Goal: Task Accomplishment & Management: Use online tool/utility

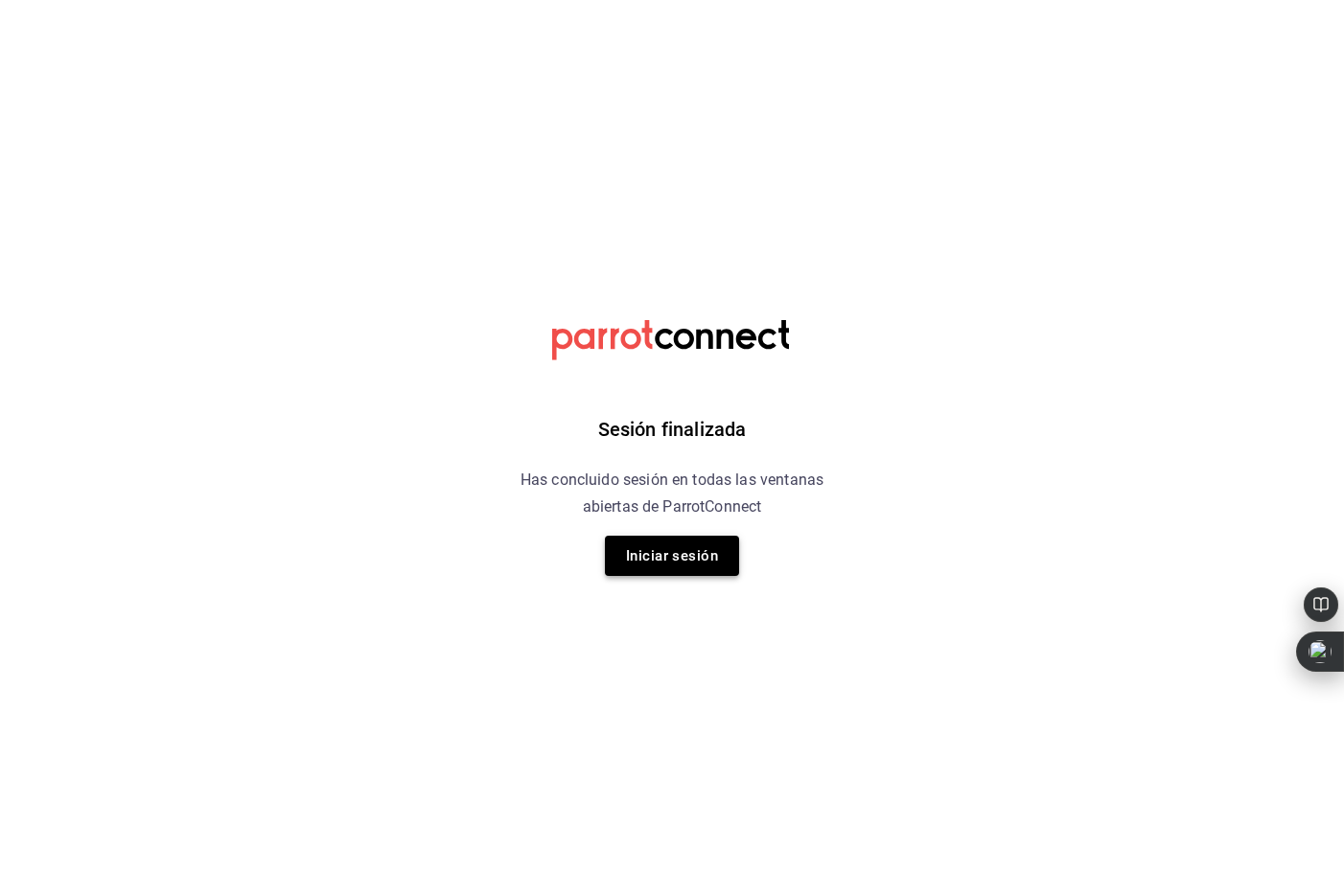
click at [635, 553] on button "Iniciar sesión" at bounding box center [671, 556] width 134 height 40
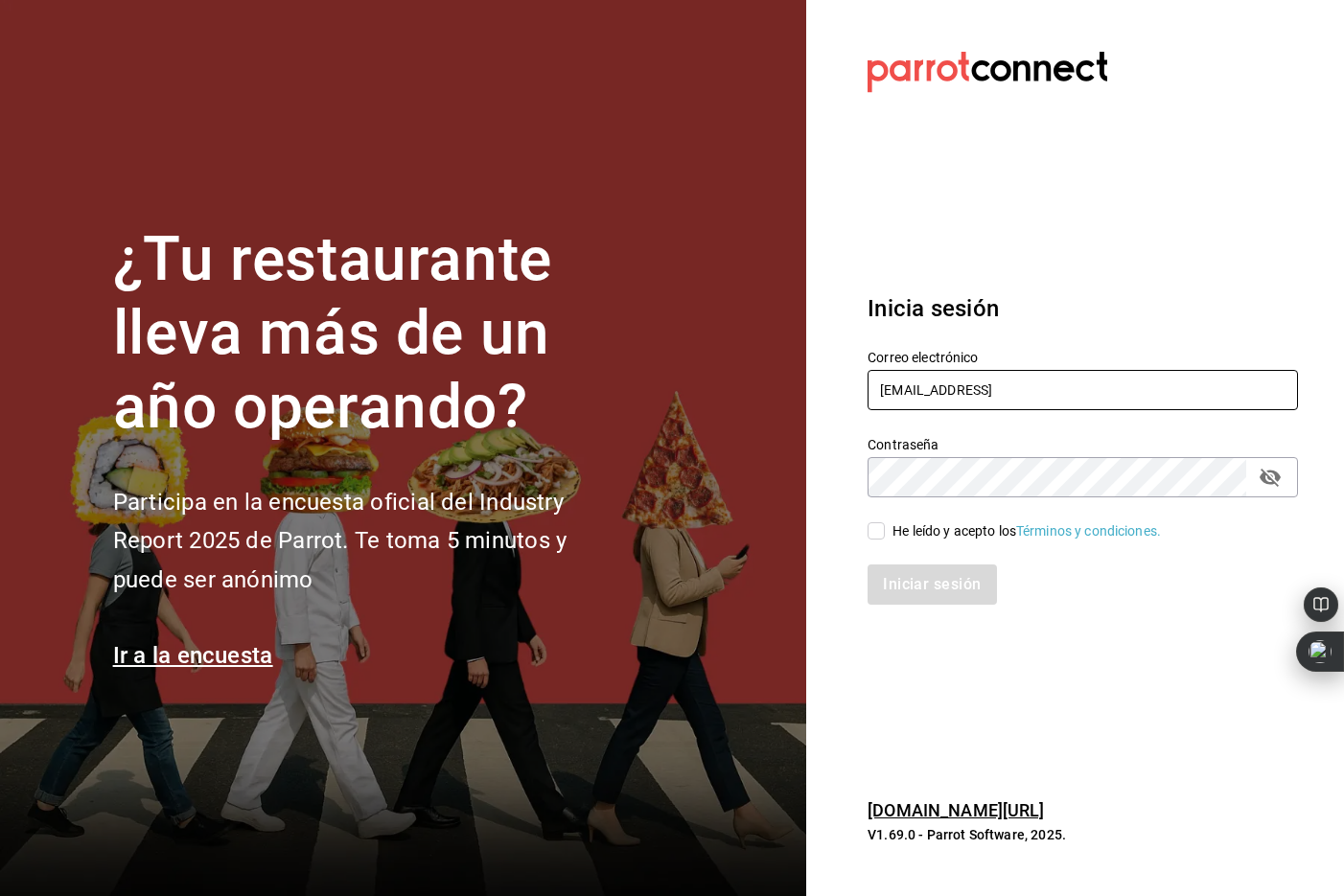
click at [1104, 401] on input "oscarherrerab@me.comm" at bounding box center [1083, 389] width 430 height 40
type input "oscarherrerab@me.com"
click at [861, 534] on div "He leído y acepto los Términos y condiciones." at bounding box center [1071, 519] width 454 height 44
click at [878, 531] on input "He leído y acepto los Términos y condiciones." at bounding box center [876, 531] width 18 height 18
checkbox input "true"
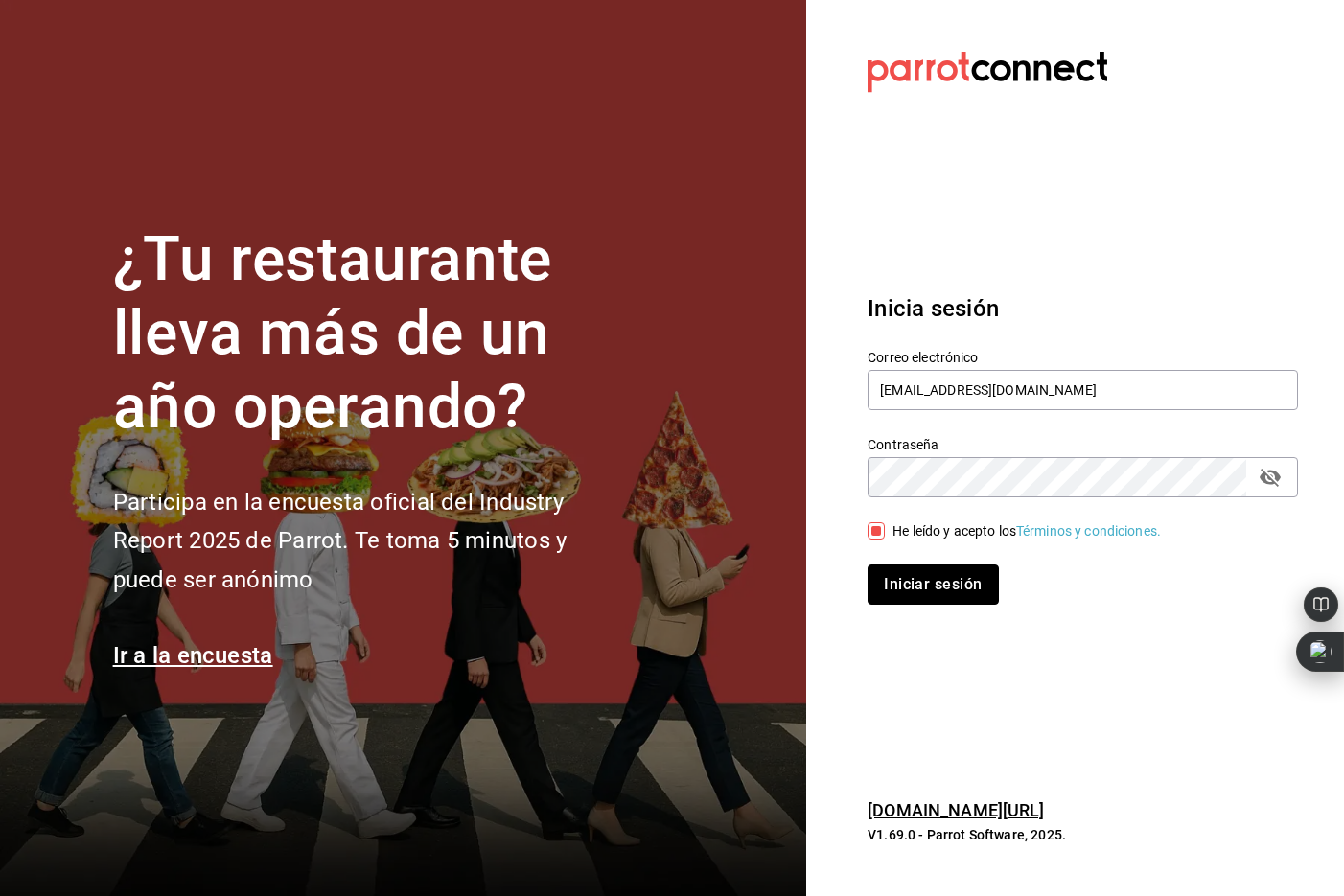
click at [927, 581] on button "Iniciar sesión" at bounding box center [932, 584] width 130 height 40
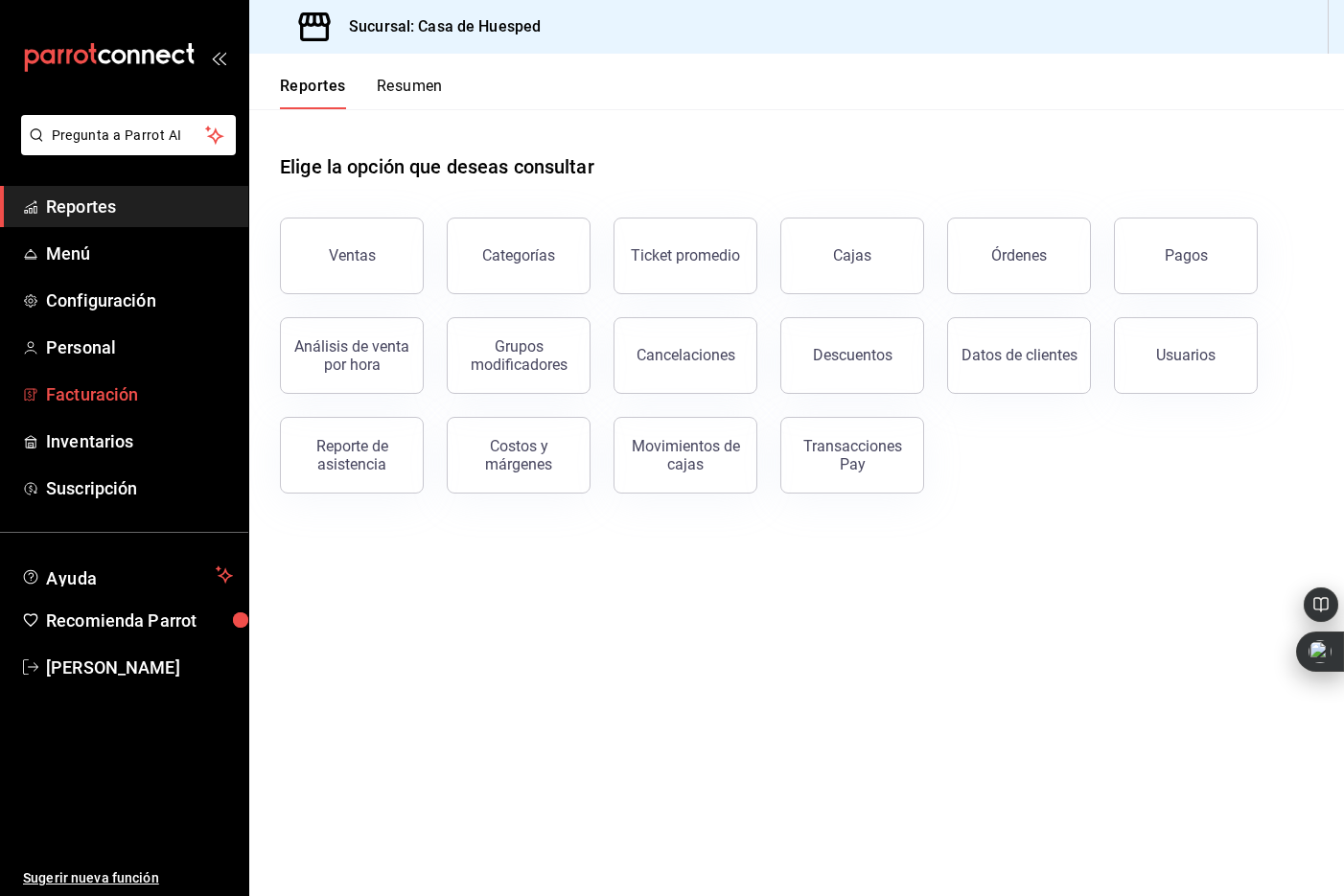
click at [128, 394] on span "Facturación" at bounding box center [139, 394] width 187 height 25
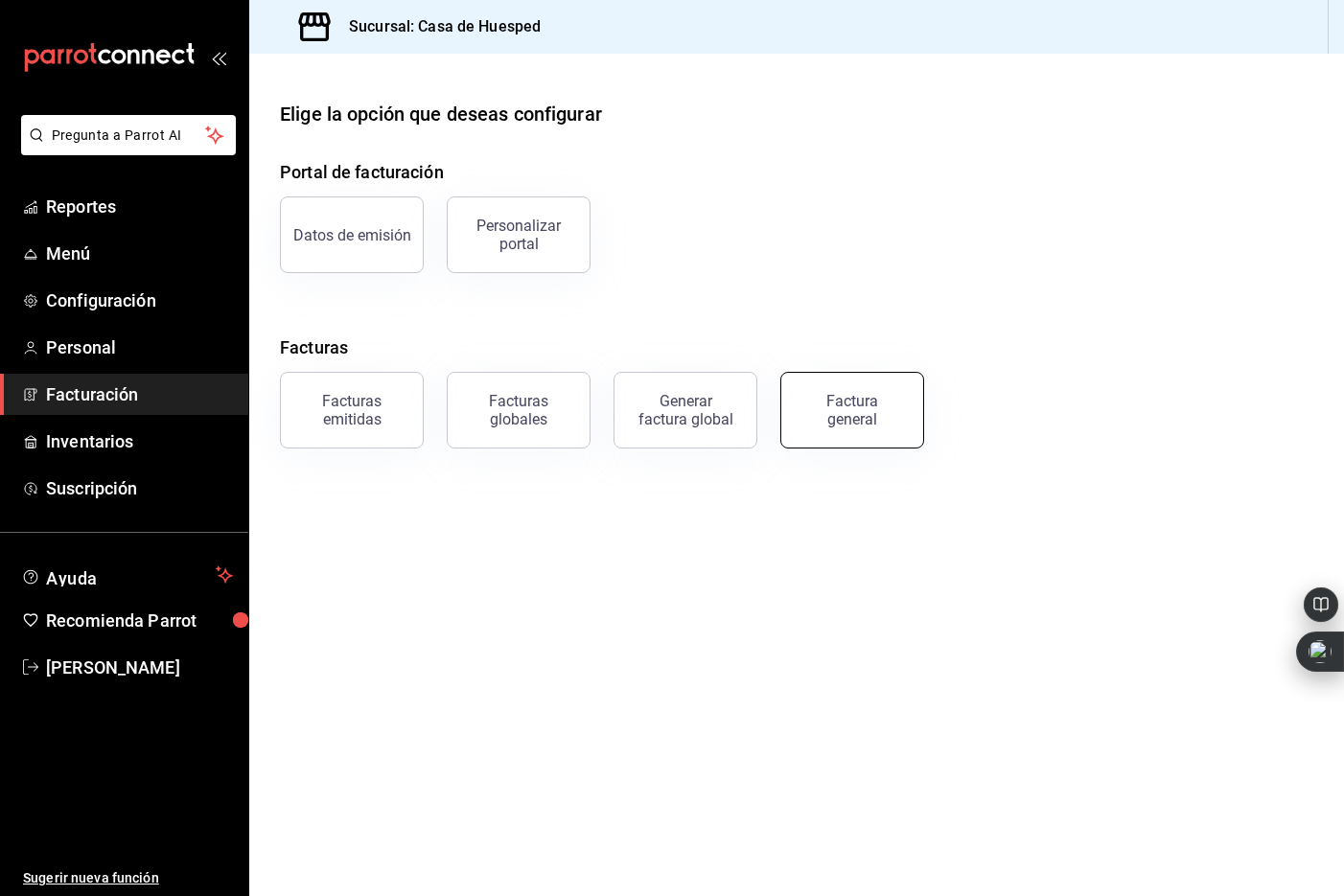
click at [826, 406] on div "Factura general" at bounding box center [852, 410] width 96 height 36
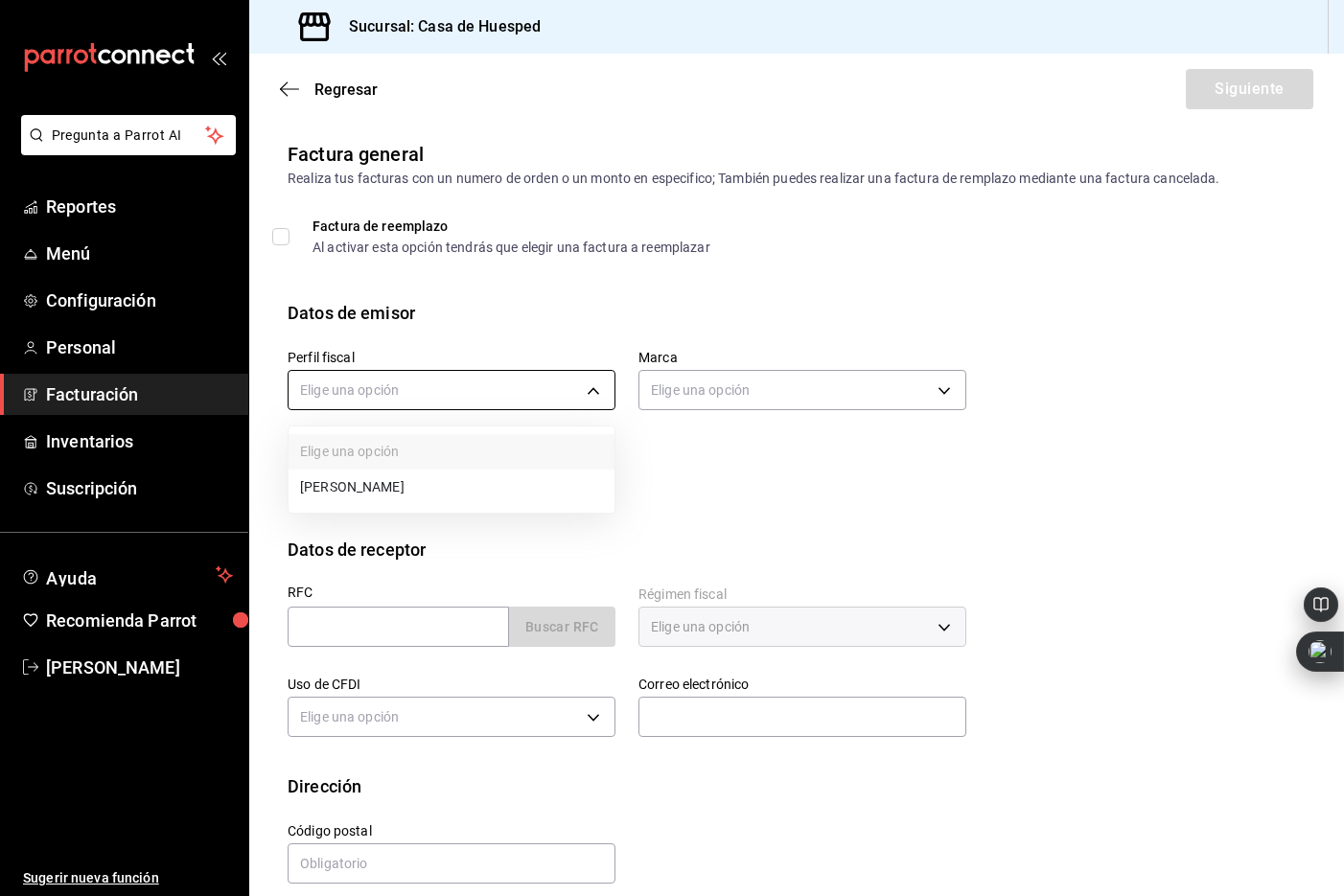
click at [482, 390] on body "Pregunta a Parrot AI Reportes Menú Configuración Personal Facturación Inventari…" at bounding box center [672, 448] width 1344 height 896
click at [472, 496] on li "[PERSON_NAME]" at bounding box center [451, 487] width 326 height 35
type input "5d0b8355-84ed-4ab5-8527-503e61b883e5"
type input "c16ab1b5-fb54-44a6-bdad-467be9a867be"
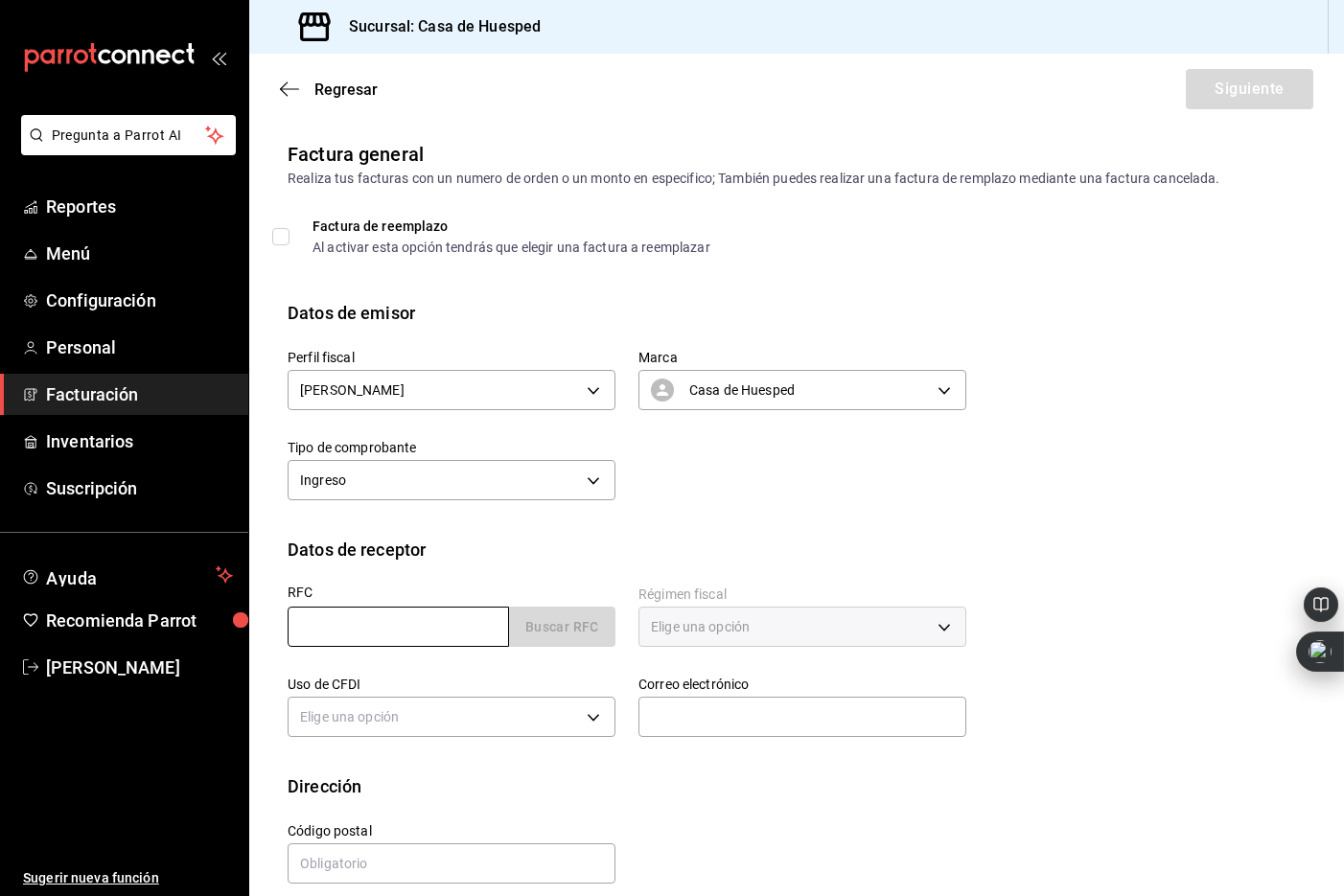
click at [443, 621] on input "text" at bounding box center [398, 626] width 221 height 40
paste input "PADG680203PR8"
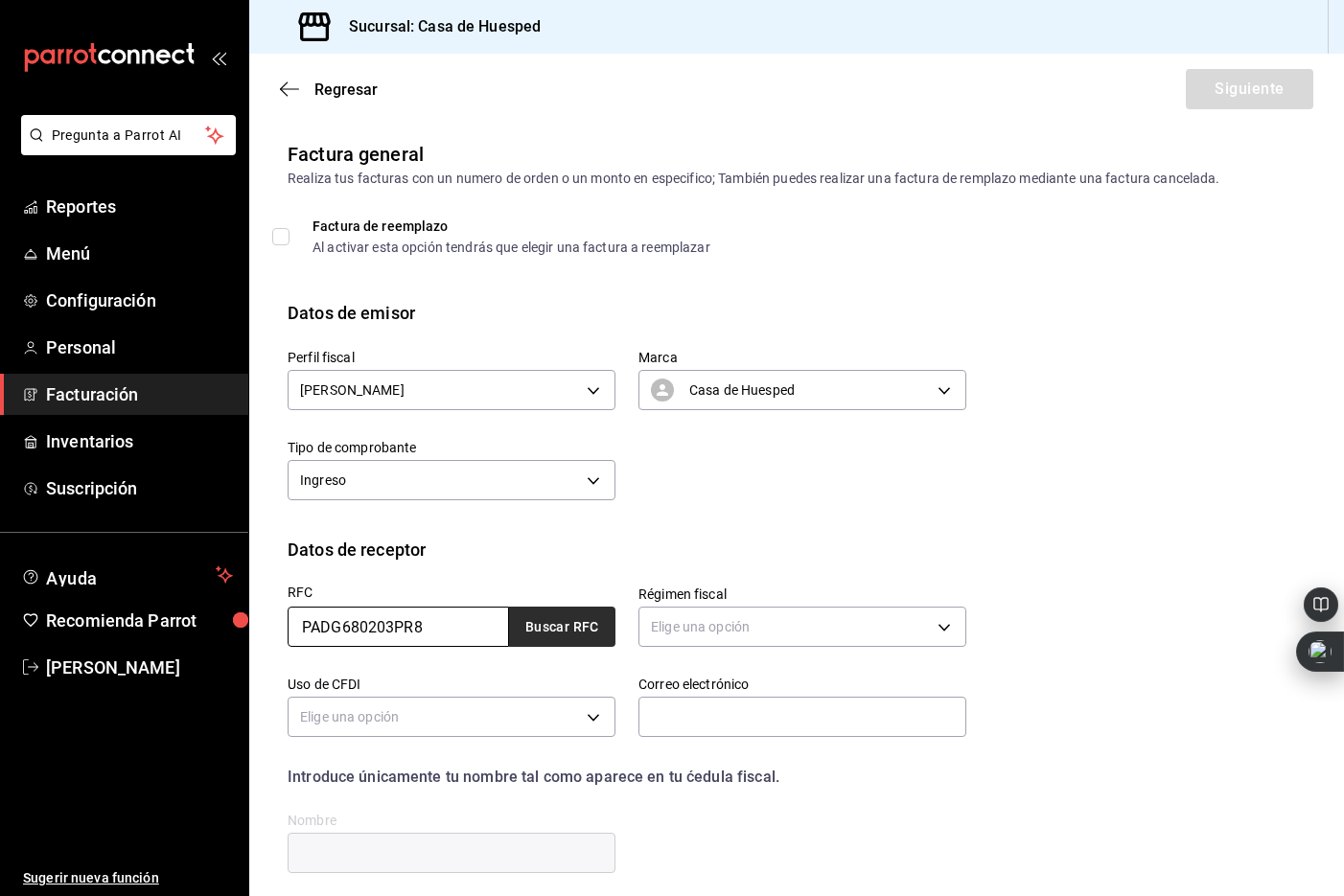
type input "PADG680203PR8"
click at [556, 630] on button "Buscar RFC" at bounding box center [561, 626] width 107 height 40
type input "612"
type input "G03"
type input "[EMAIL_ADDRESS][DOMAIN_NAME]"
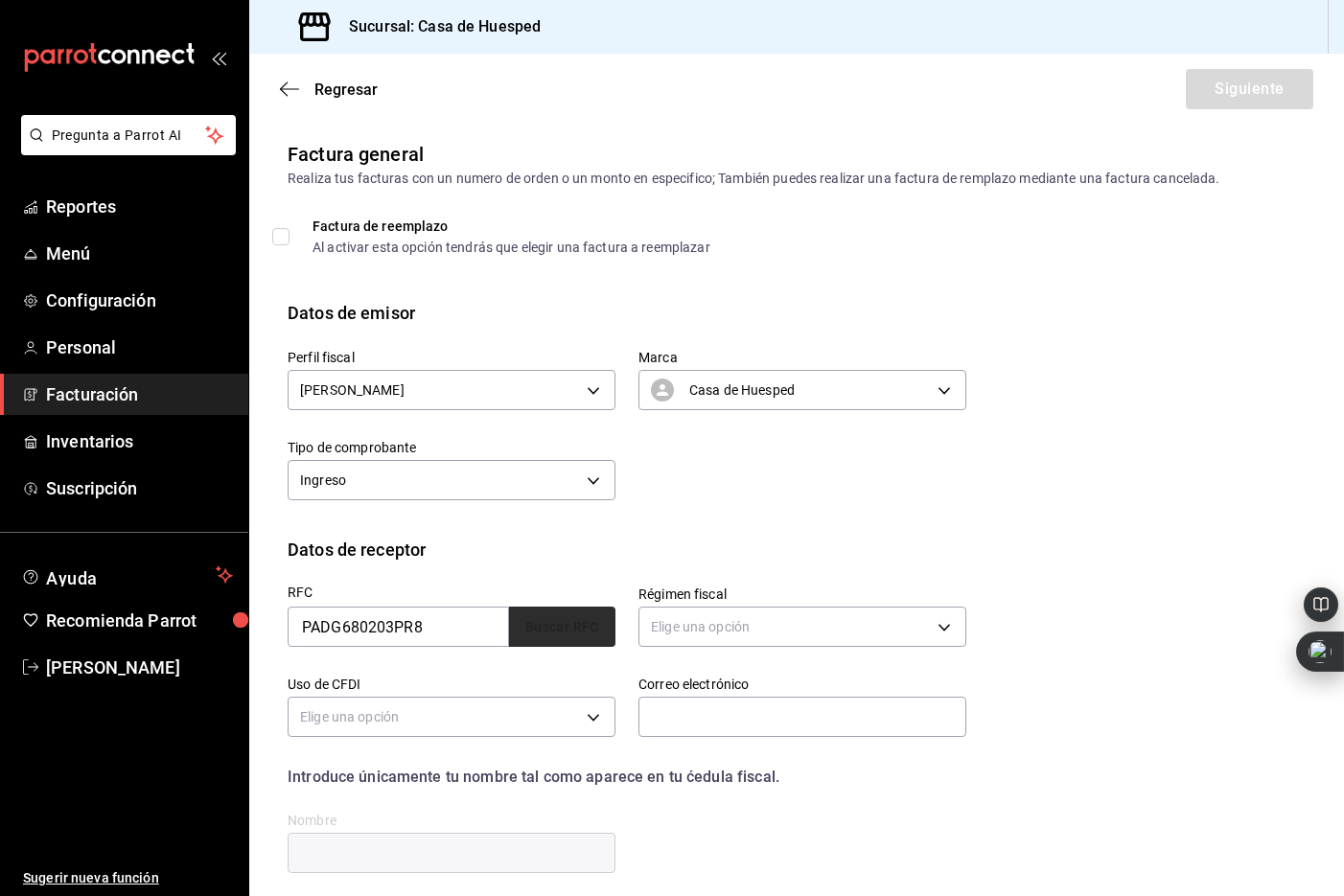
type input "32545"
type input "[PERSON_NAME]"
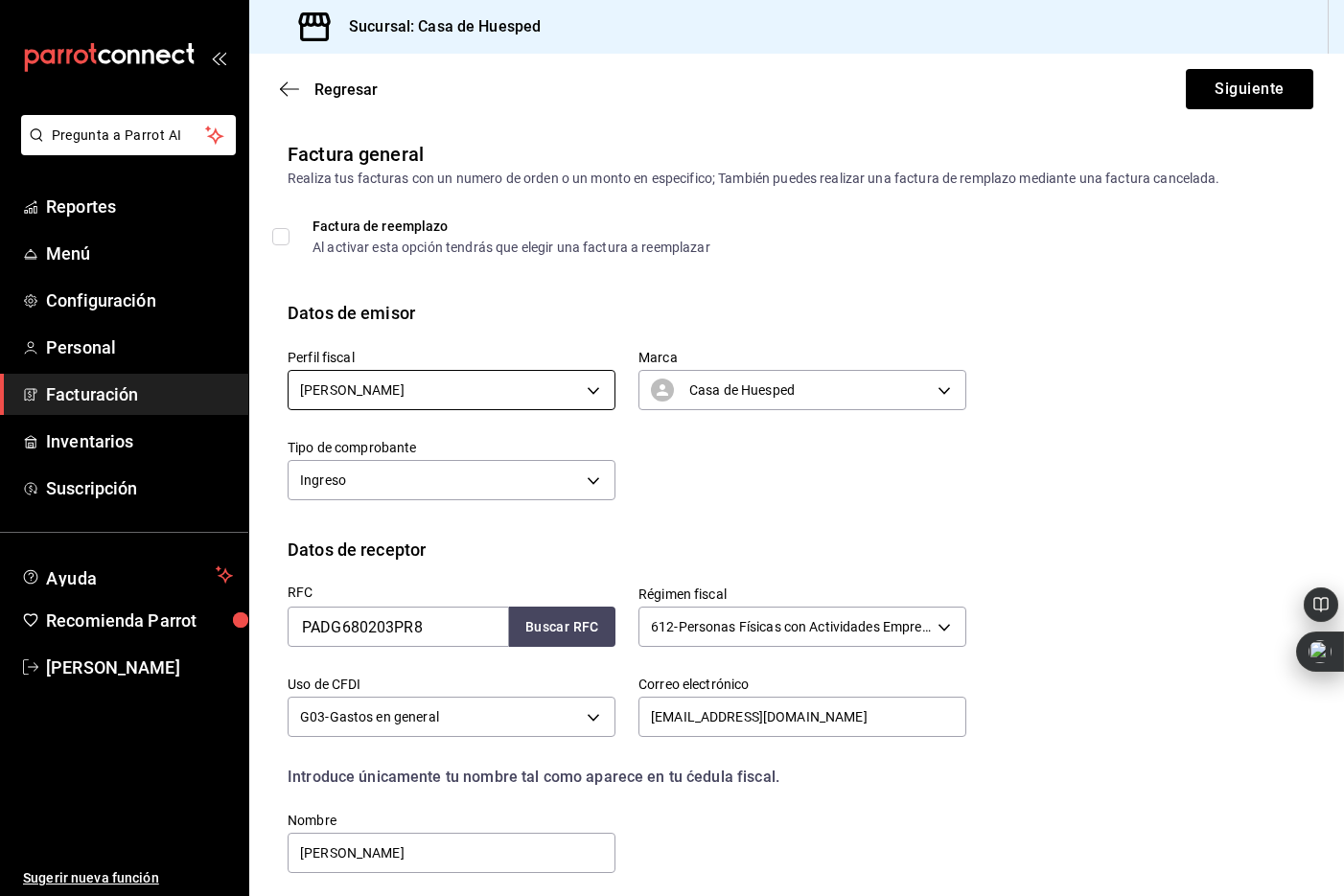
scroll to position [155, 0]
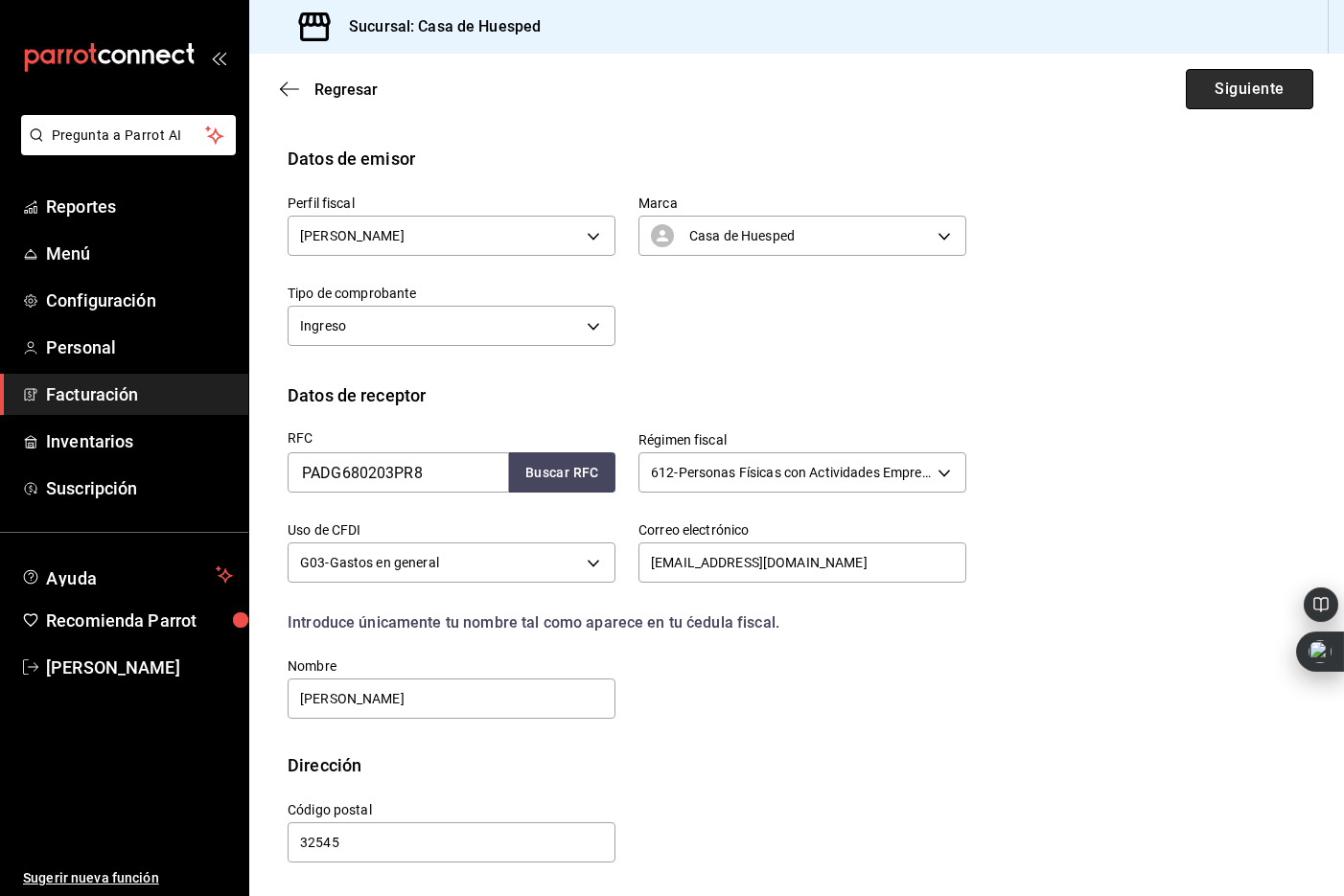
click at [1240, 90] on button "Siguiente" at bounding box center [1249, 89] width 127 height 40
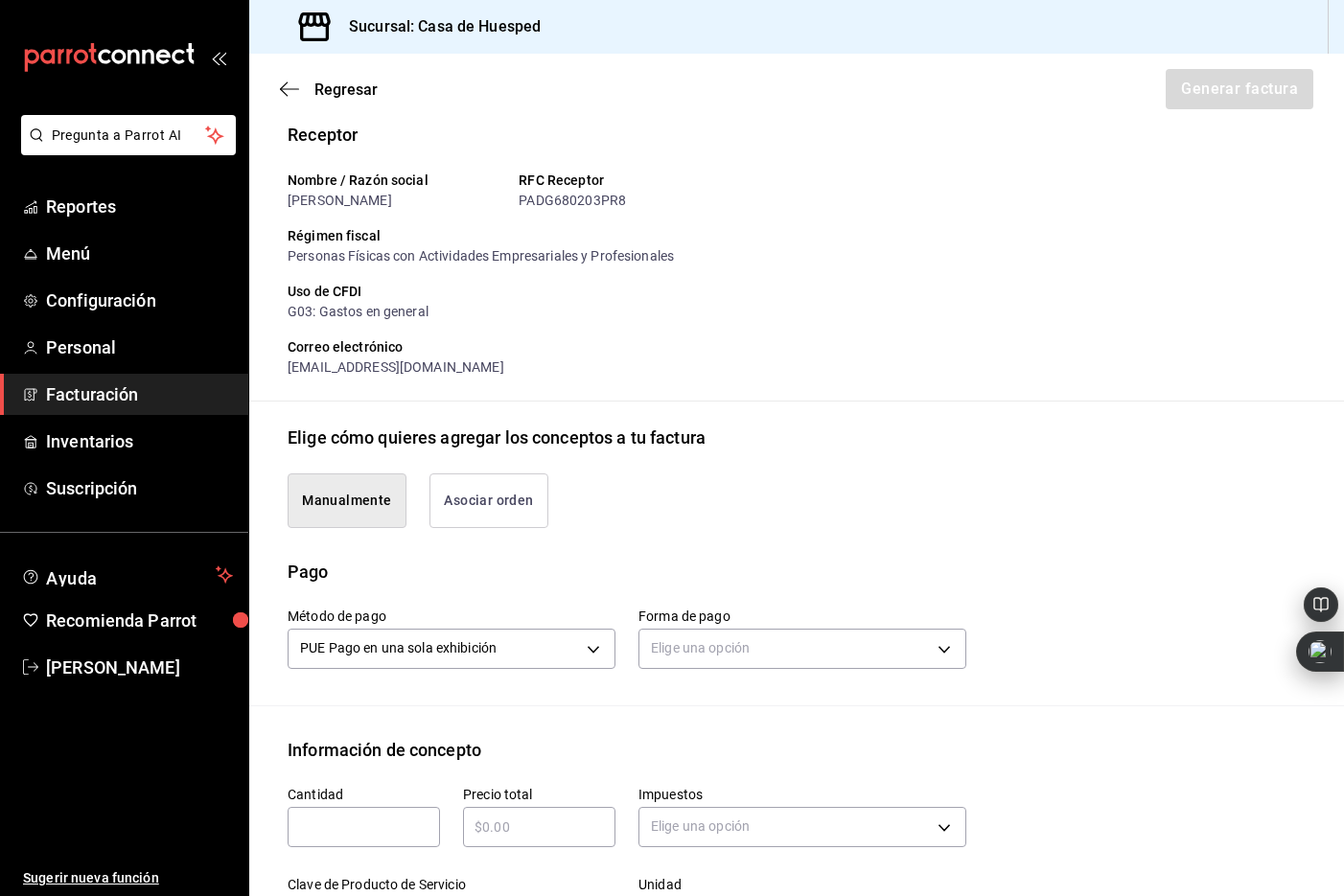
click at [489, 495] on button "Asociar orden" at bounding box center [489, 501] width 119 height 55
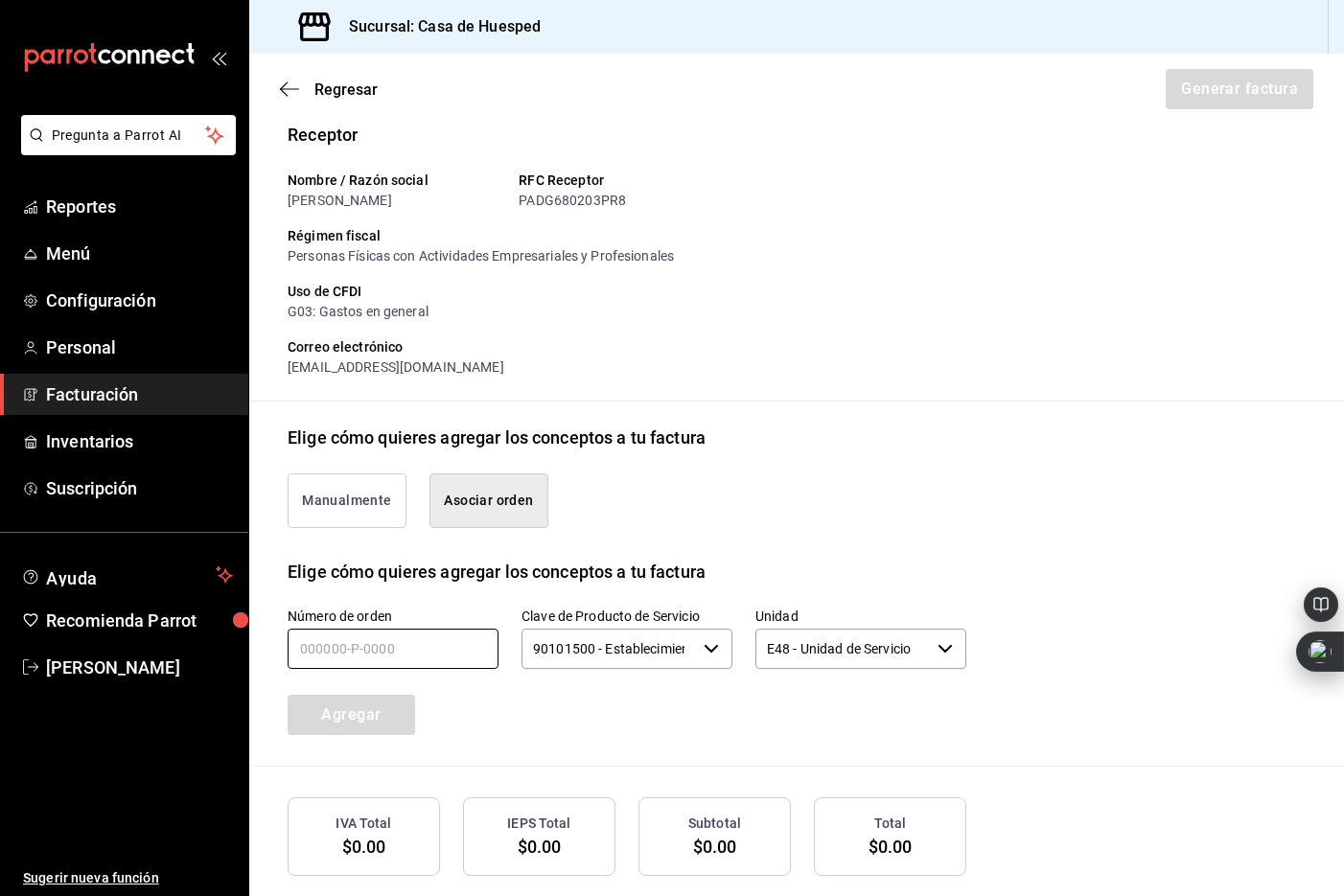
click at [363, 650] on input "text" at bounding box center [393, 649] width 211 height 40
type input "270825-p-0002"
click at [406, 698] on button "Agregar" at bounding box center [351, 714] width 127 height 40
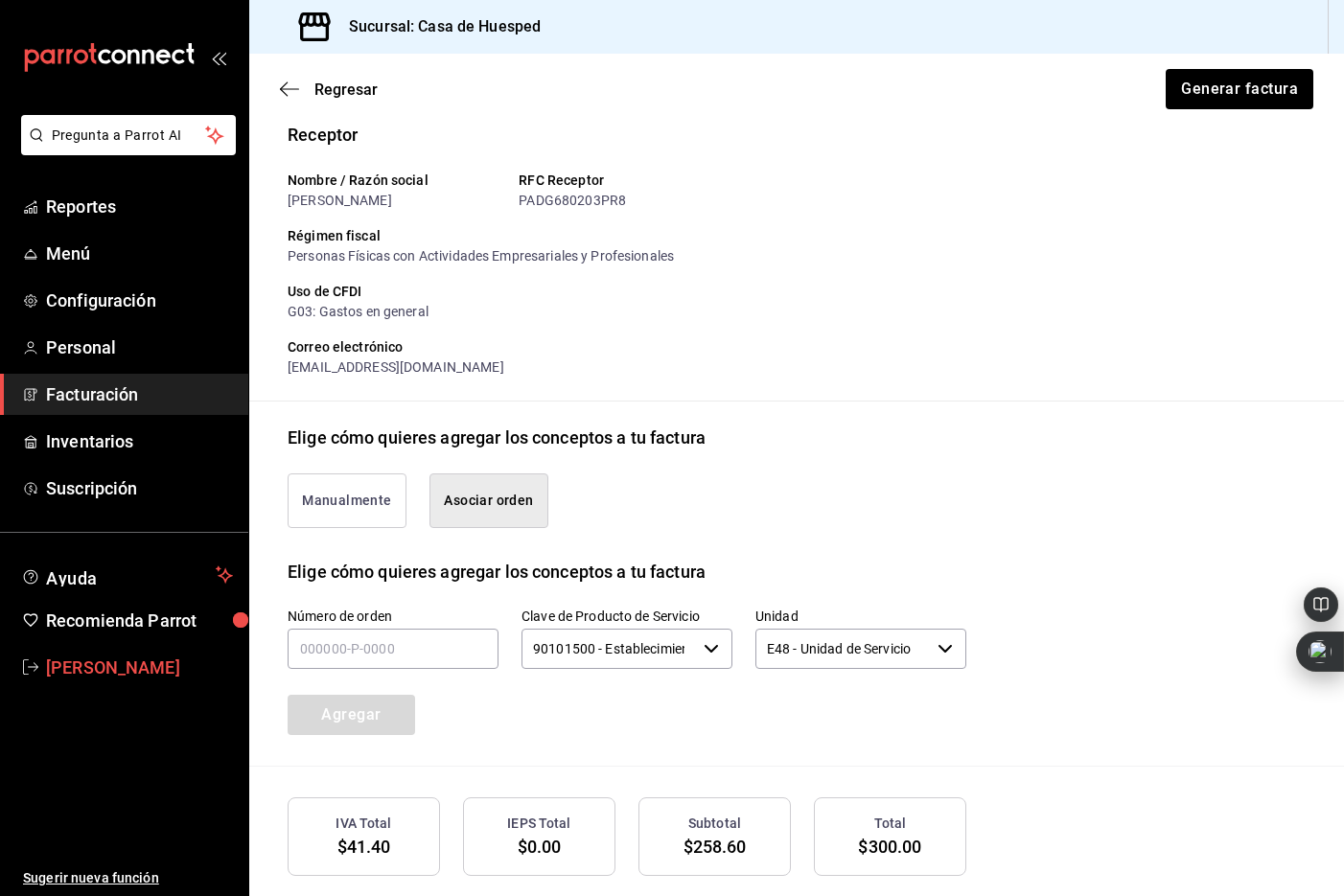
scroll to position [296, 0]
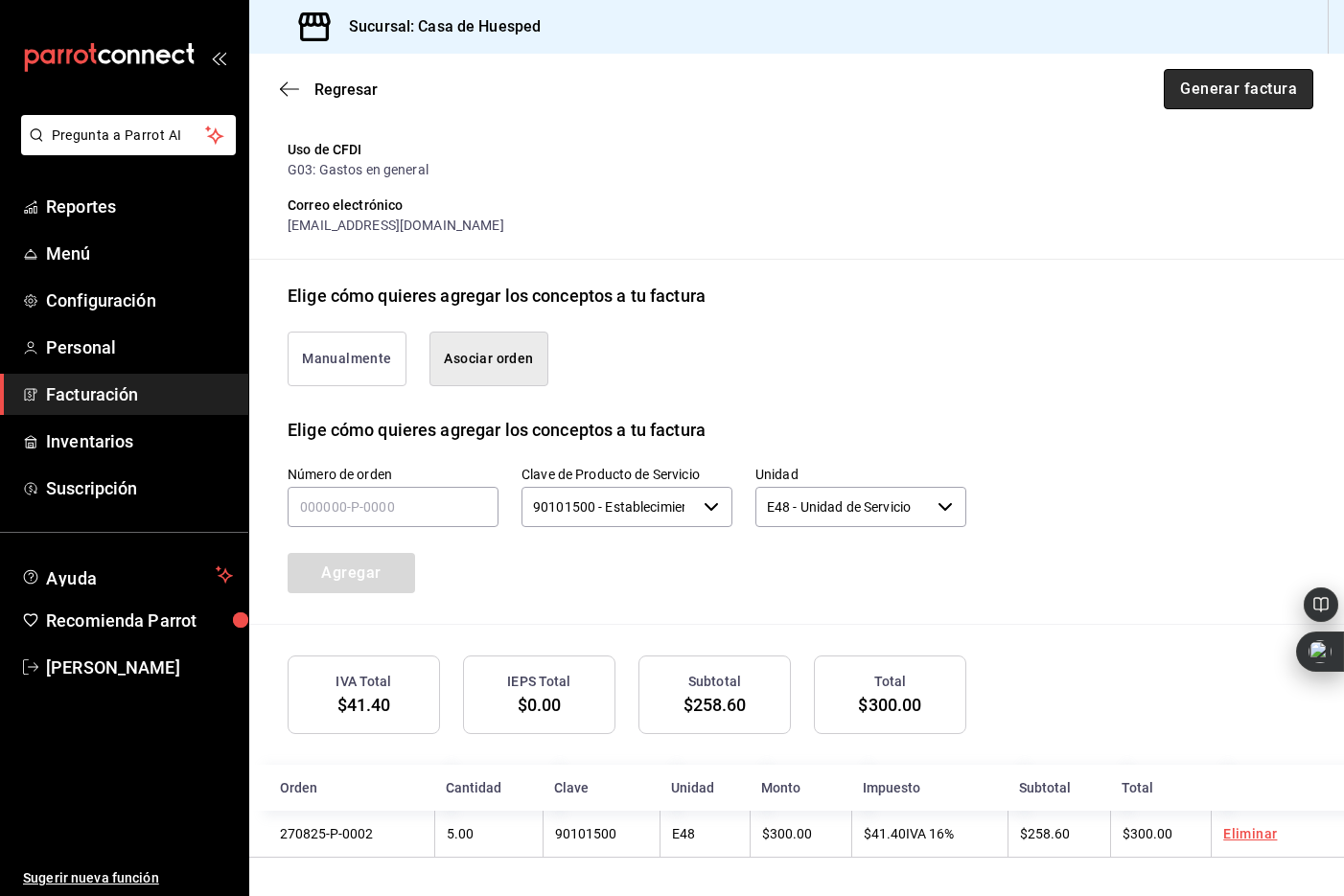
click at [1200, 98] on button "Generar factura" at bounding box center [1238, 89] width 150 height 40
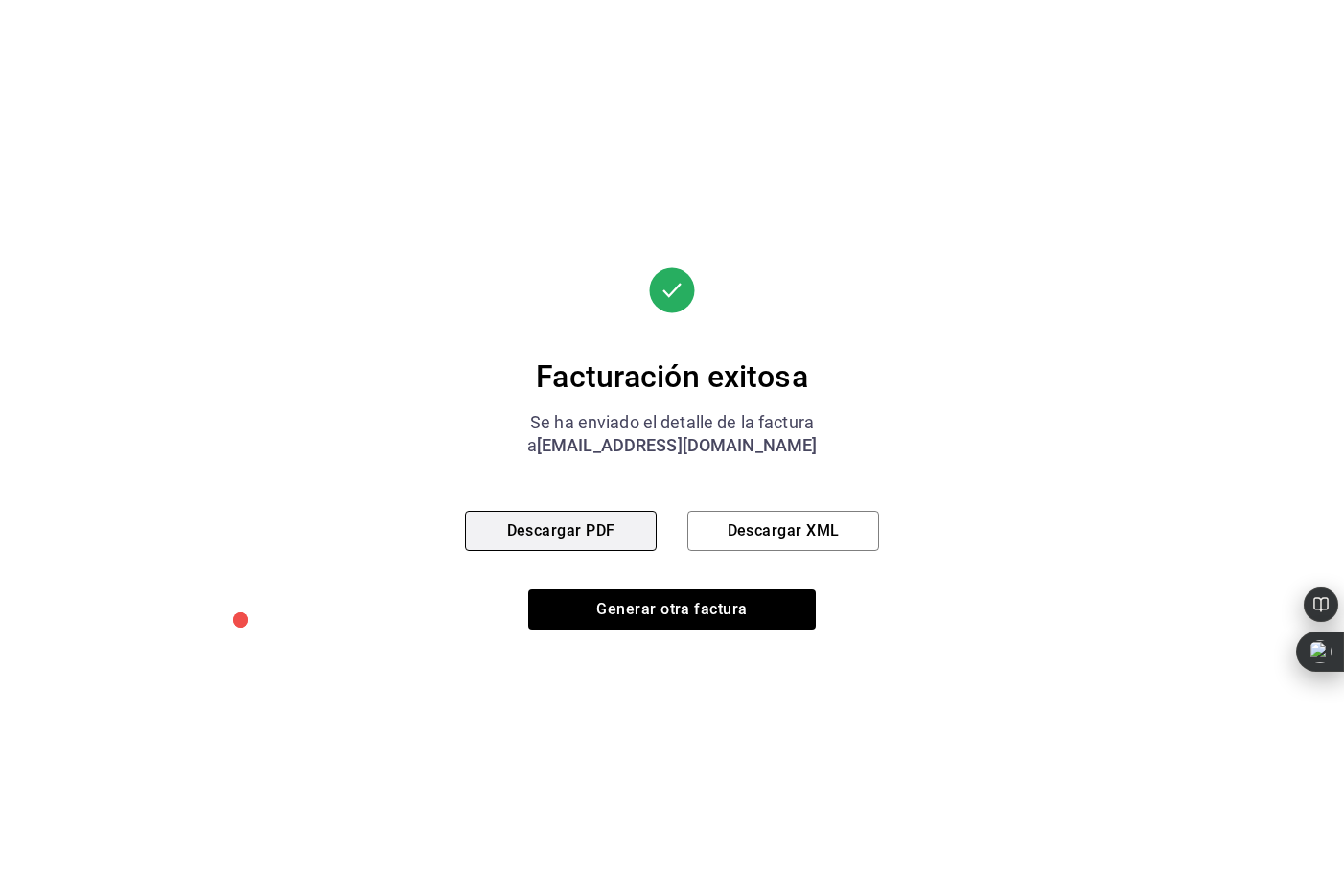
click at [587, 521] on button "Descargar PDF" at bounding box center [560, 530] width 192 height 40
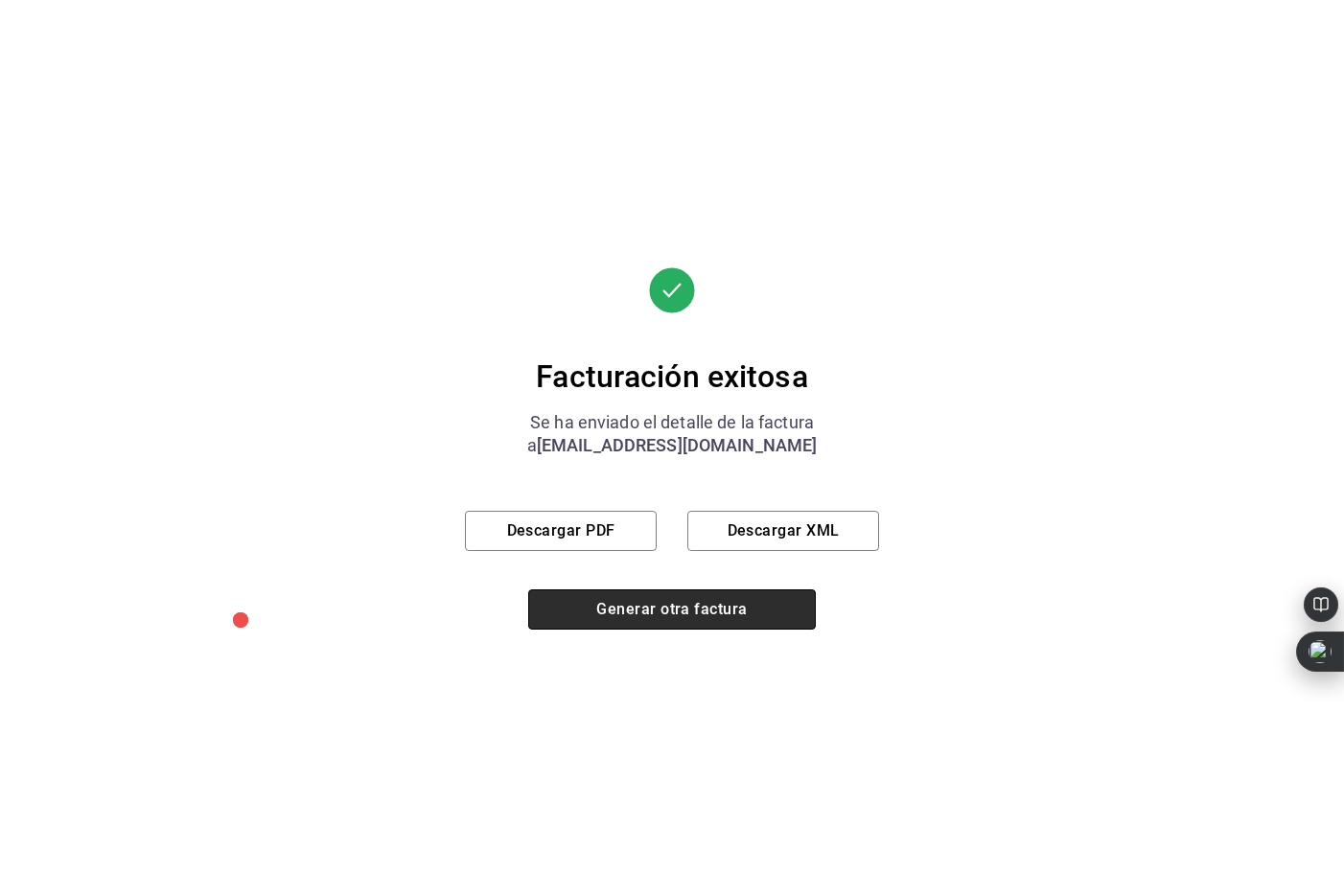
click at [666, 606] on button "Generar otra factura" at bounding box center [672, 609] width 288 height 40
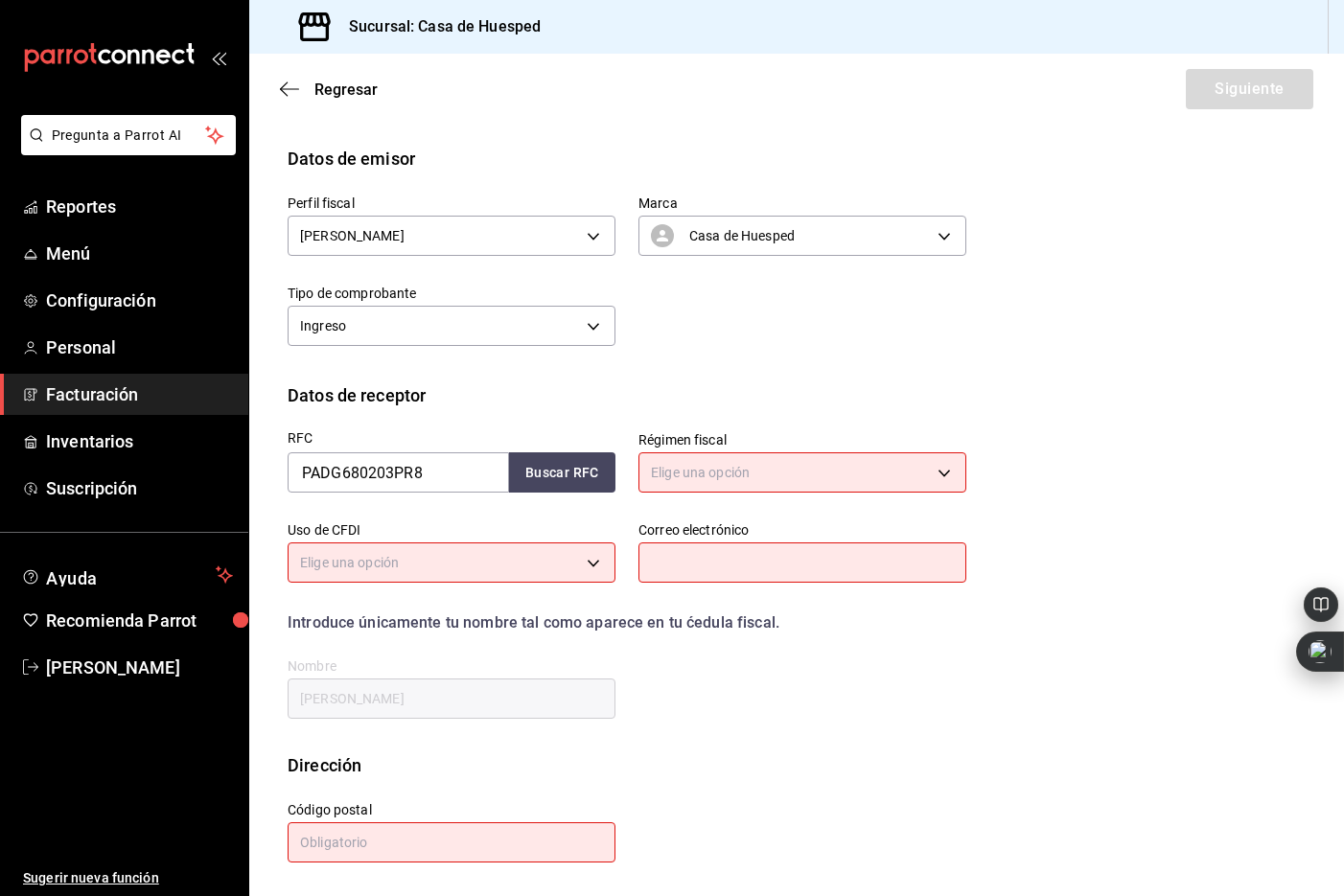
scroll to position [22, 0]
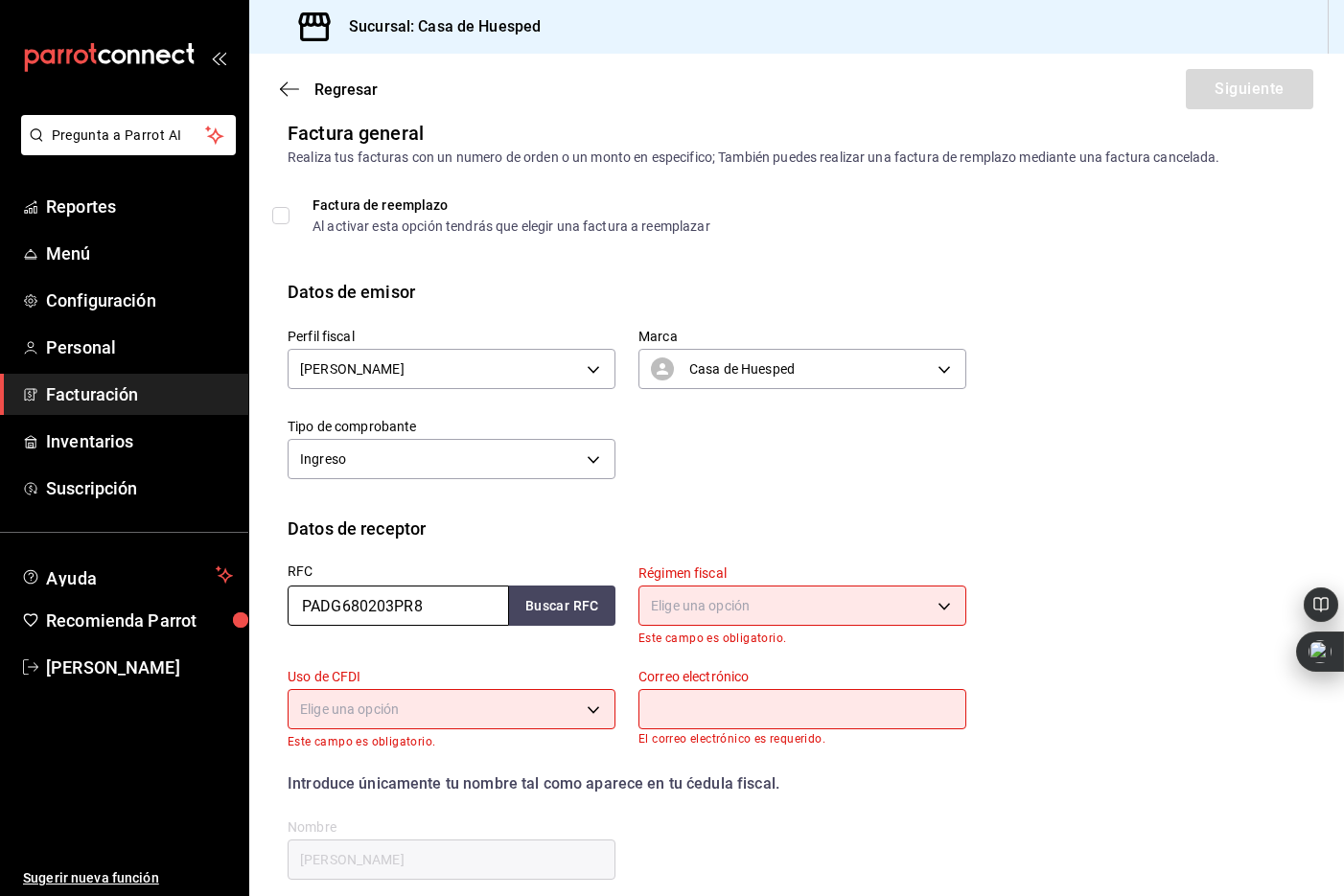
drag, startPoint x: 457, startPoint y: 605, endPoint x: 258, endPoint y: 597, distance: 199.2
click at [259, 597] on div "Datos de receptor RFC PADG680203PR8 Buscar RFC Régimen fiscal Elige una opción …" at bounding box center [796, 714] width 1095 height 398
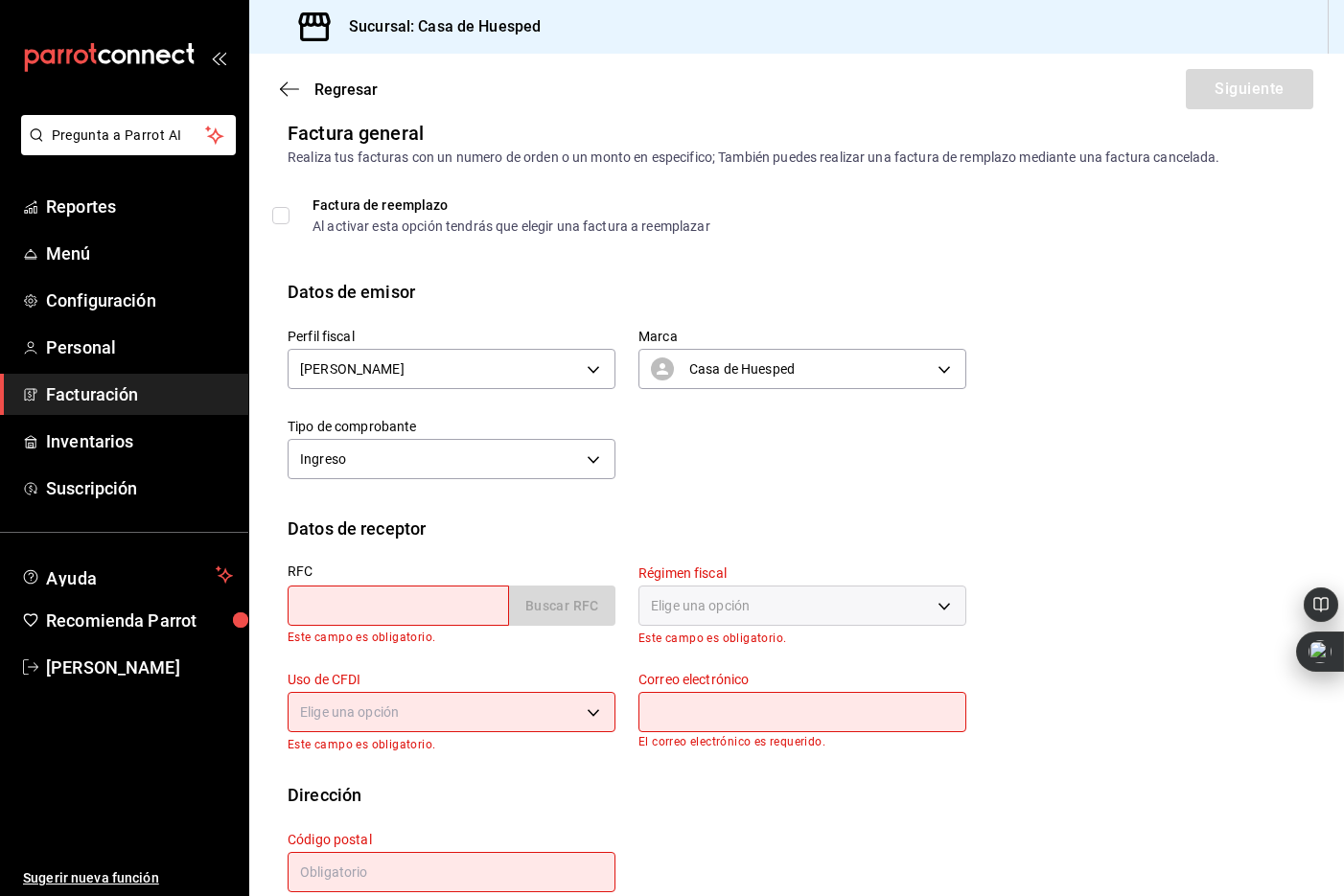
paste input "CCC900919690"
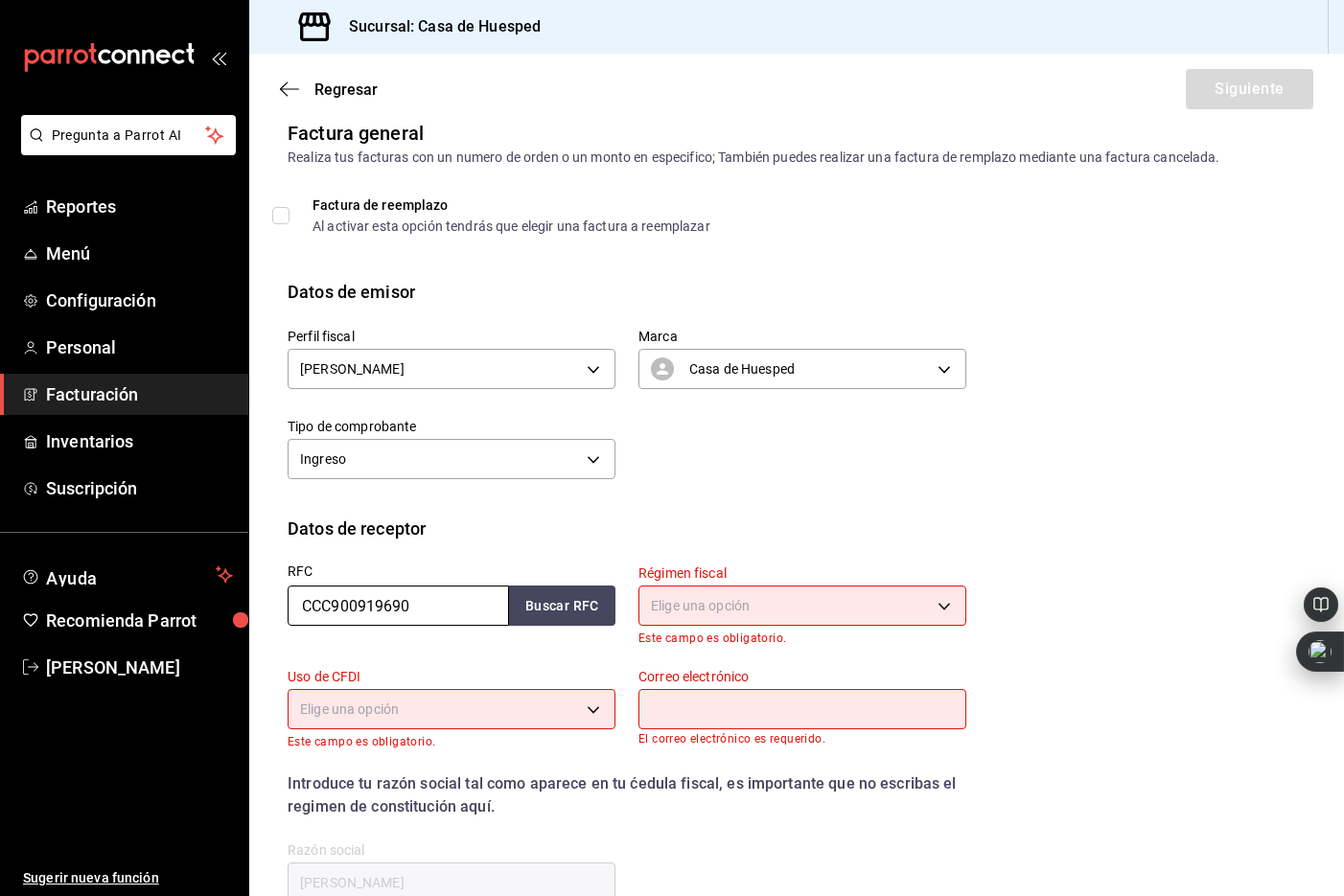
type input "CCC900919690"
click at [623, 614] on div "Régimen fiscal Elige una opción Este campo es obligatorio." at bounding box center [790, 594] width 351 height 104
click at [590, 611] on button "Buscar RFC" at bounding box center [561, 605] width 107 height 40
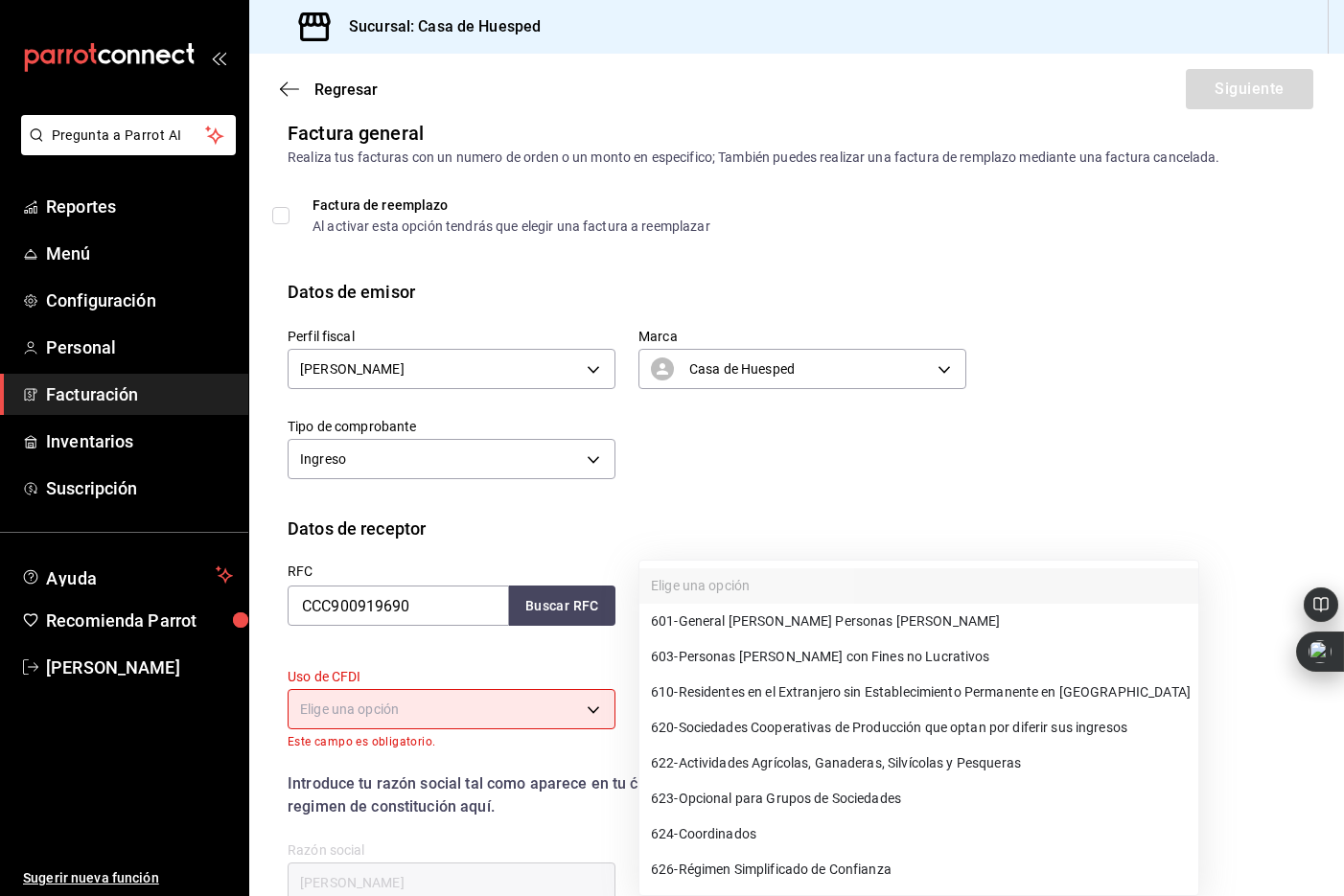
click at [899, 604] on body "Pregunta a Parrot AI Reportes Menú Configuración Personal Facturación Inventari…" at bounding box center [672, 448] width 1344 height 896
click at [904, 650] on span "603 - Personas [PERSON_NAME] con Fines no Lucrativos" at bounding box center [820, 656] width 339 height 21
type input "603"
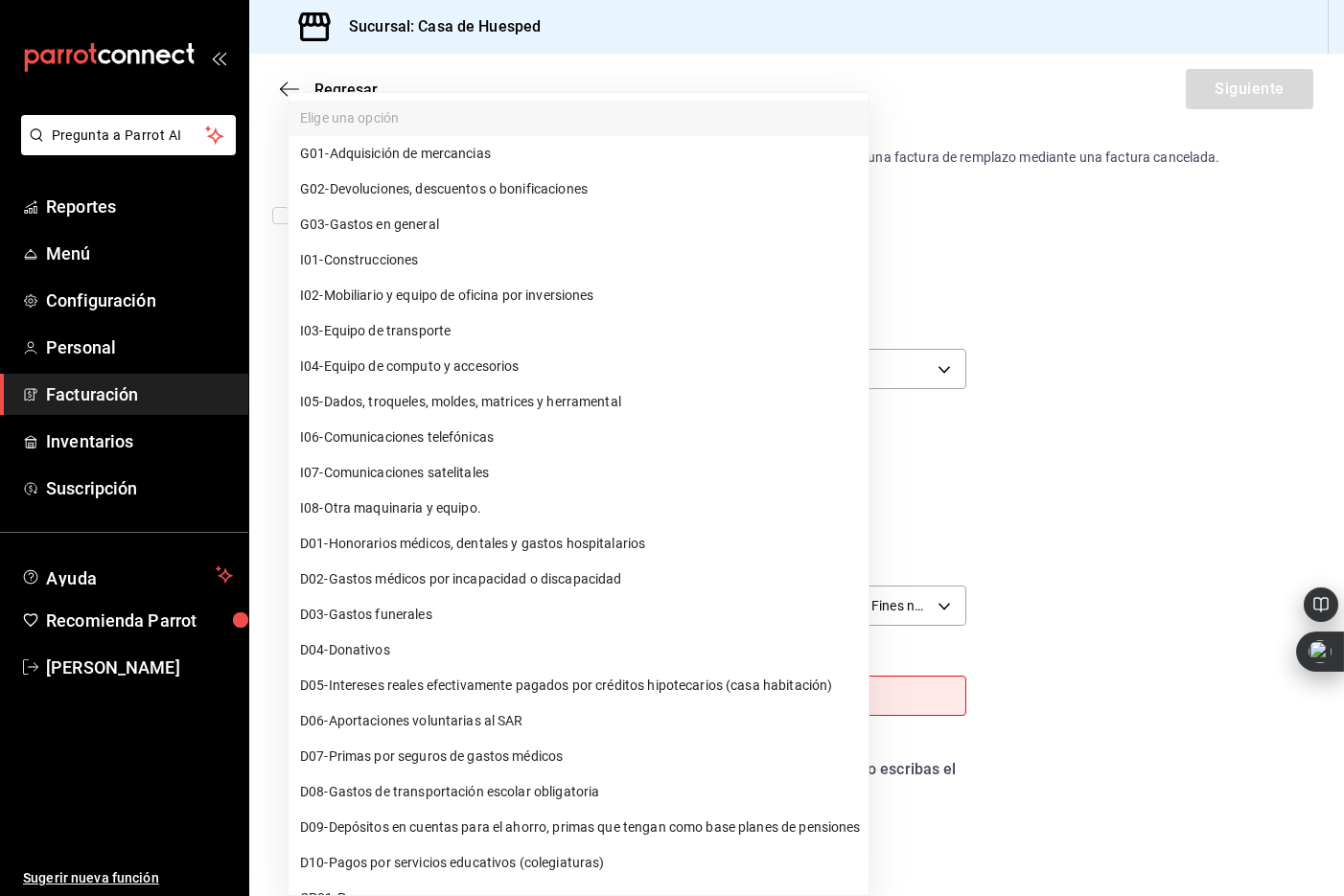
click at [482, 713] on body "Pregunta a Parrot AI Reportes Menú Configuración Personal Facturación Inventari…" at bounding box center [672, 448] width 1344 height 896
click at [470, 221] on li "G03 - Gastos en general" at bounding box center [578, 225] width 580 height 35
type input "G03"
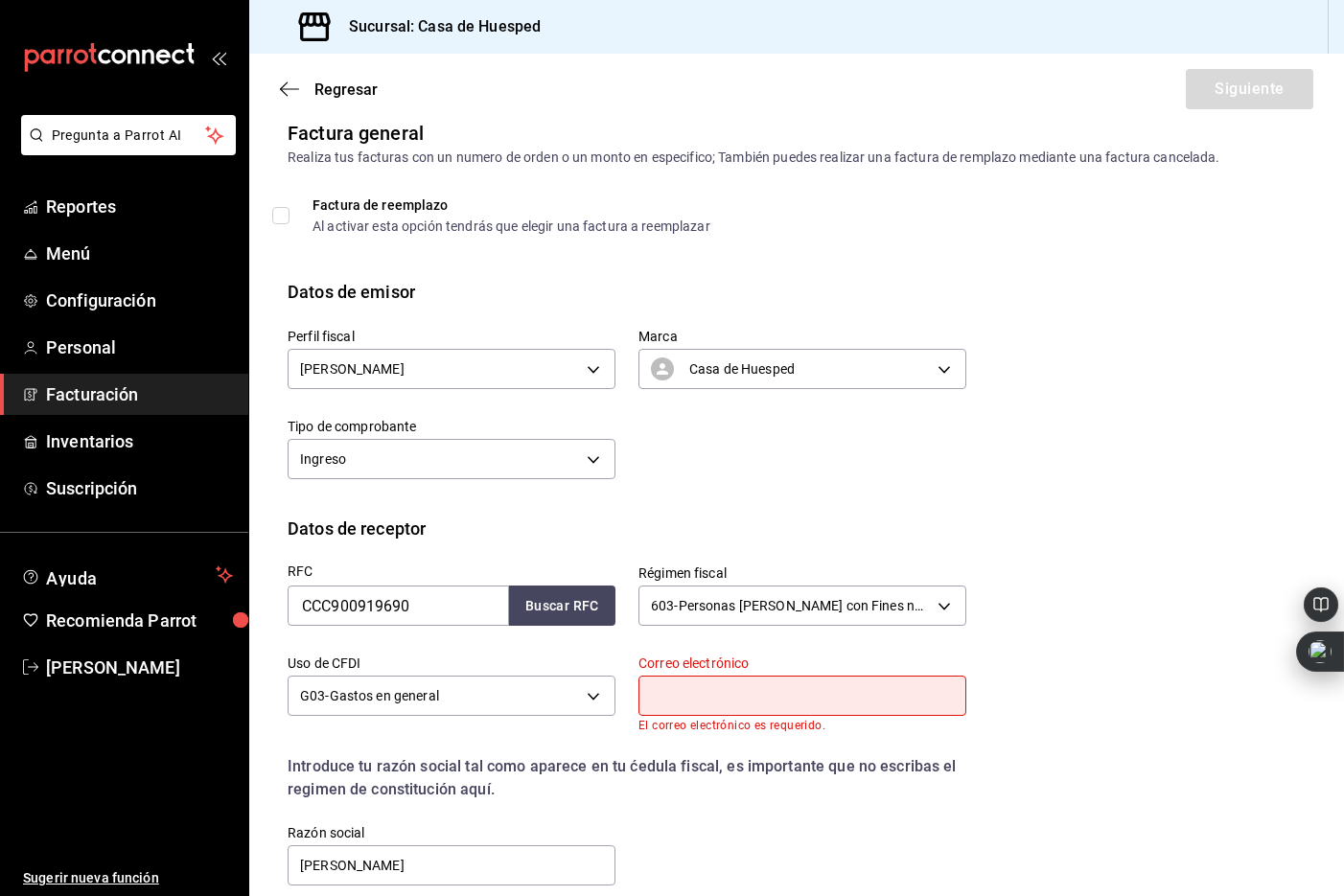
click at [691, 702] on input "text" at bounding box center [802, 695] width 328 height 40
paste input "[EMAIL_ADDRESS][DOMAIN_NAME]"
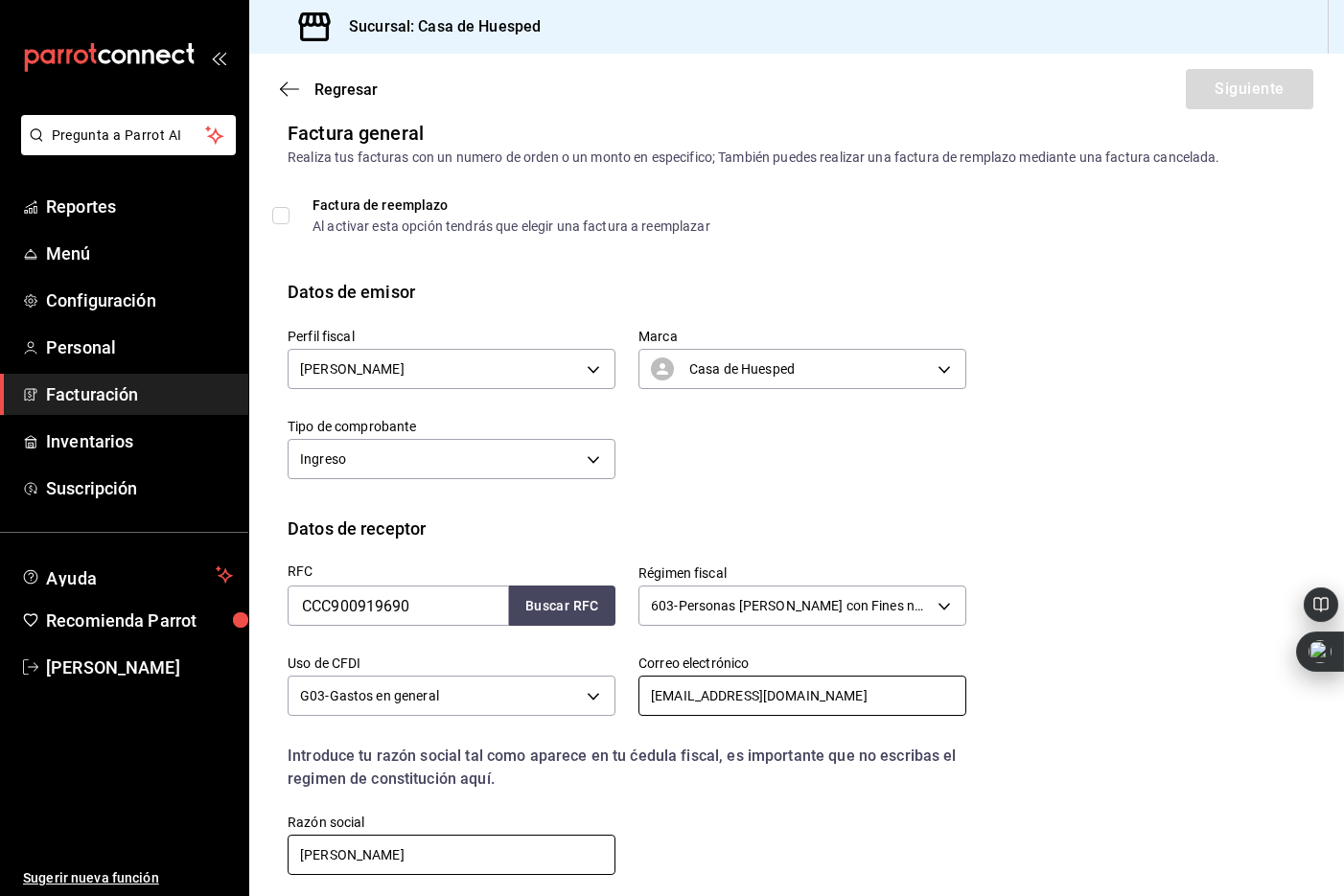
type input "[EMAIL_ADDRESS][DOMAIN_NAME]"
drag, startPoint x: 500, startPoint y: 851, endPoint x: 296, endPoint y: 839, distance: 204.4
click at [313, 844] on input "[PERSON_NAME]" at bounding box center [451, 855] width 328 height 40
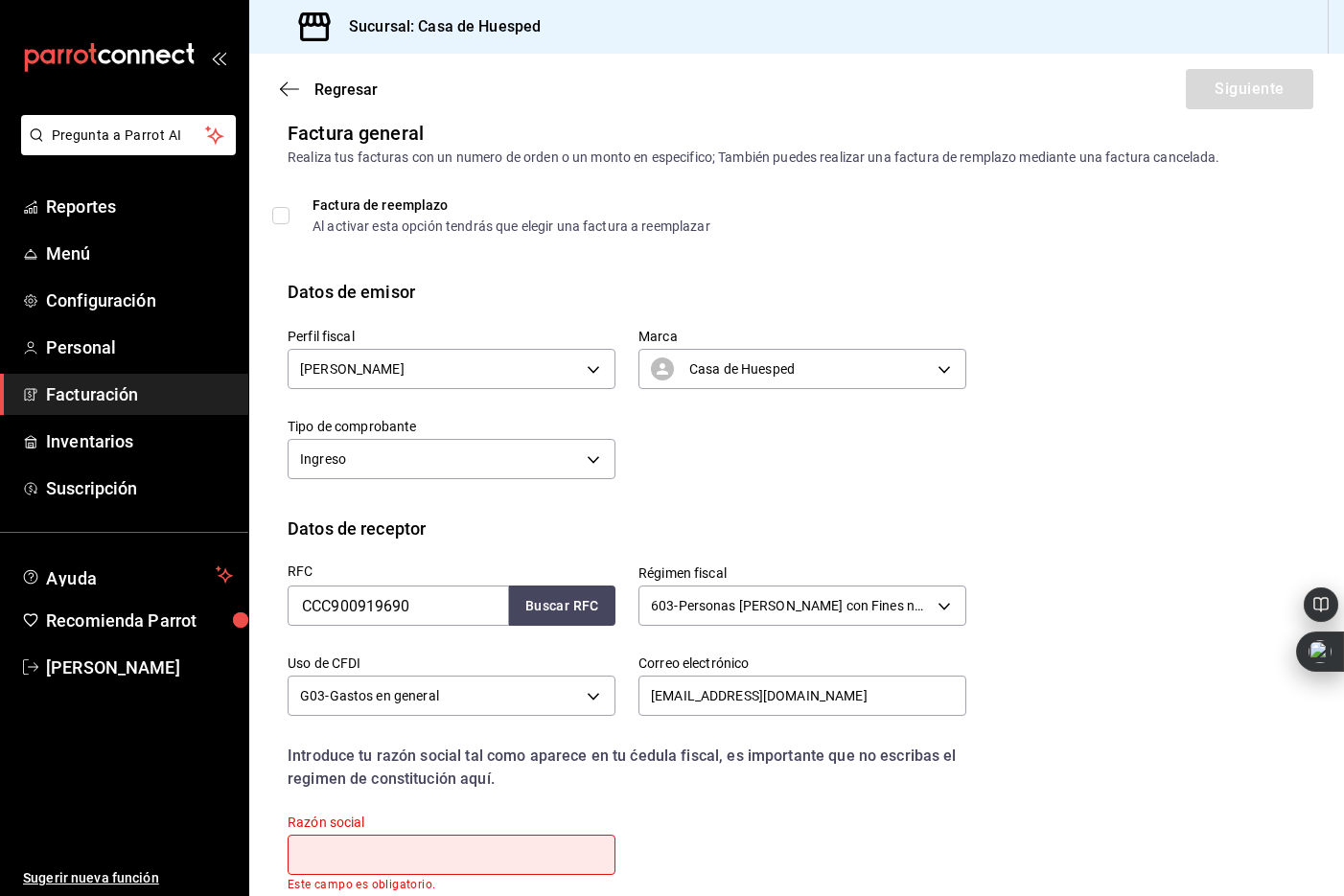
paste input "CENTRO CHIHUAHUENSE PARA LA CALIDAD Y PRODUCTIVIDAD"
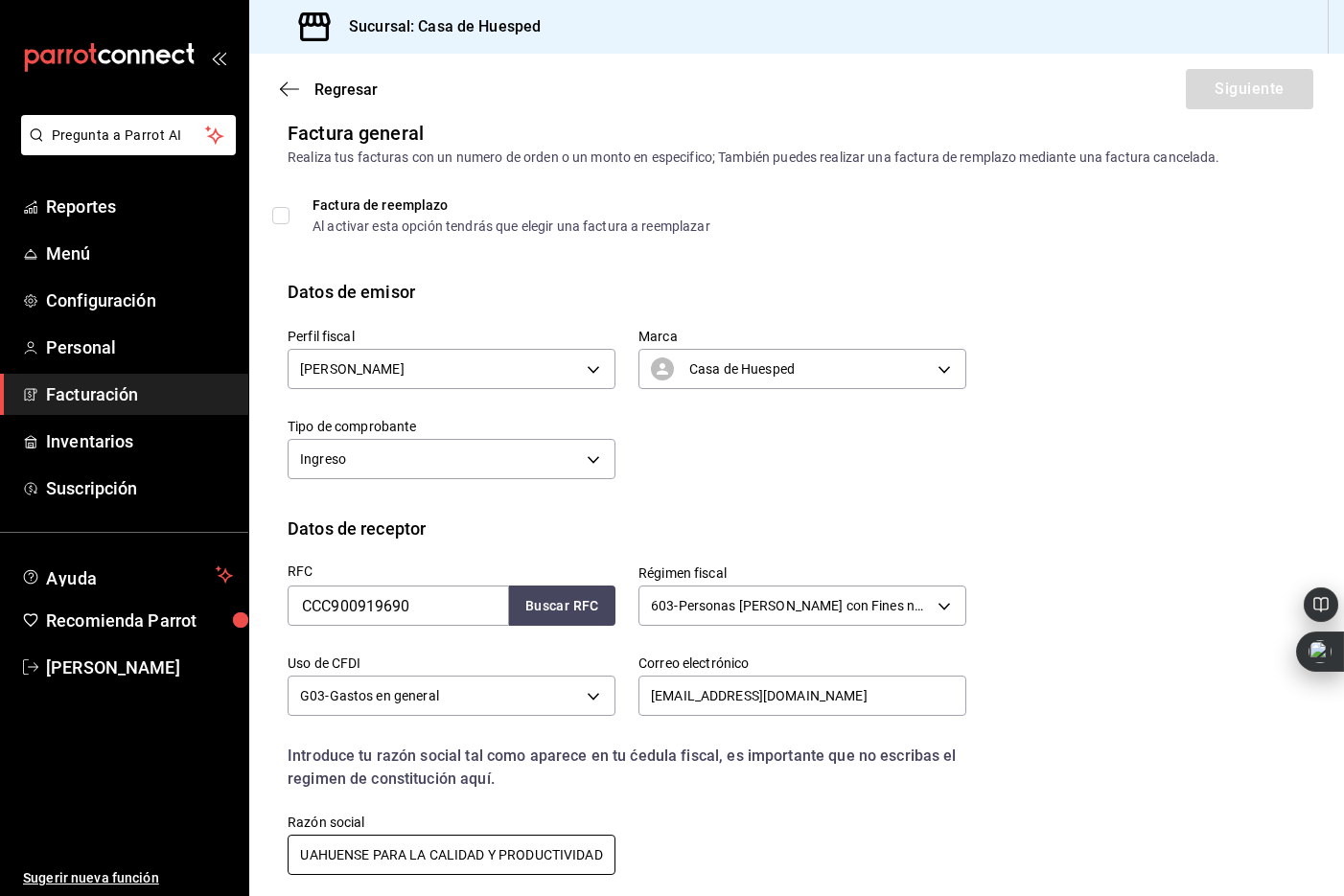
scroll to position [191, 0]
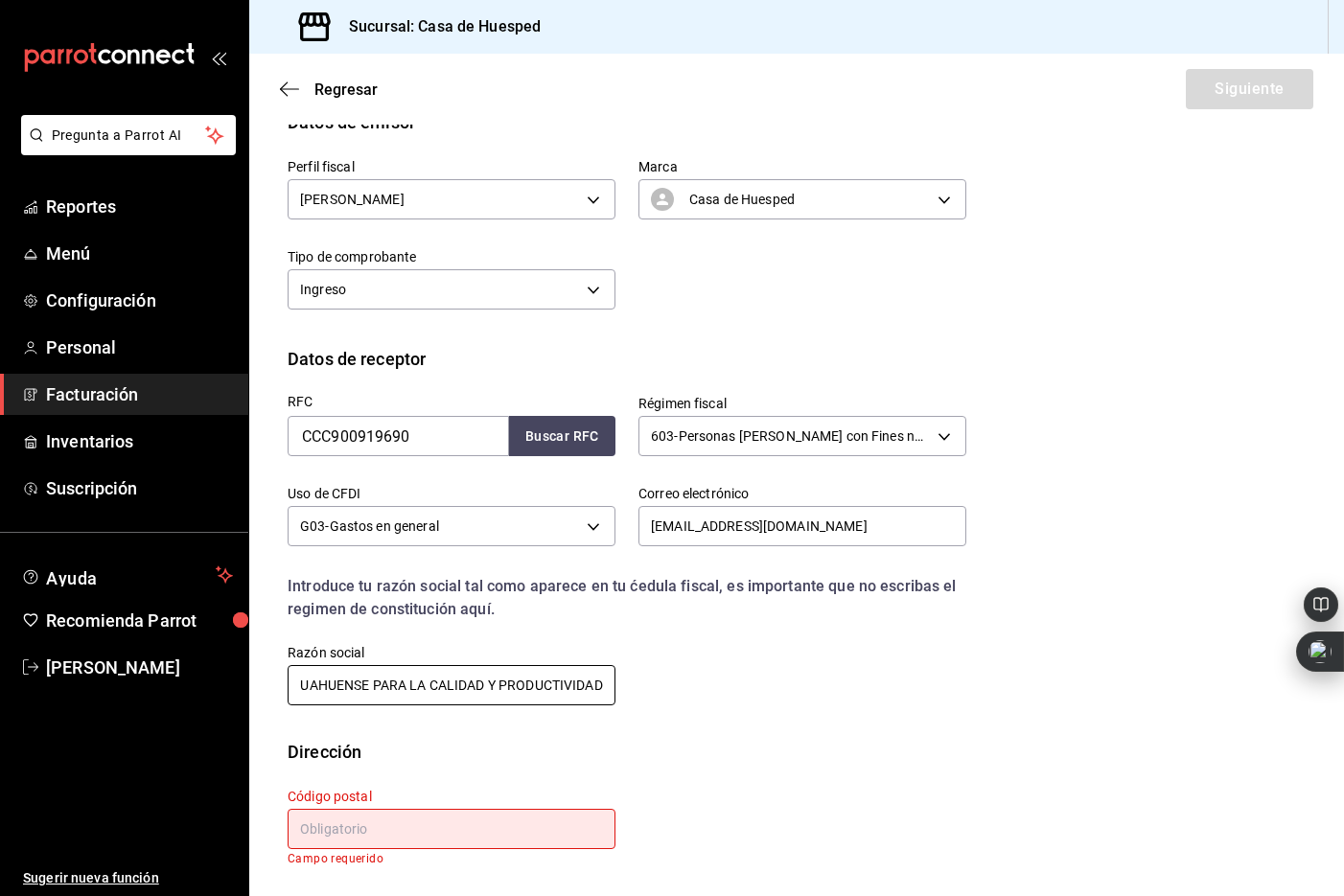
type input "CENTRO CHIHUAHUENSE PARA LA CALIDAD Y PRODUCTIVIDAD"
click at [410, 832] on input "text" at bounding box center [451, 829] width 328 height 40
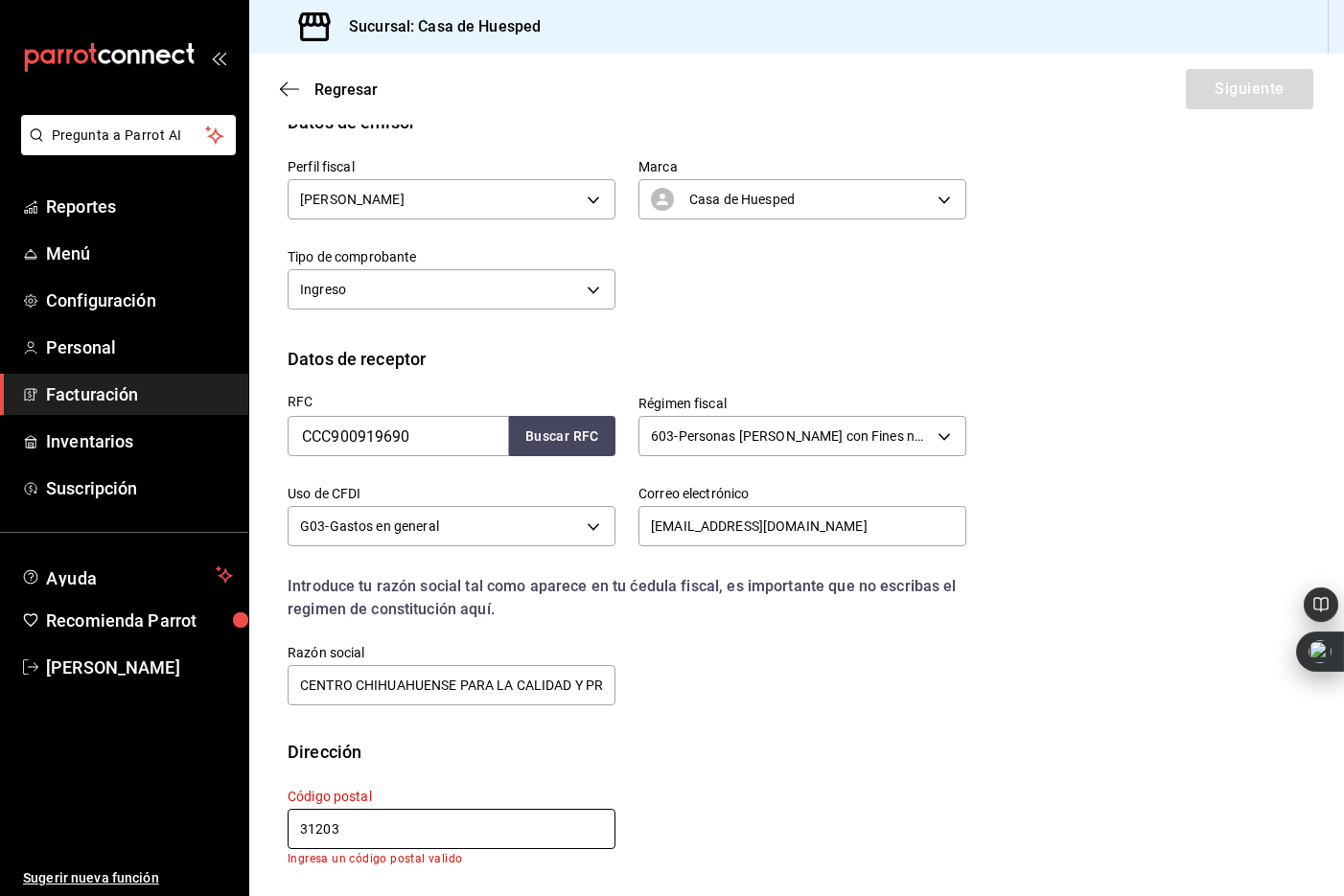
scroll to position [177, 0]
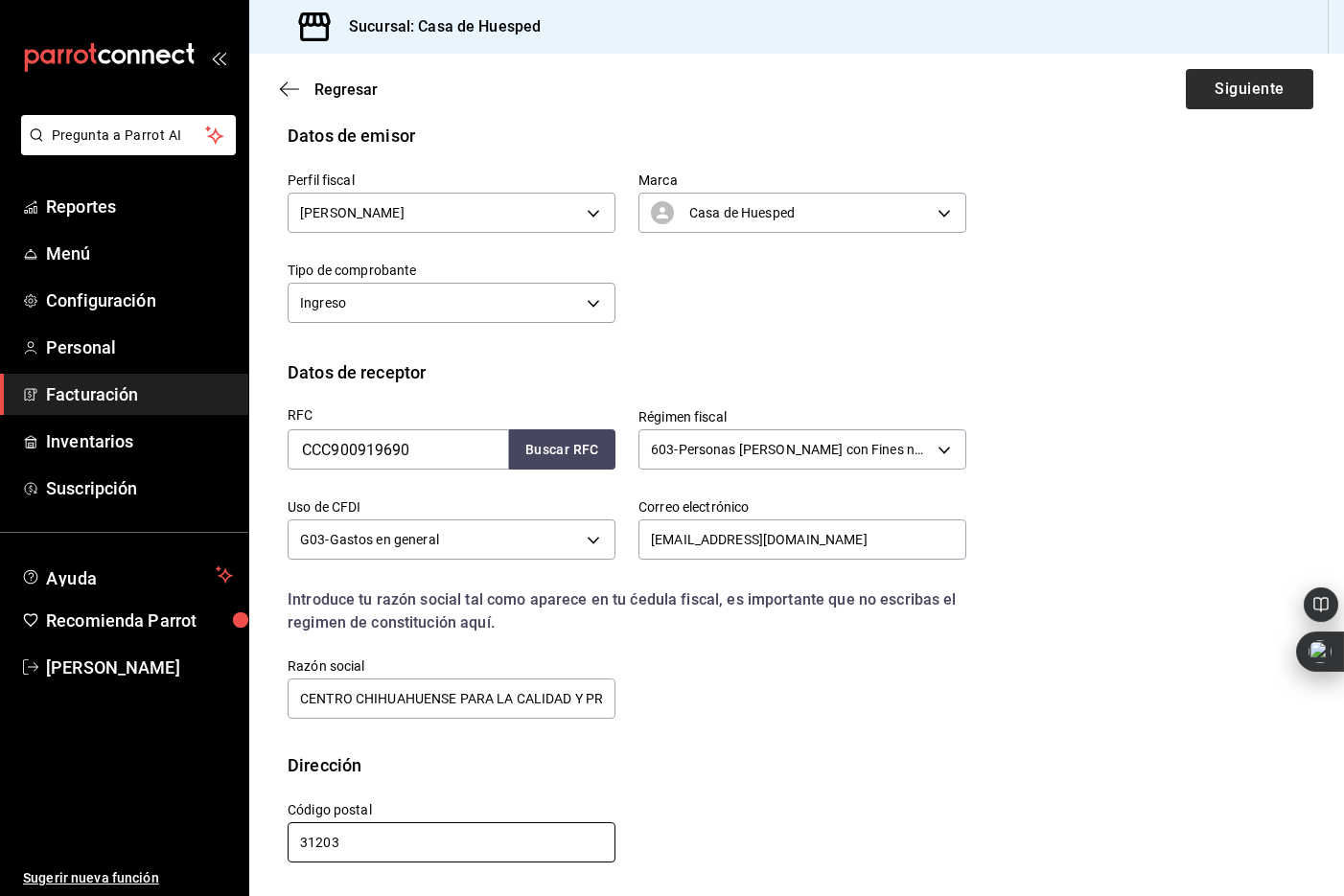
type input "31203"
click at [1264, 103] on button "Siguiente" at bounding box center [1249, 89] width 127 height 40
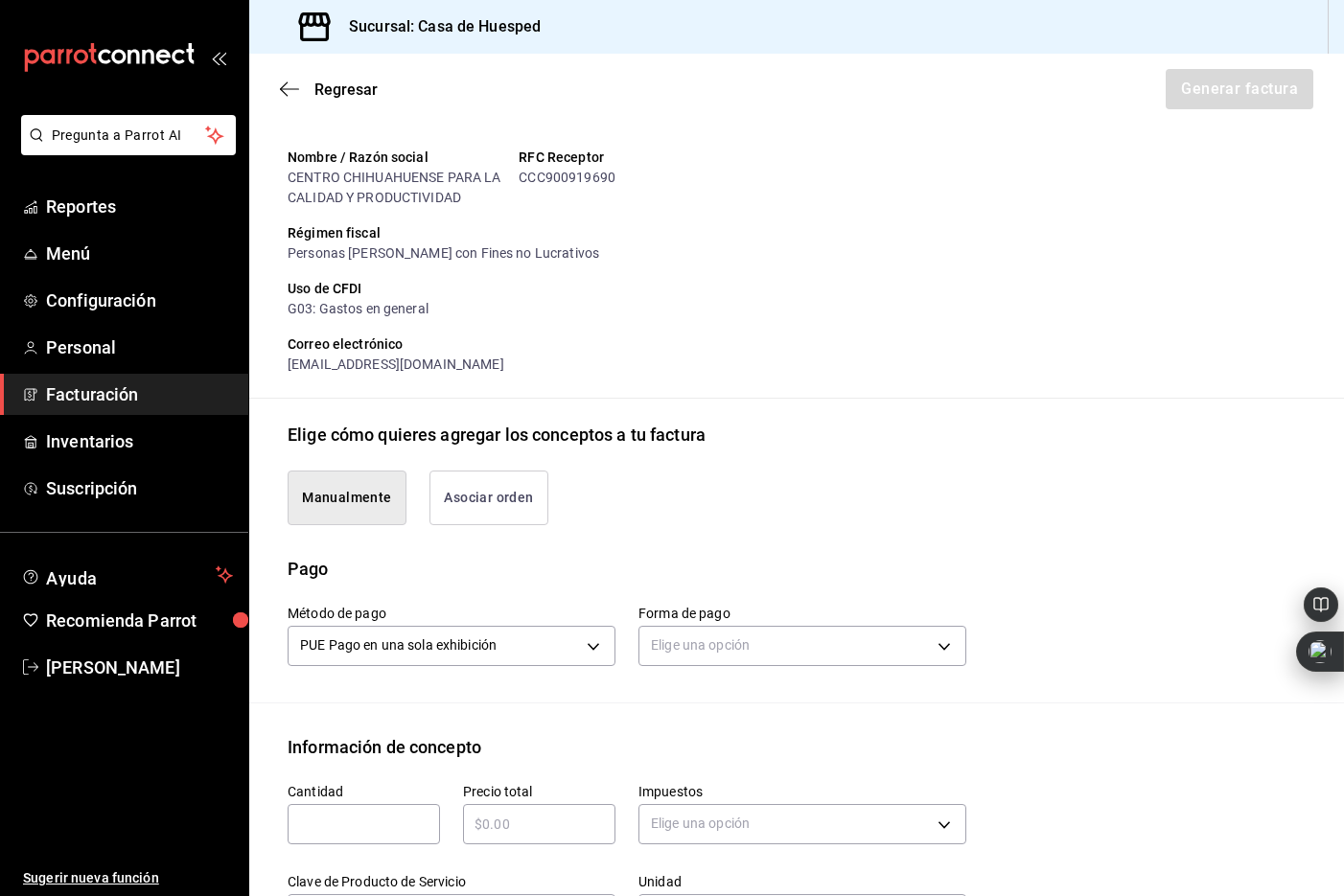
click at [474, 492] on button "Asociar orden" at bounding box center [489, 498] width 119 height 55
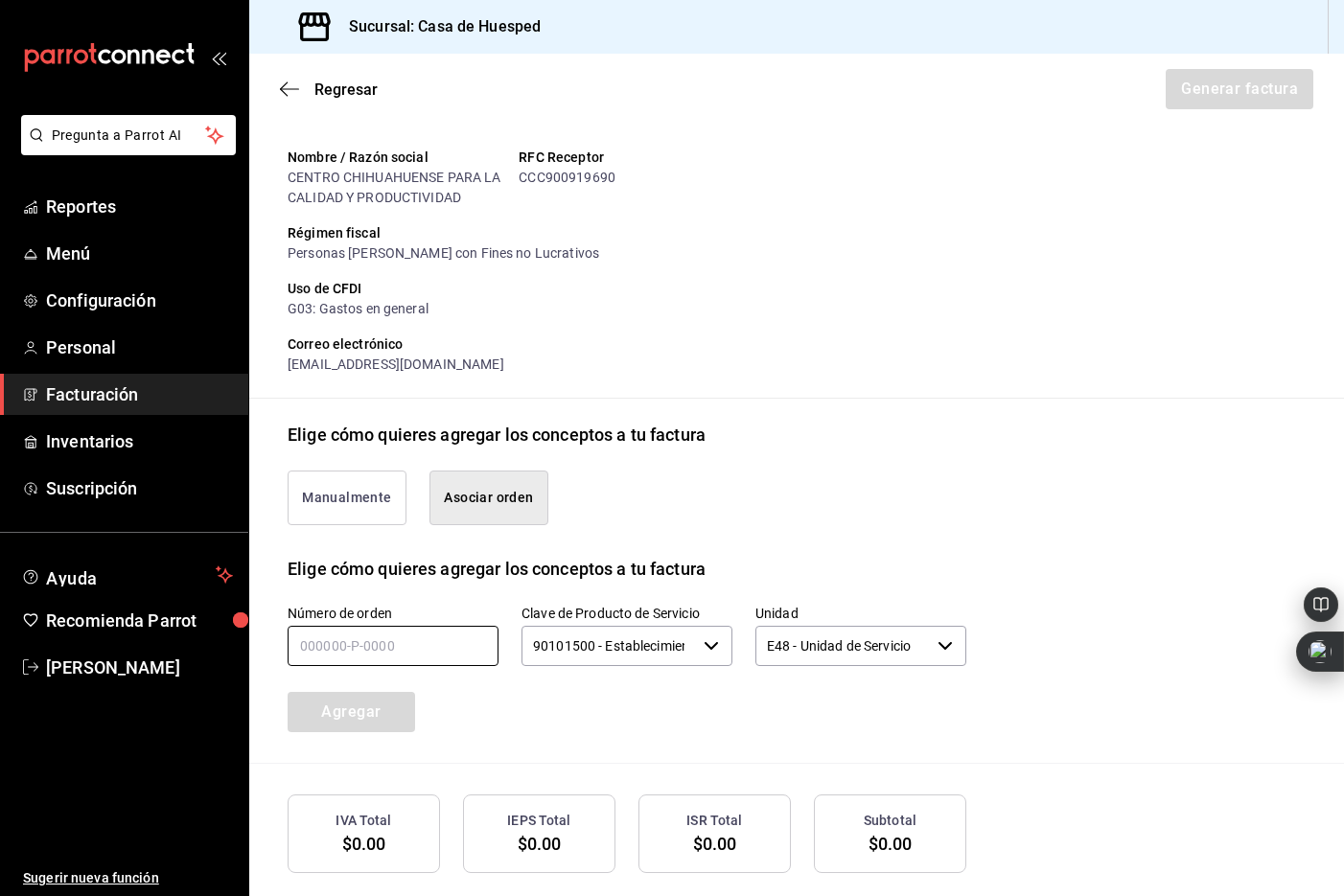
click at [397, 638] on input "text" at bounding box center [393, 646] width 211 height 40
type input "270825-p-0033"
click at [324, 715] on button "Agregar" at bounding box center [351, 712] width 127 height 40
click at [1216, 95] on button "Generar factura" at bounding box center [1238, 89] width 150 height 40
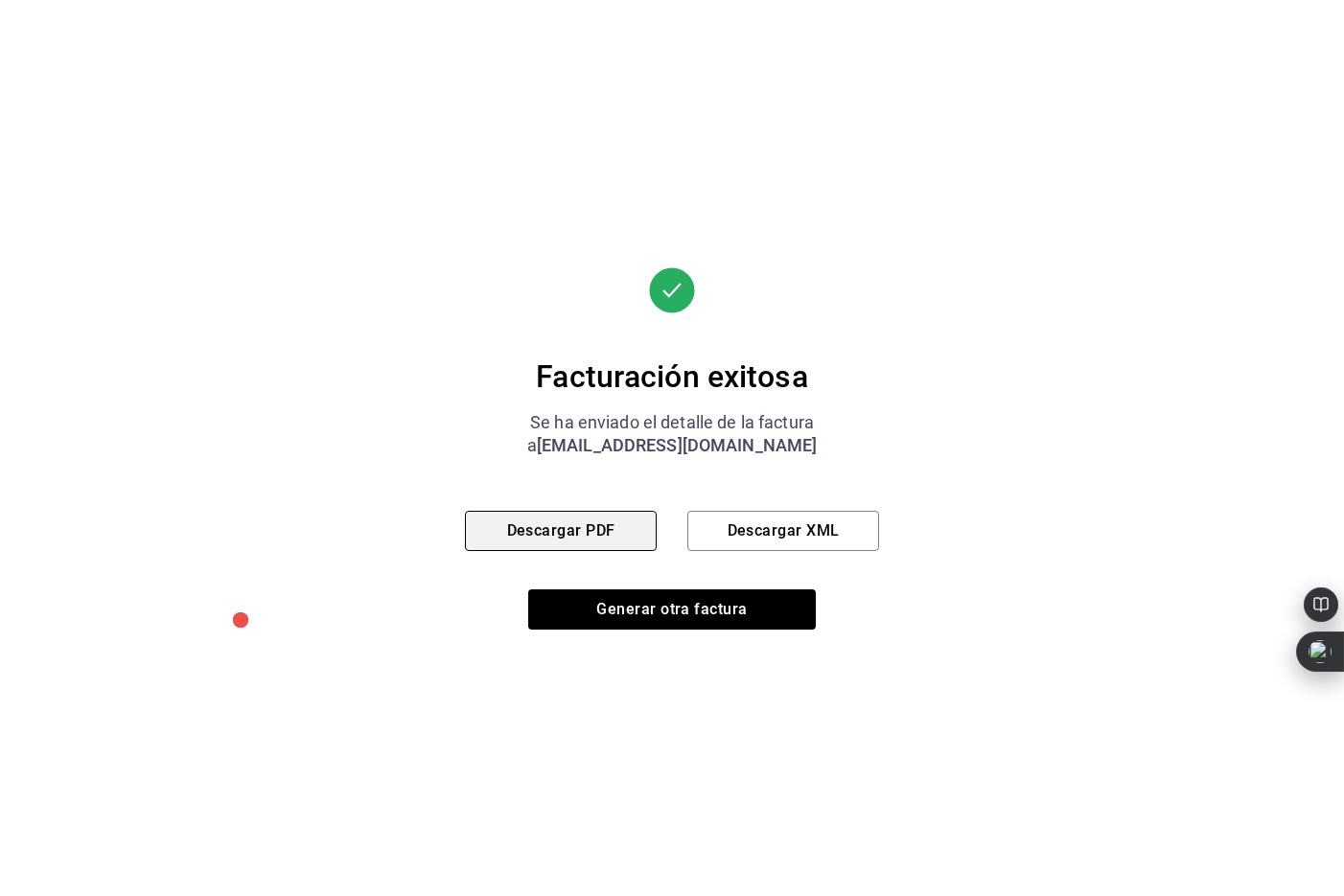
click at [551, 537] on button "Descargar PDF" at bounding box center [560, 530] width 192 height 40
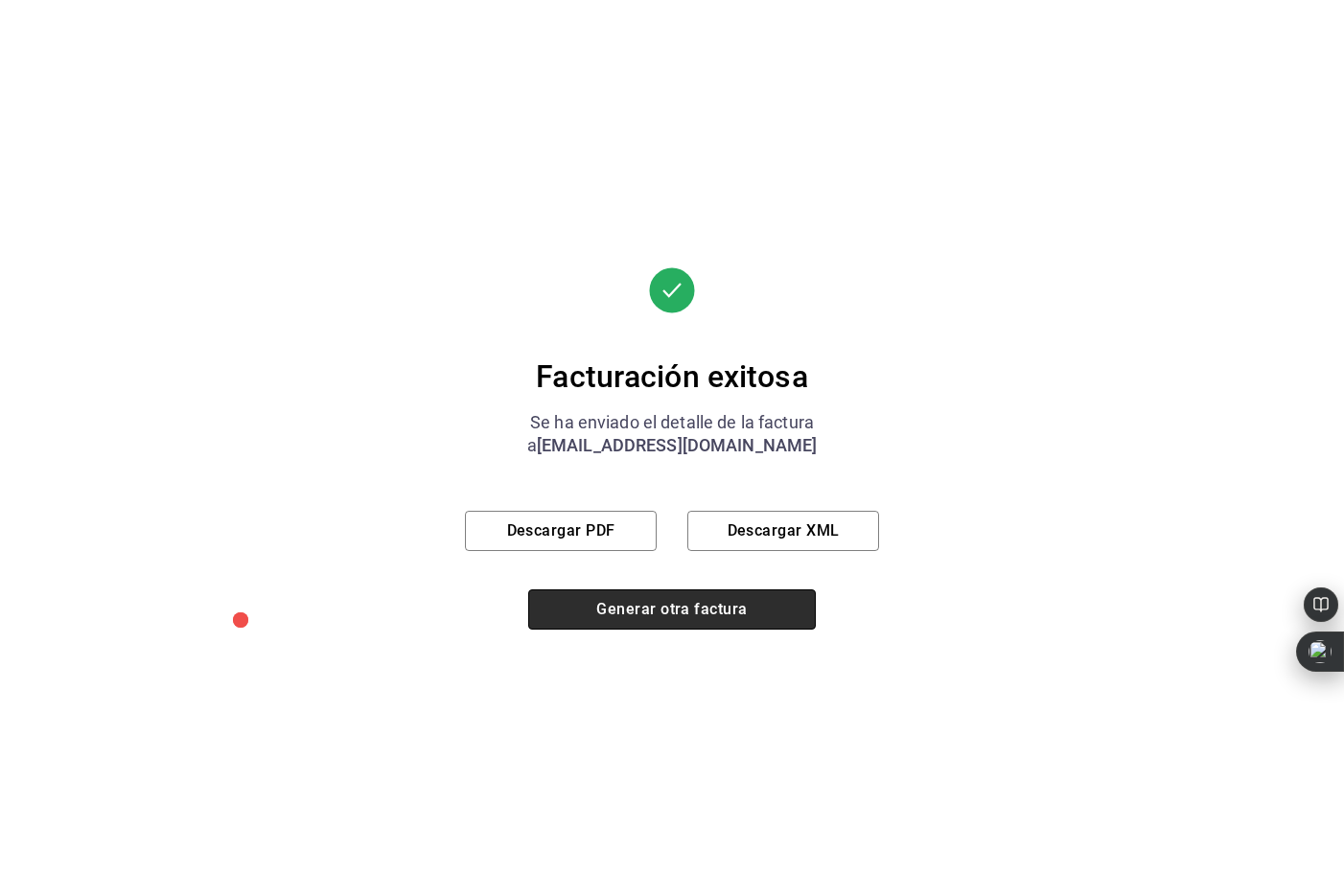
click at [687, 617] on button "Generar otra factura" at bounding box center [672, 609] width 288 height 40
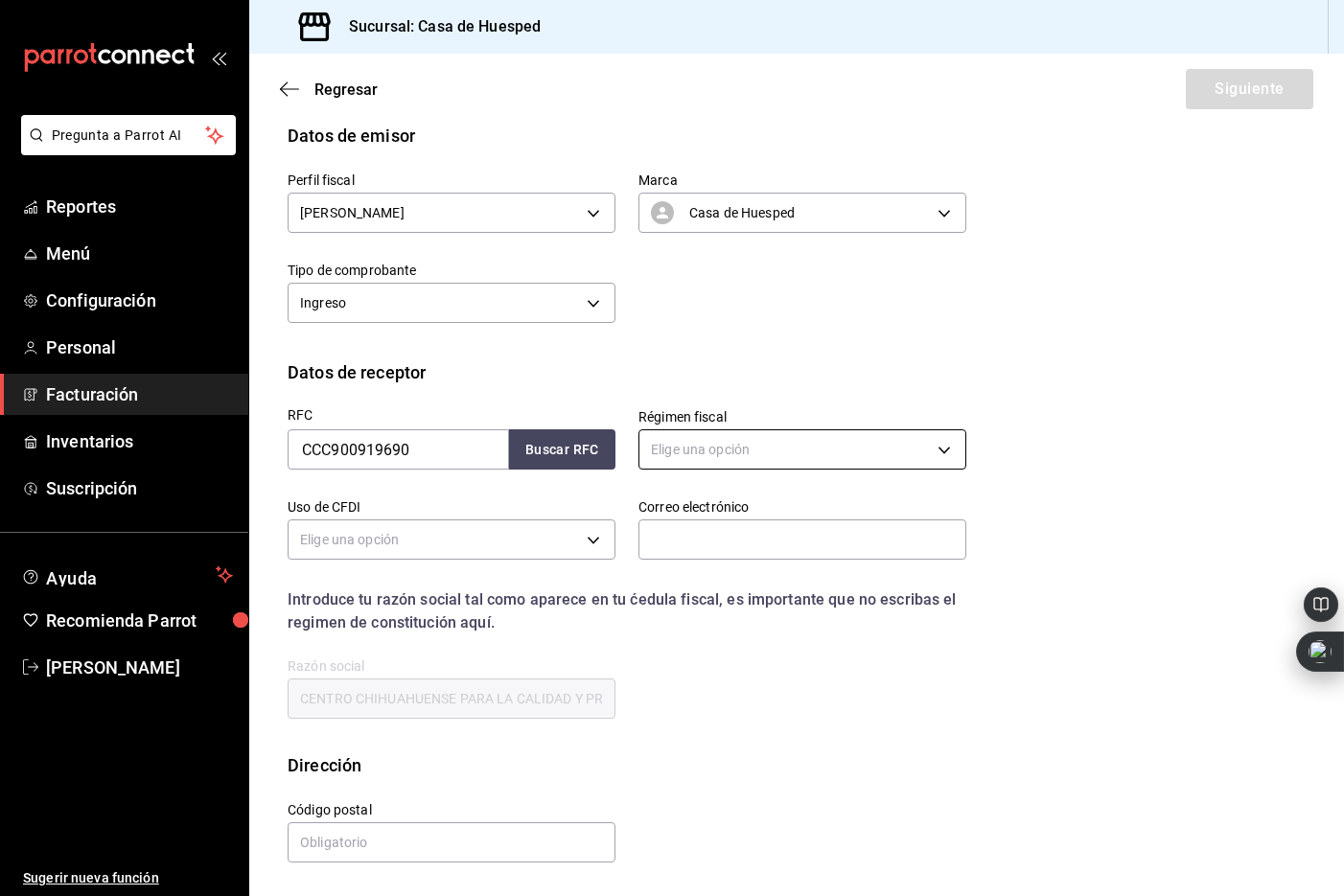
scroll to position [22, 0]
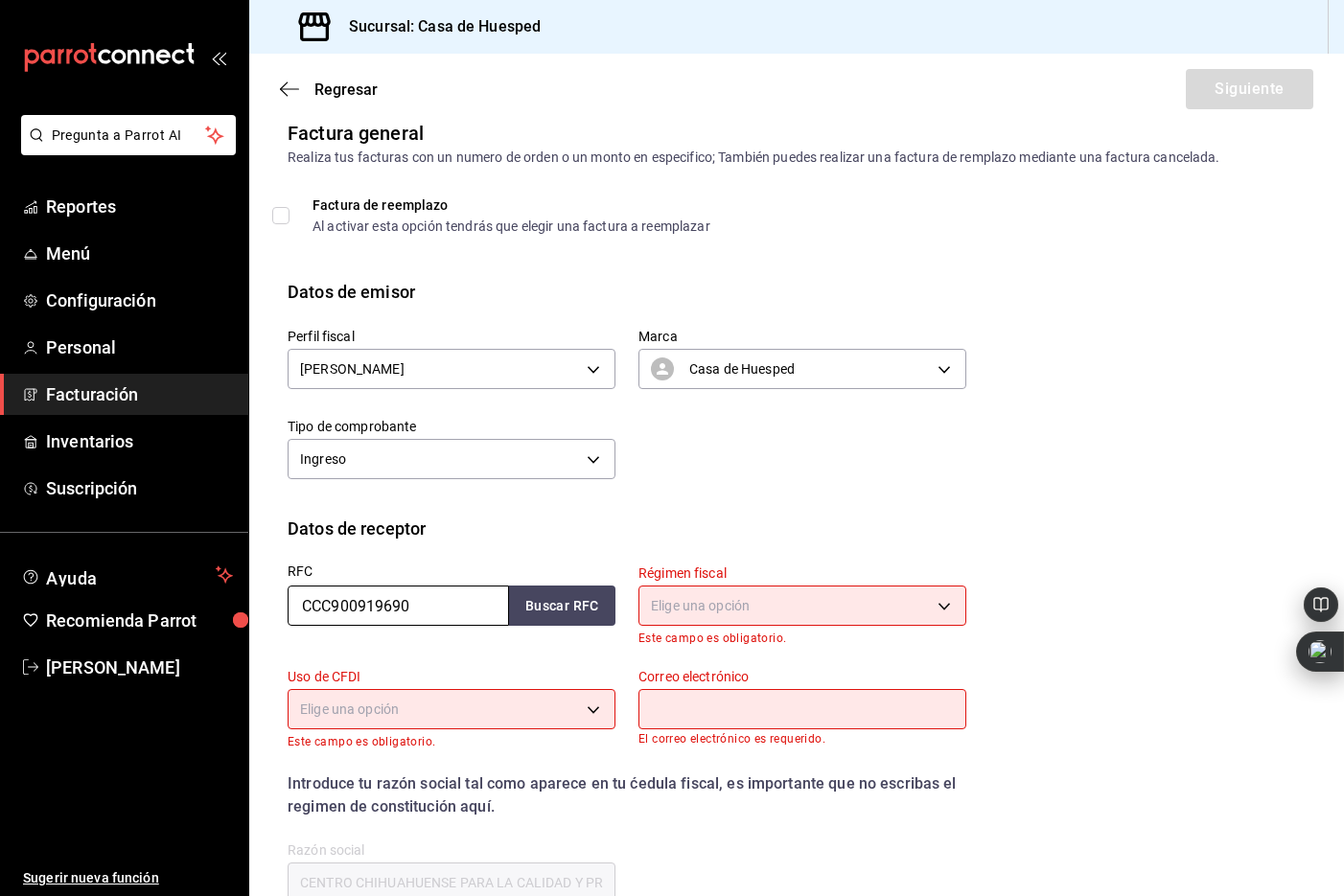
drag, startPoint x: 432, startPoint y: 610, endPoint x: 261, endPoint y: 602, distance: 171.2
click at [261, 602] on div "Datos de receptor RFC CCC900919690 Buscar RFC Régimen fiscal Elige una opción E…" at bounding box center [796, 726] width 1095 height 421
paste input "SAVC830526FX1"
type input "SAVC830526FX1"
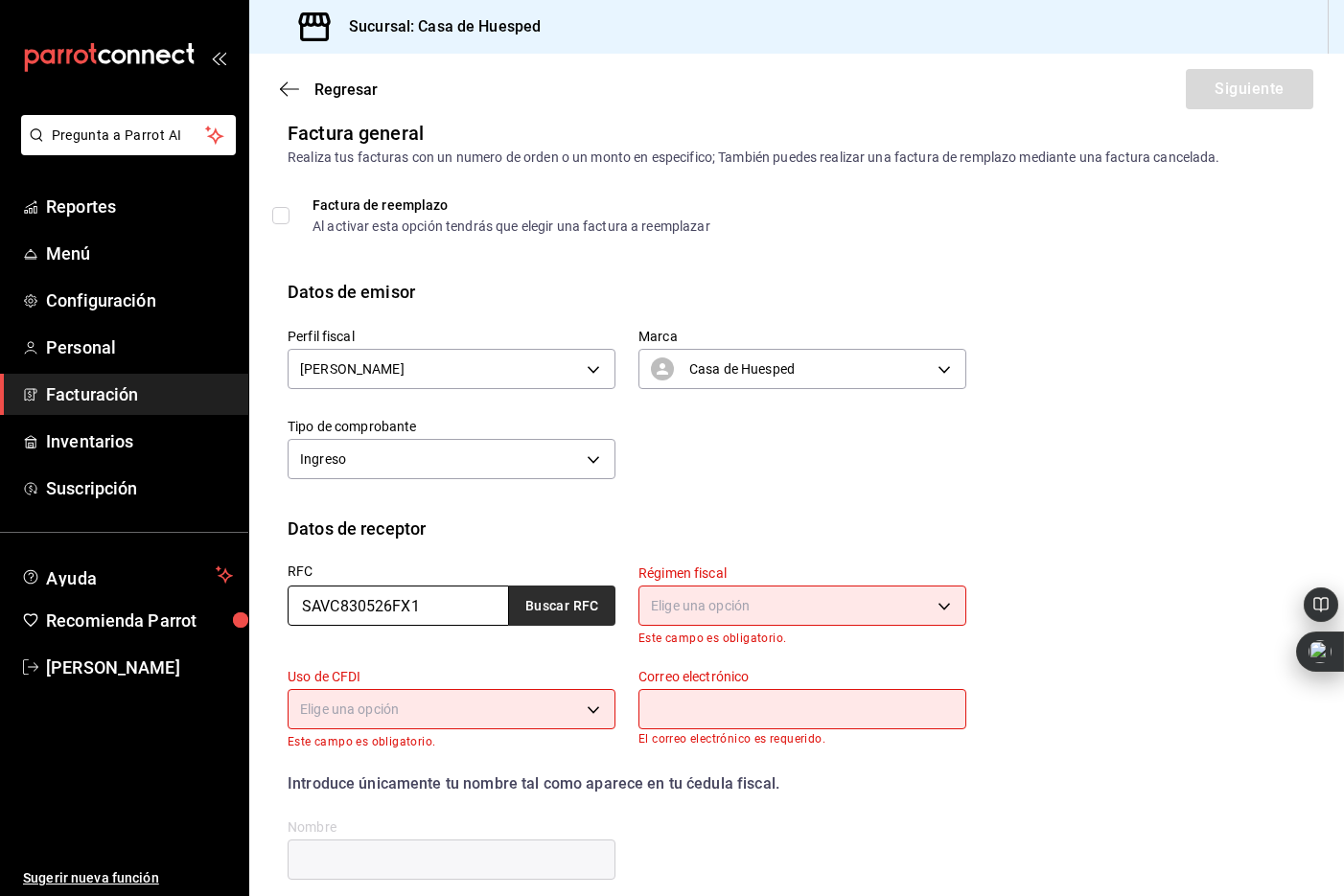
type input "SAVC830526FX1"
click at [523, 597] on button "Buscar RFC" at bounding box center [561, 605] width 107 height 40
type input "626"
type input "G03"
type input "[EMAIL_ADDRESS][DOMAIN_NAME]"
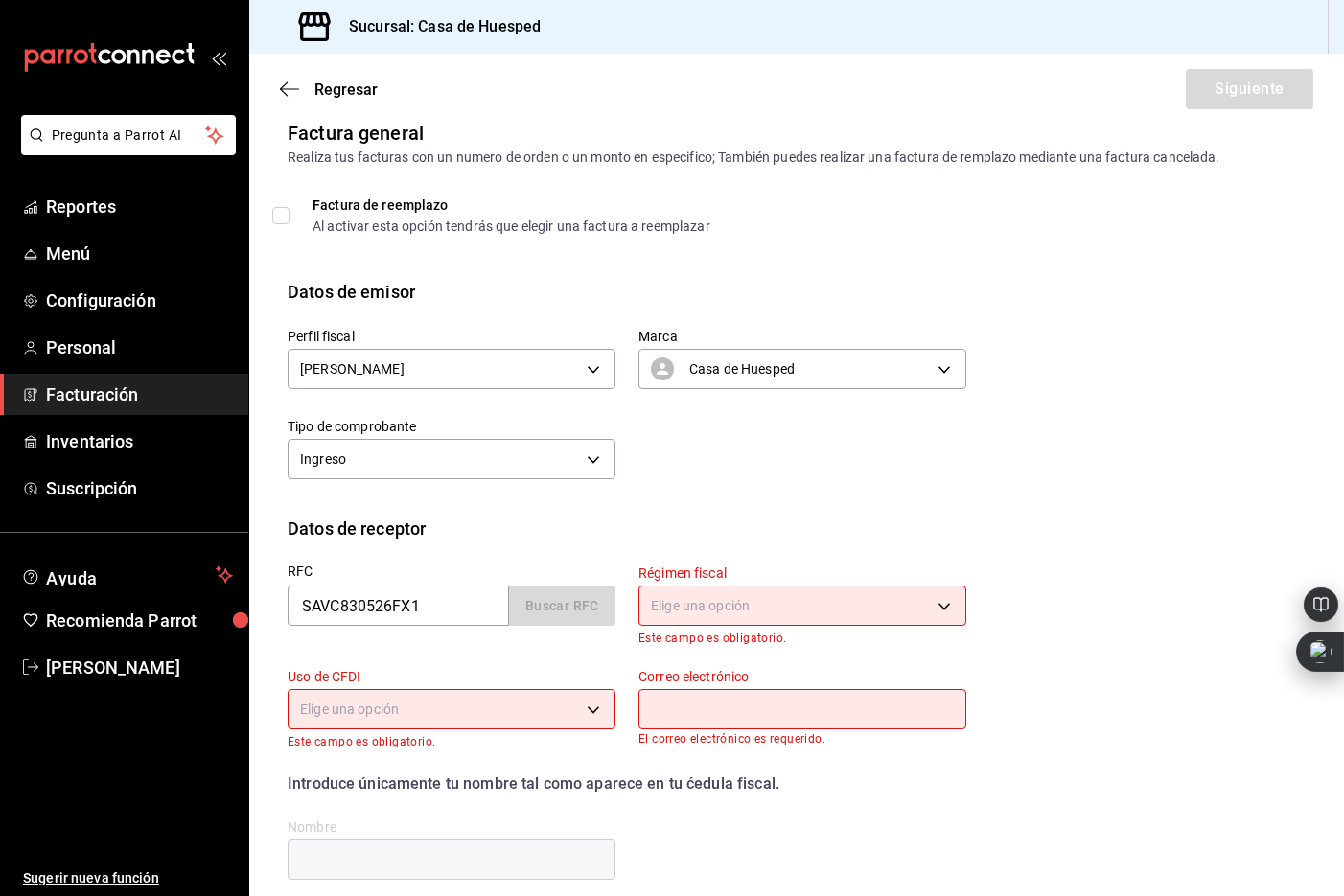
type input "[PERSON_NAME]"
type input "32560"
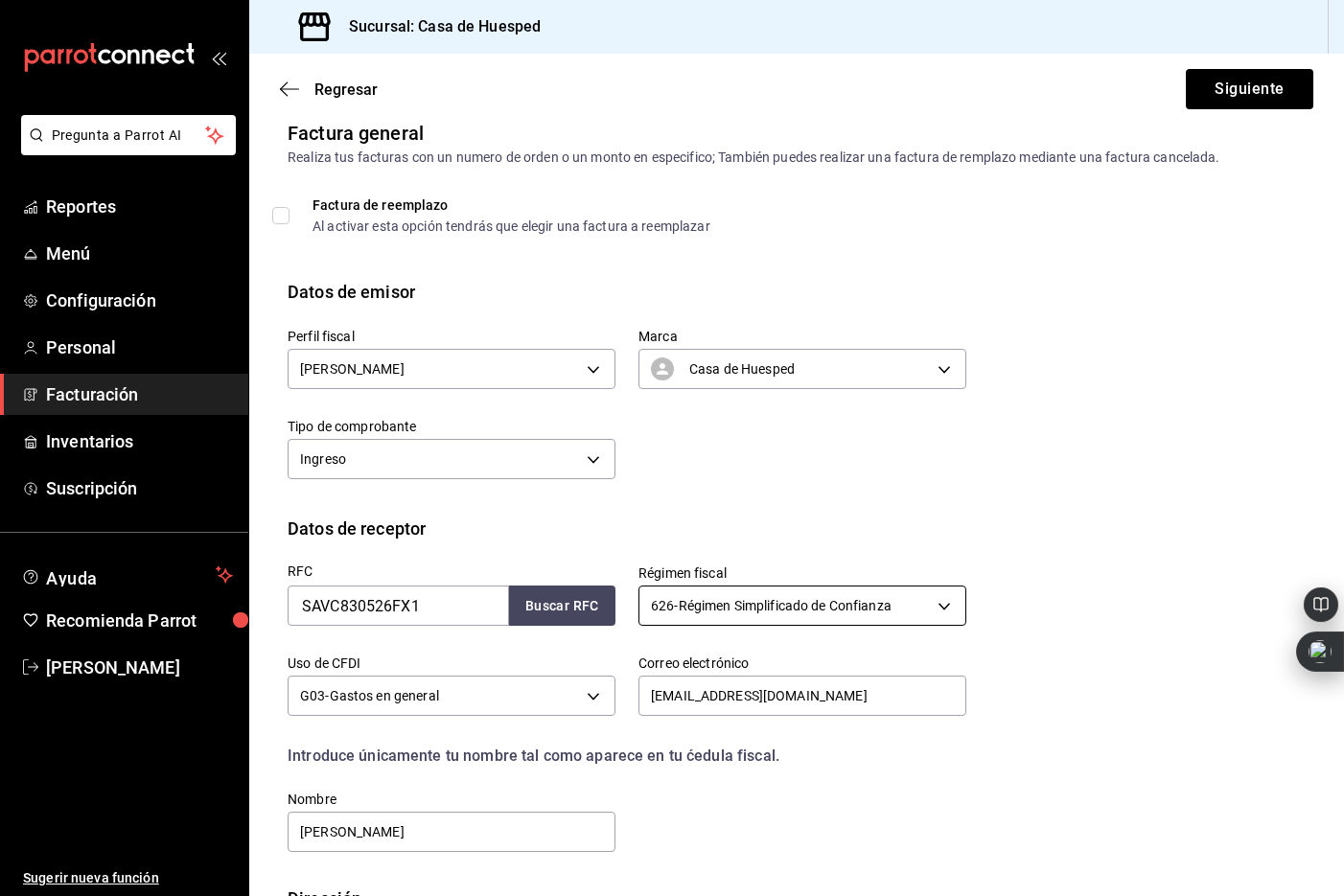
scroll to position [155, 0]
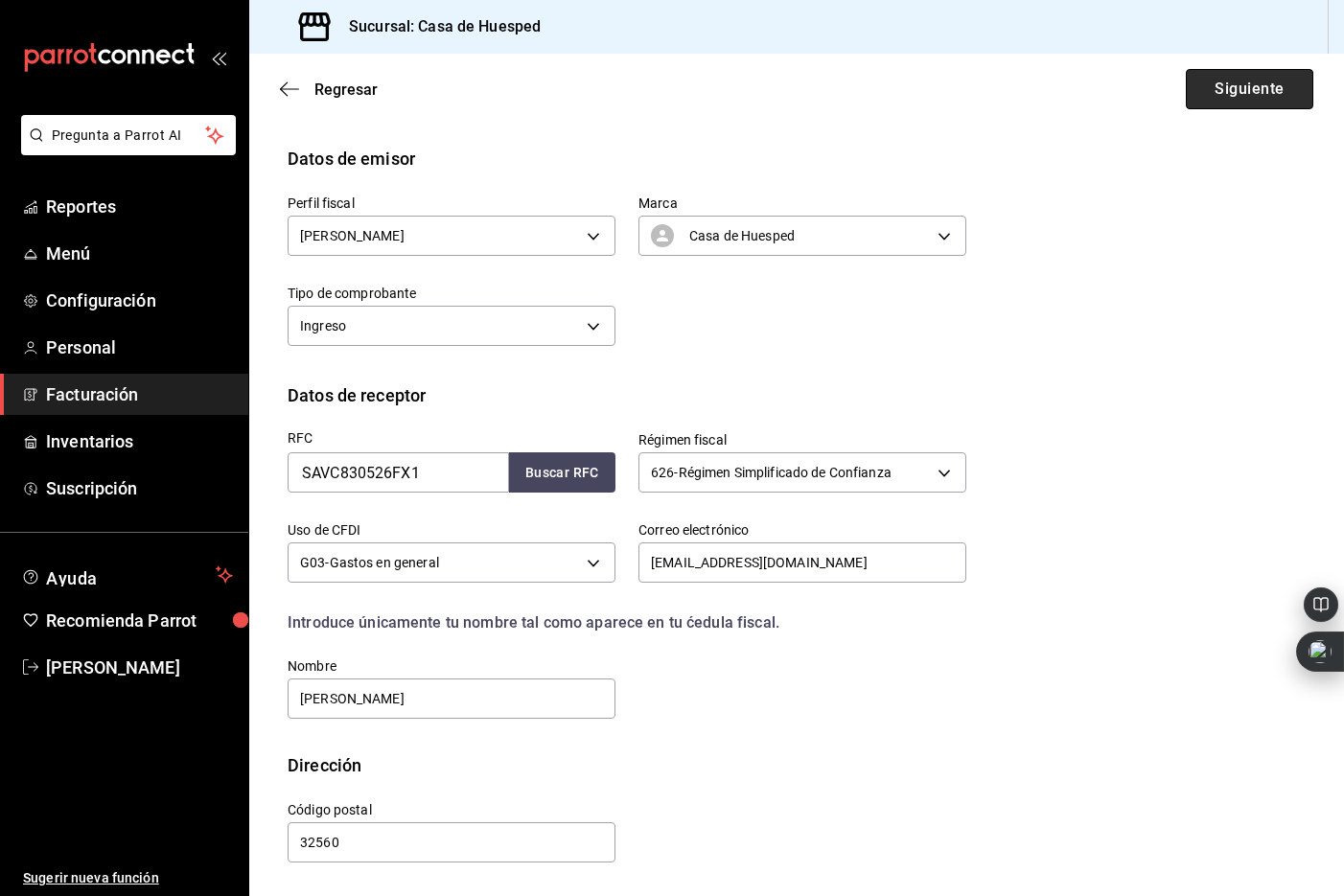
click at [1234, 101] on button "Siguiente" at bounding box center [1249, 89] width 127 height 40
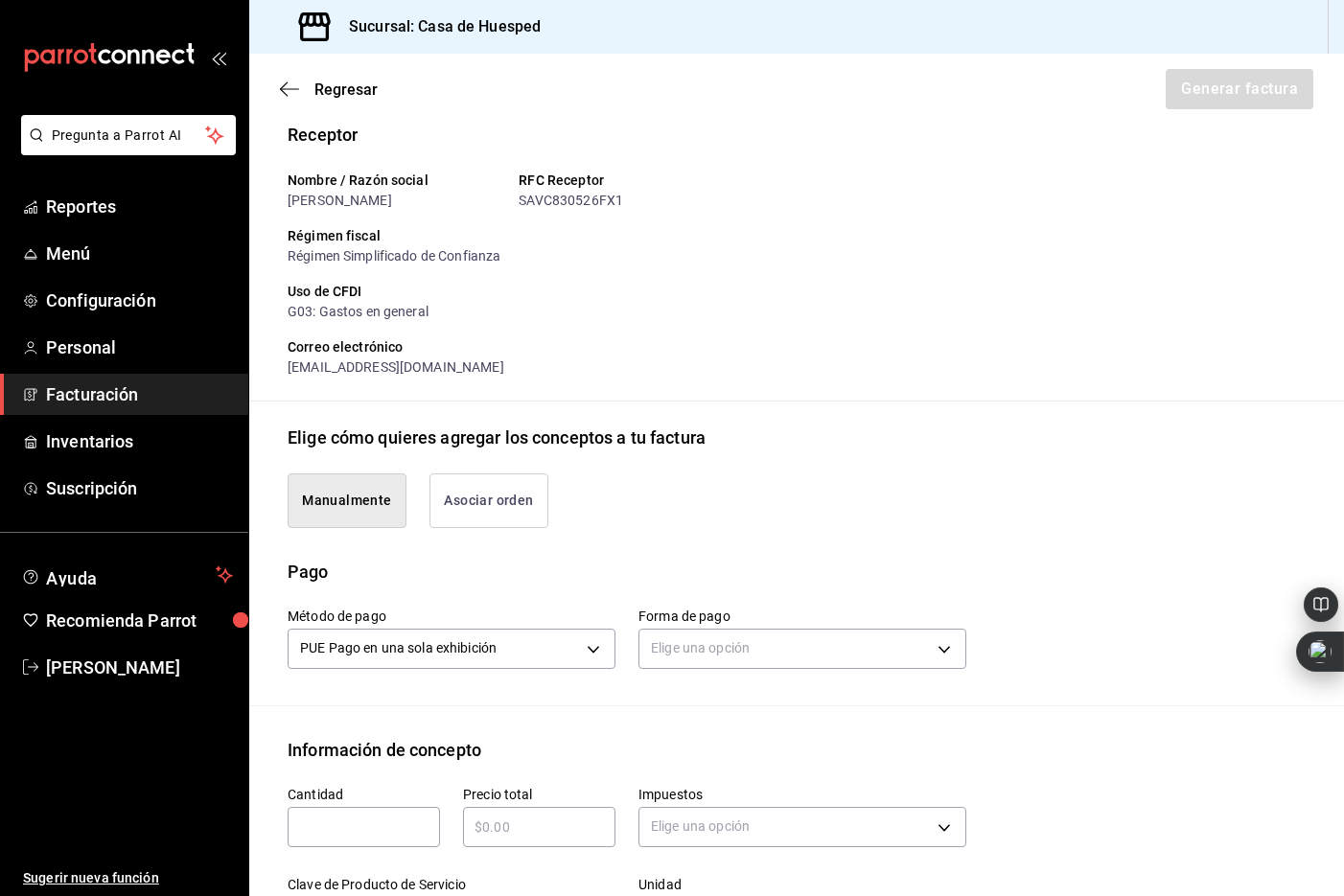
click at [483, 527] on button "Asociar orden" at bounding box center [489, 501] width 119 height 55
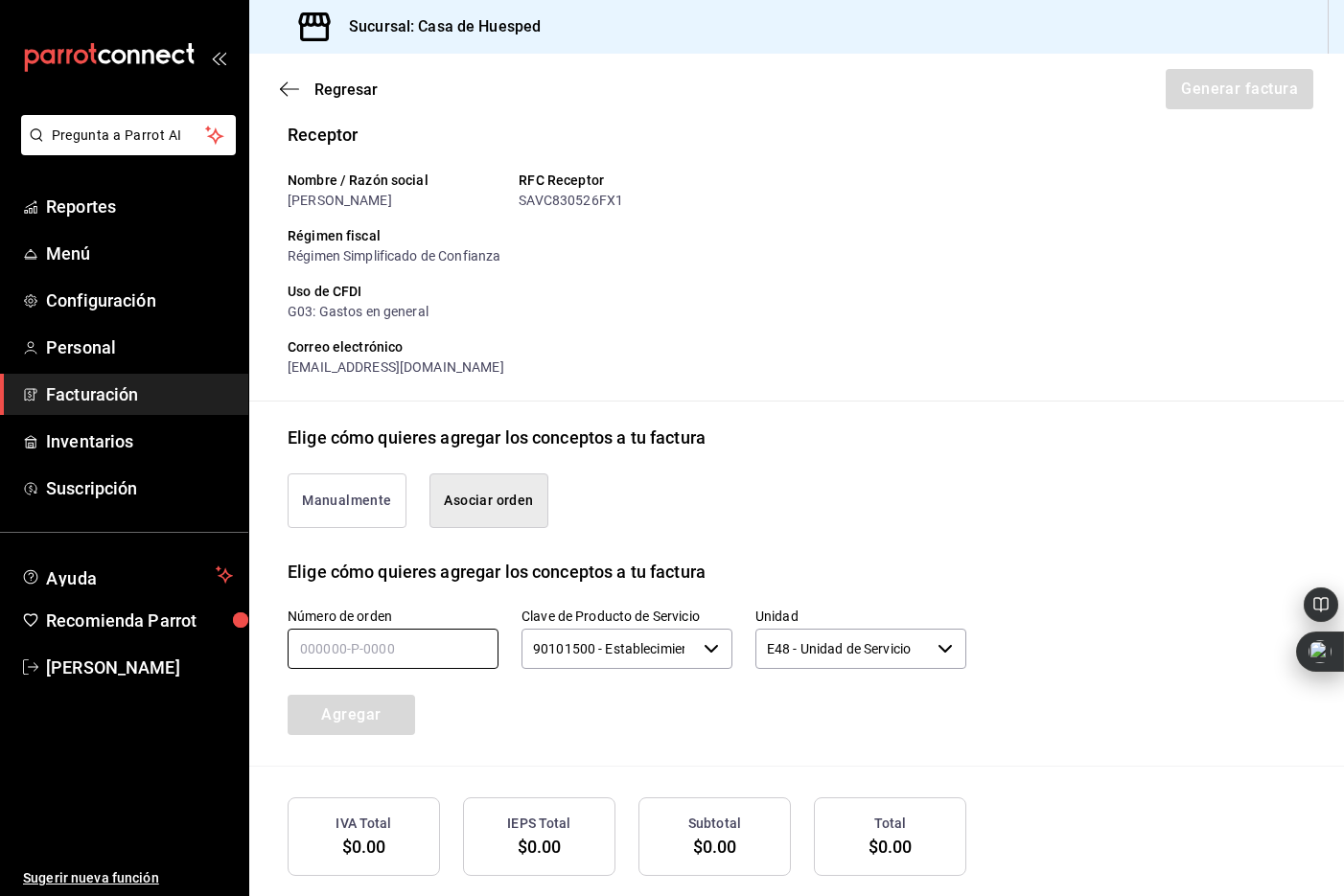
click at [342, 669] on input "text" at bounding box center [393, 649] width 211 height 40
type input "270825-p-0008"
click at [369, 736] on button "Agregar" at bounding box center [351, 714] width 127 height 40
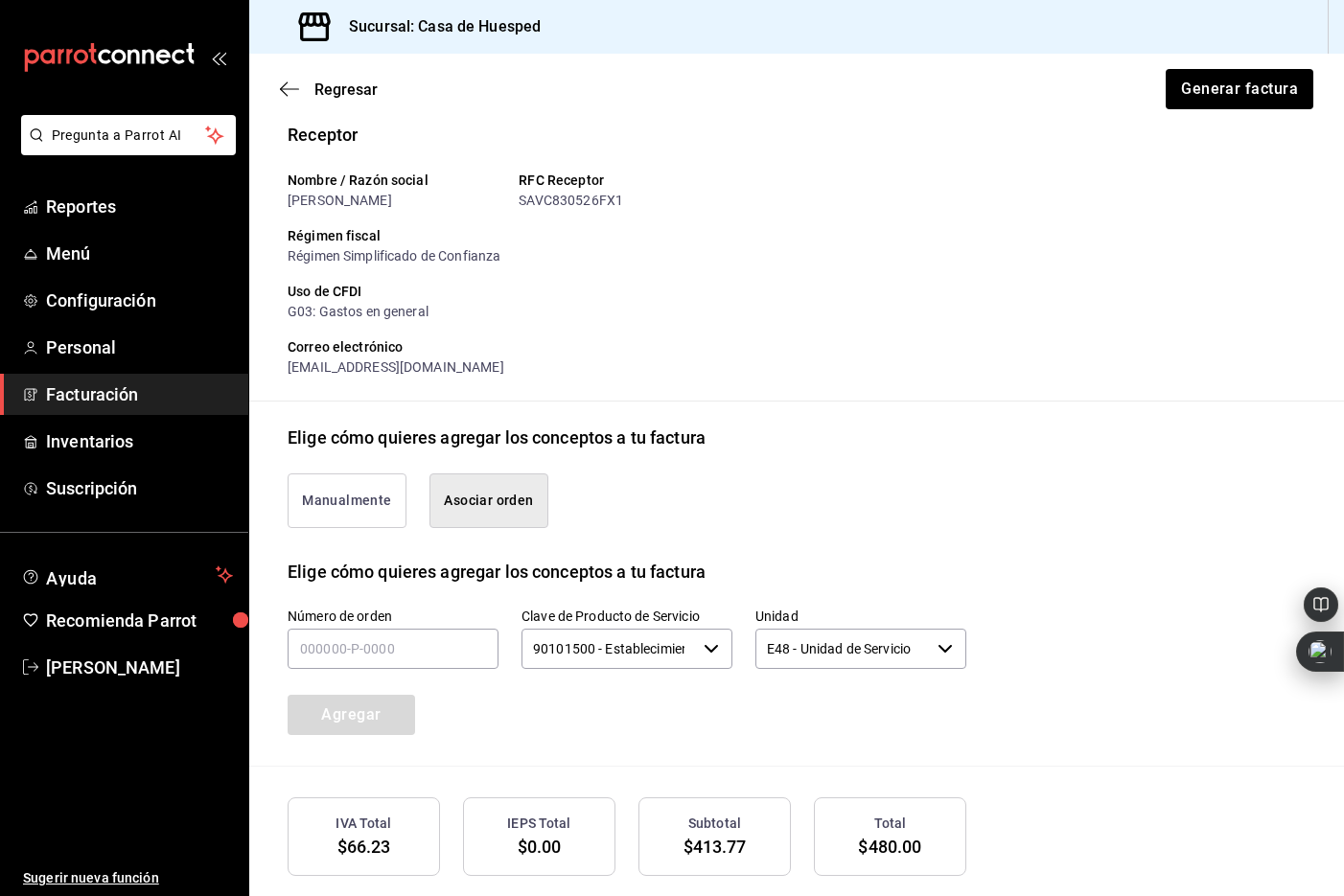
scroll to position [316, 0]
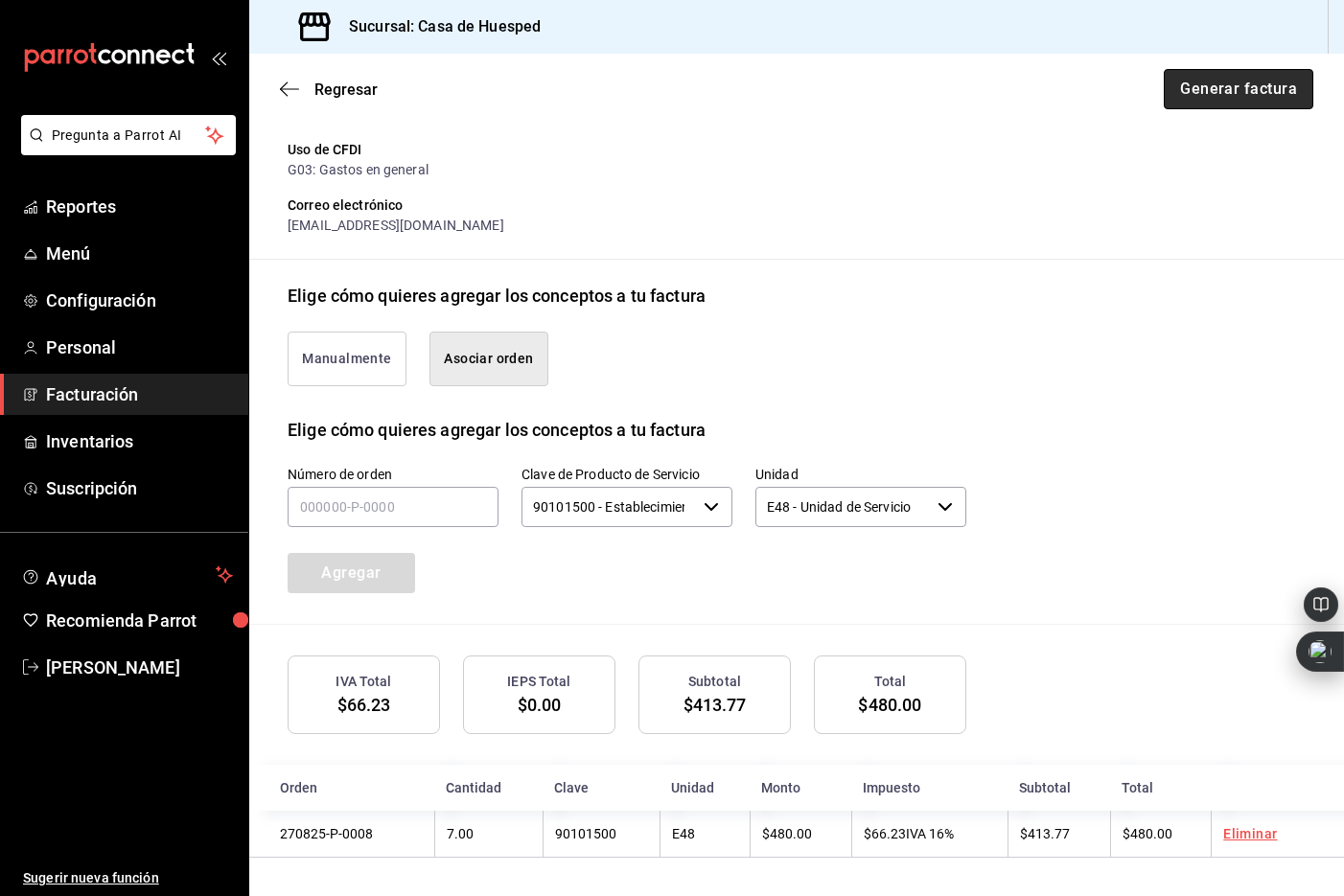
click at [1198, 83] on button "Generar factura" at bounding box center [1238, 89] width 150 height 40
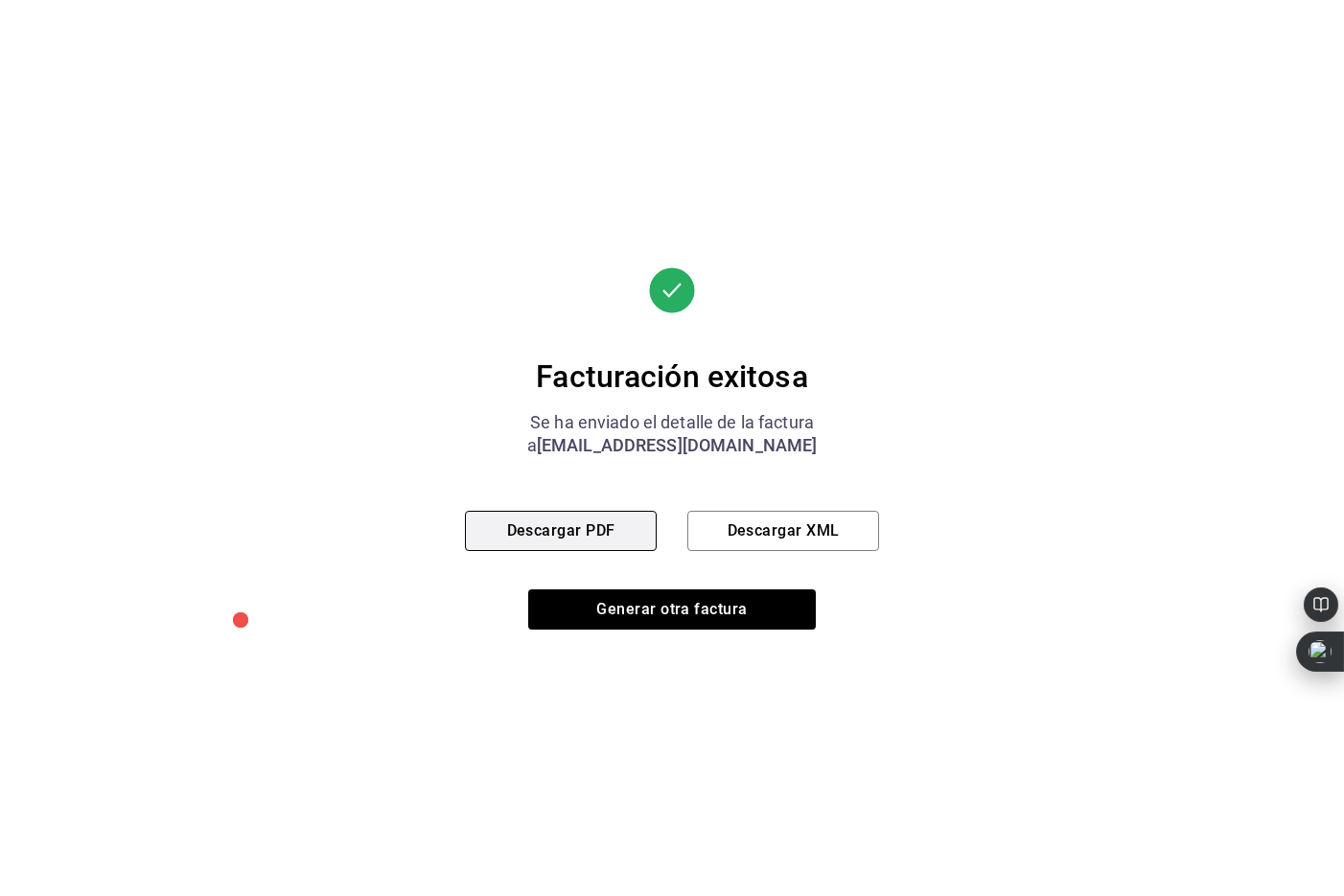
click at [549, 535] on button "Descargar PDF" at bounding box center [560, 530] width 192 height 40
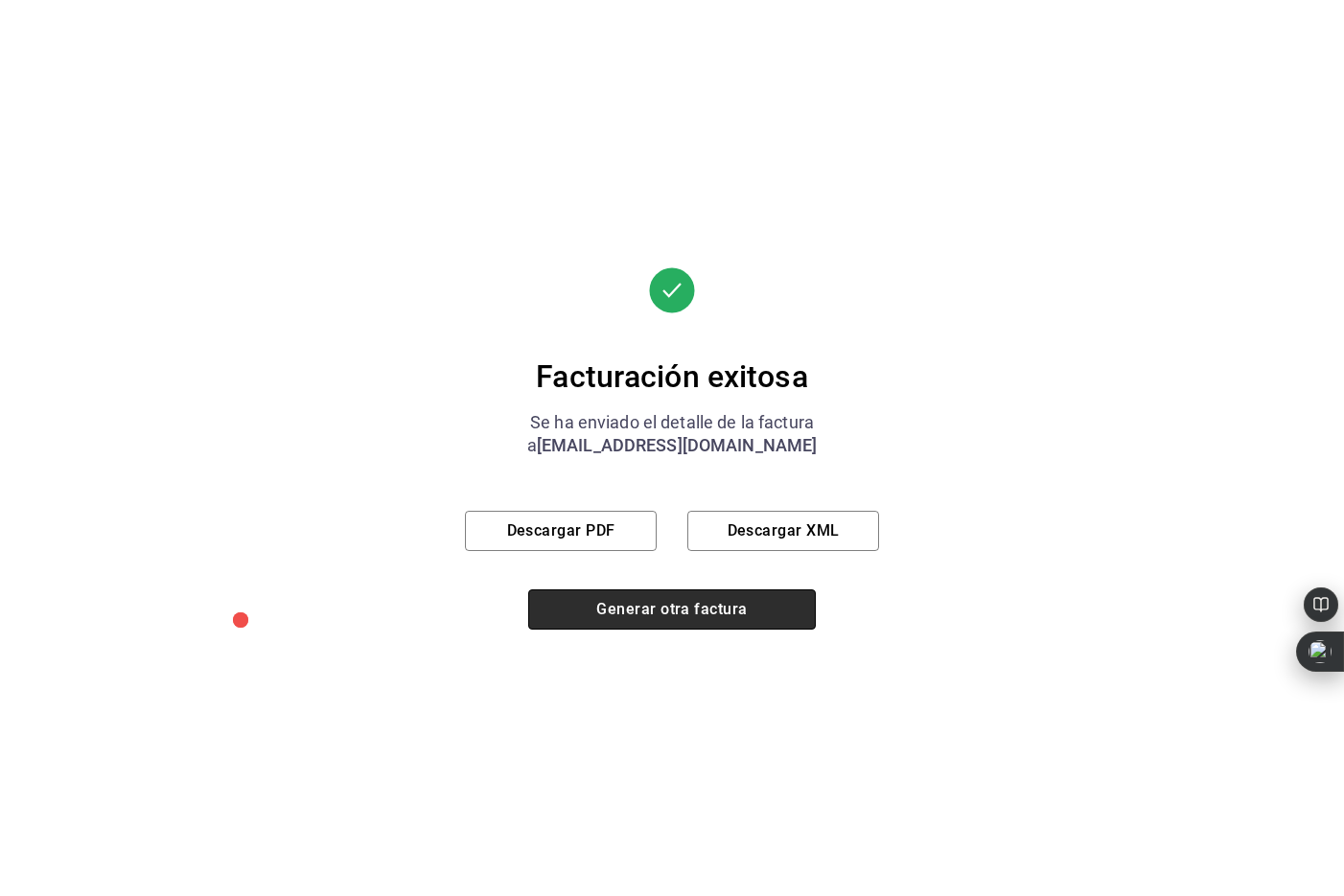
click at [654, 603] on button "Generar otra factura" at bounding box center [672, 609] width 288 height 40
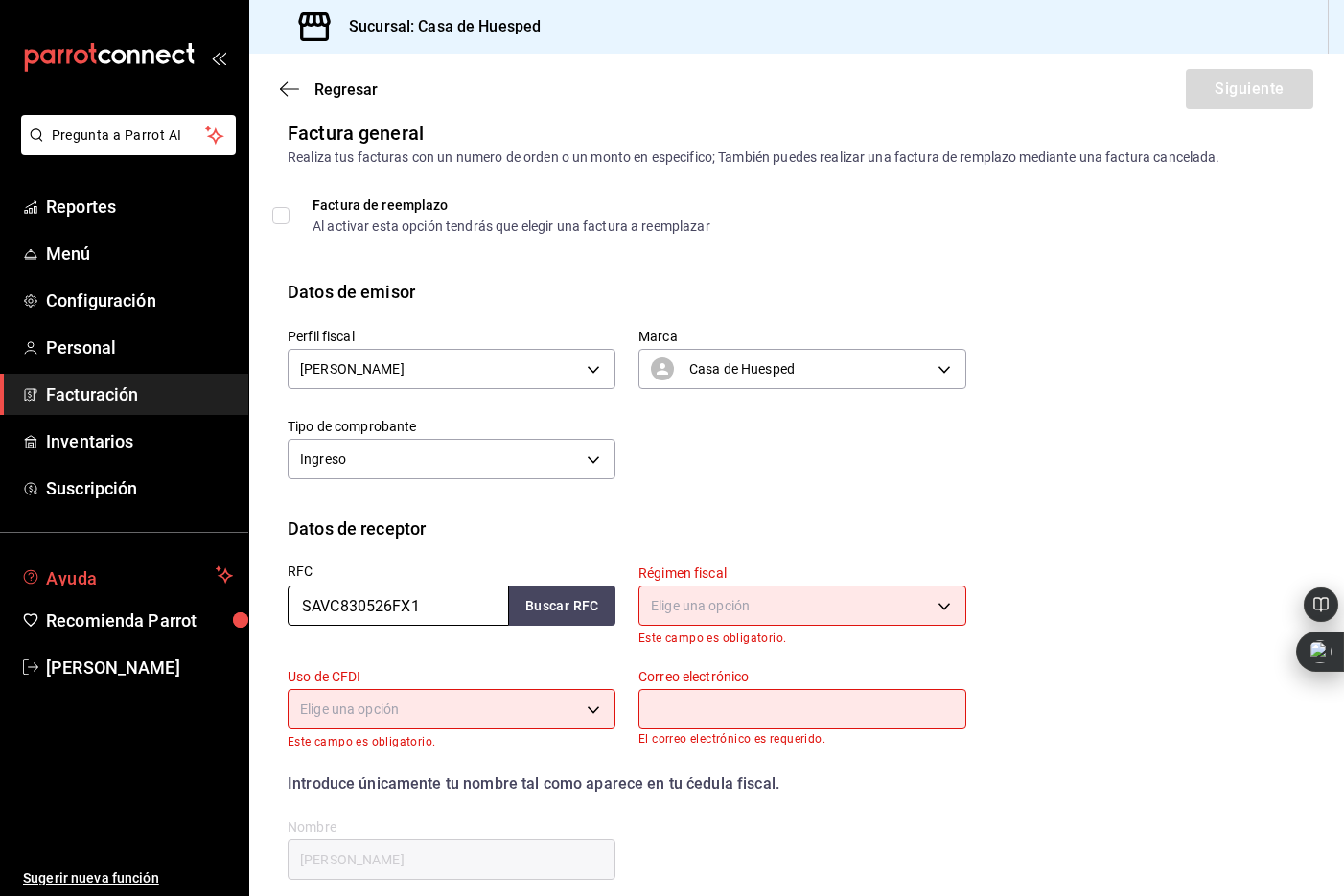
drag, startPoint x: 454, startPoint y: 604, endPoint x: 246, endPoint y: 588, distance: 208.6
click at [246, 588] on div "Pregunta a Parrot AI Reportes Menú Configuración Personal Facturación Inventari…" at bounding box center [672, 448] width 1344 height 896
paste input "GEC981004RE5"
type input "GEC981004RE5"
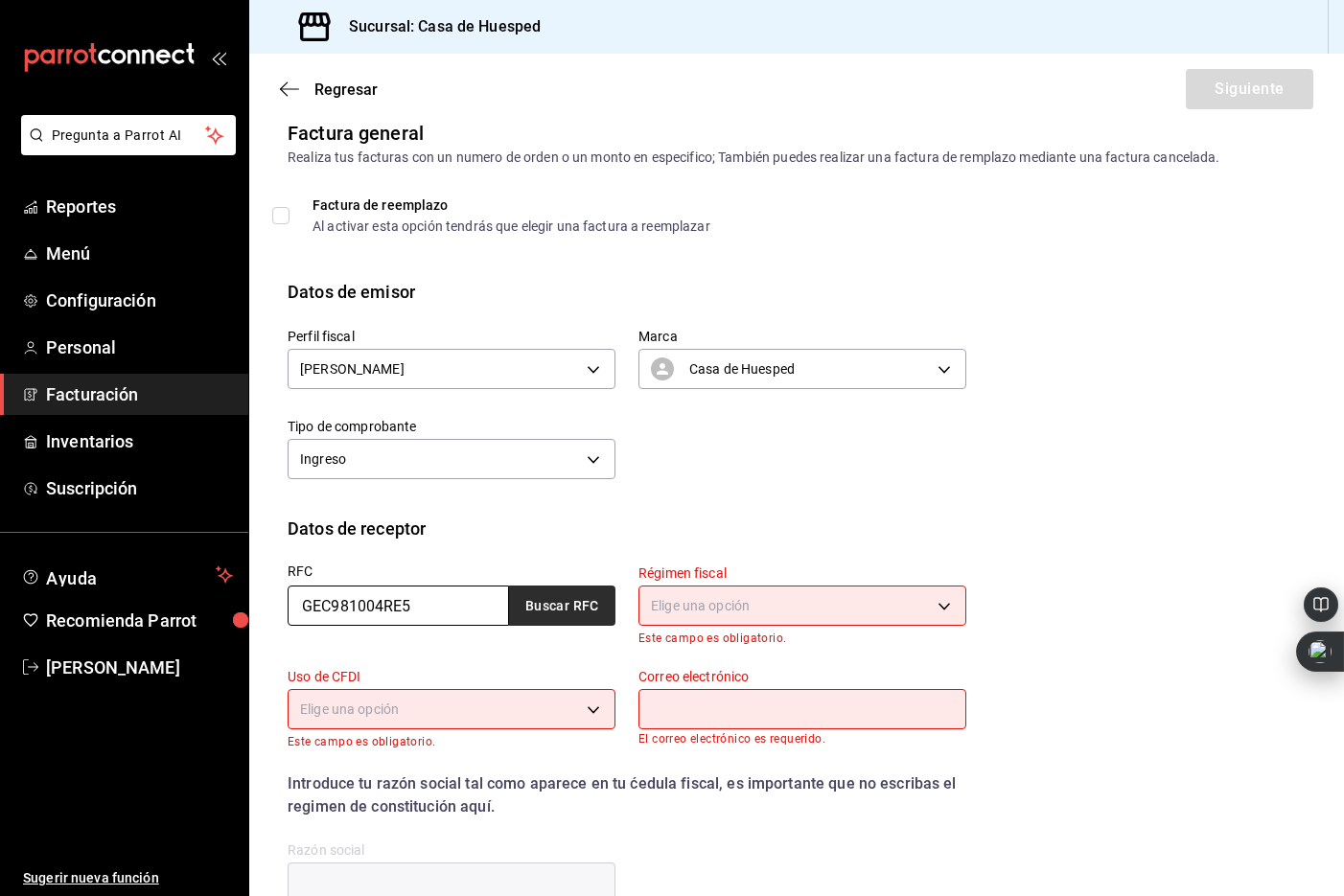
type input "GEC981004RE5"
click at [578, 608] on button "Buscar RFC" at bounding box center [561, 605] width 107 height 40
type input "603"
type input "G03"
type input "[EMAIL_ADDRESS][DOMAIN_NAME]"
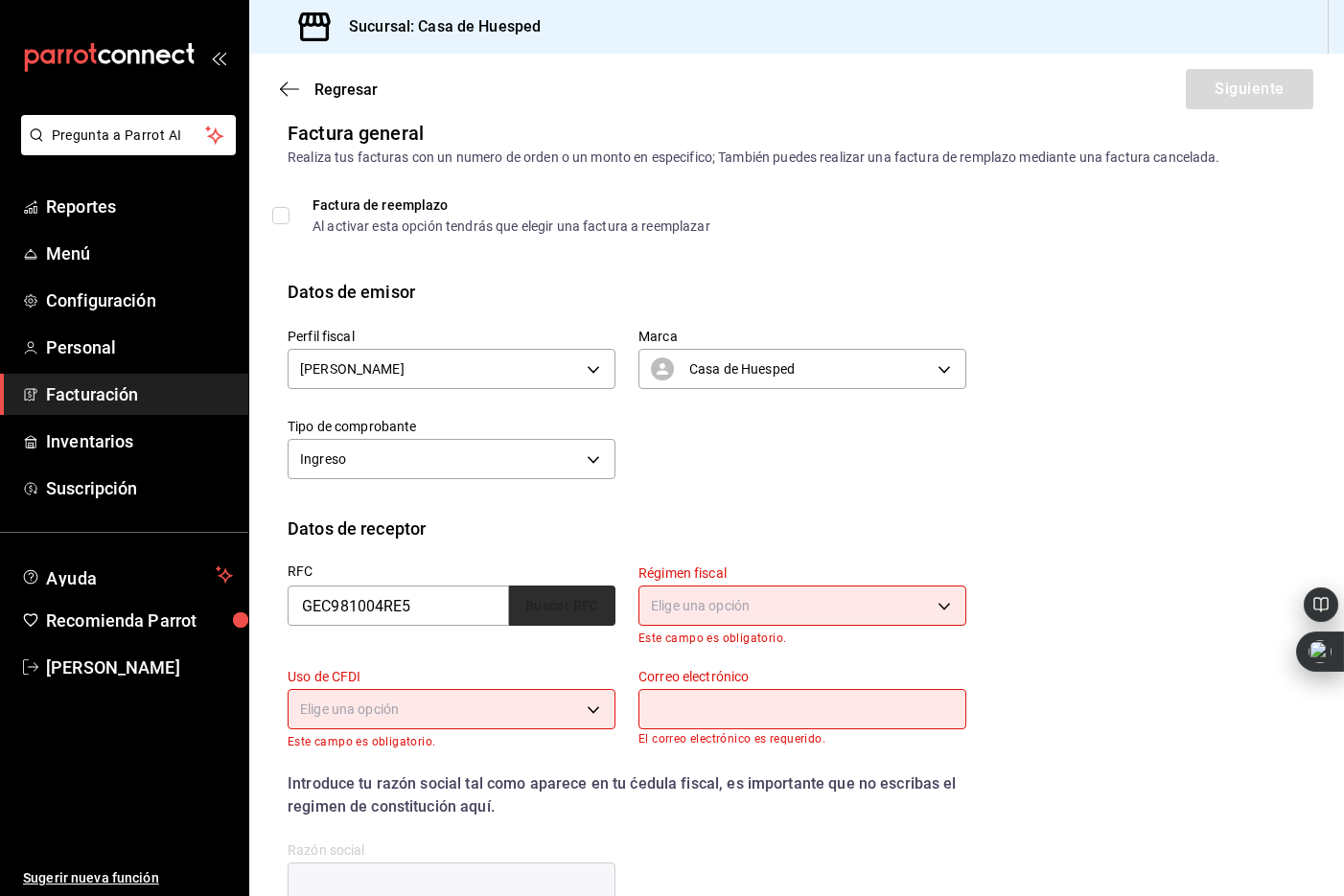
type input "GOBIERNO DEL ESTADO DE [GEOGRAPHIC_DATA]"
type input "31350"
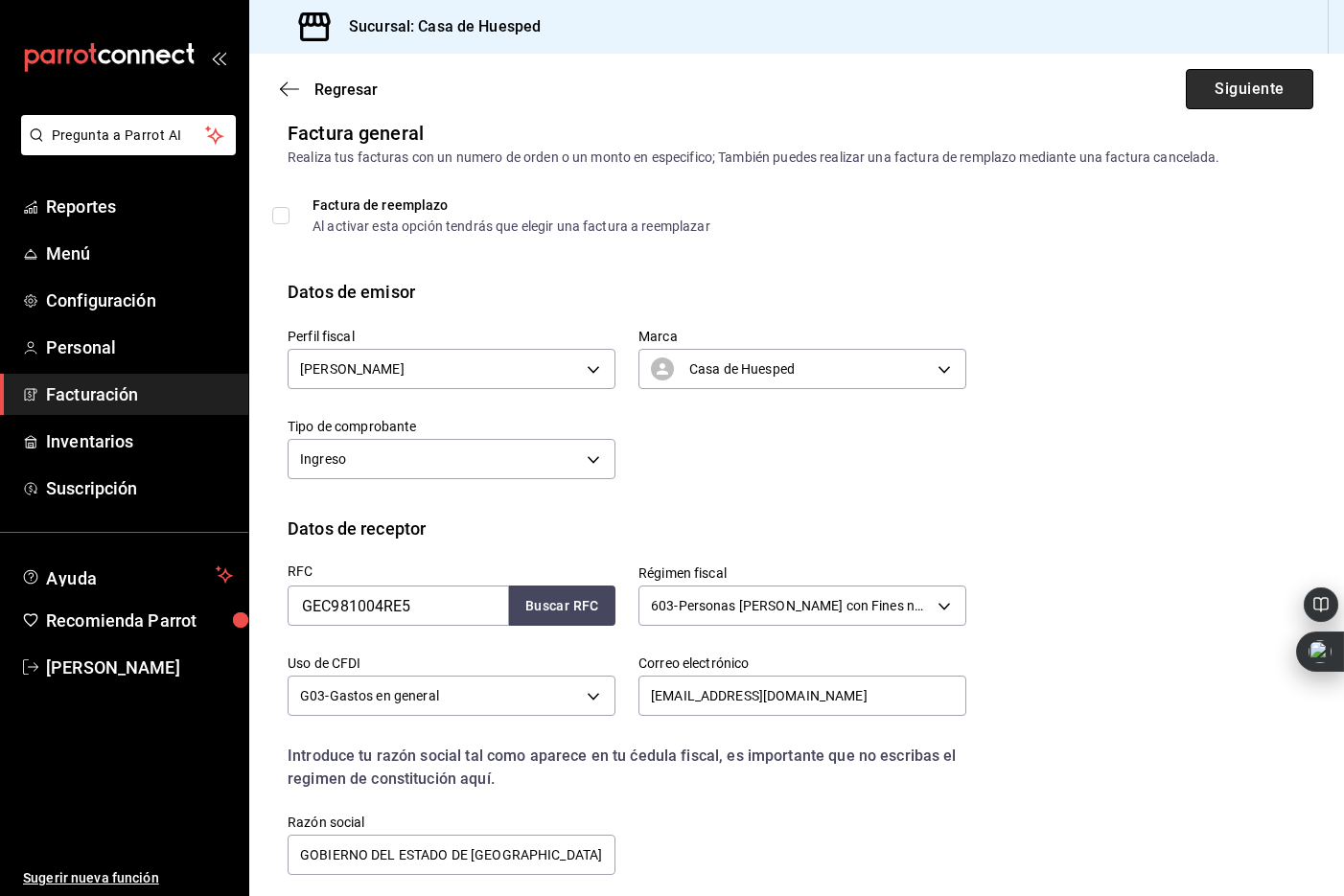
click at [1262, 93] on button "Siguiente" at bounding box center [1249, 89] width 127 height 40
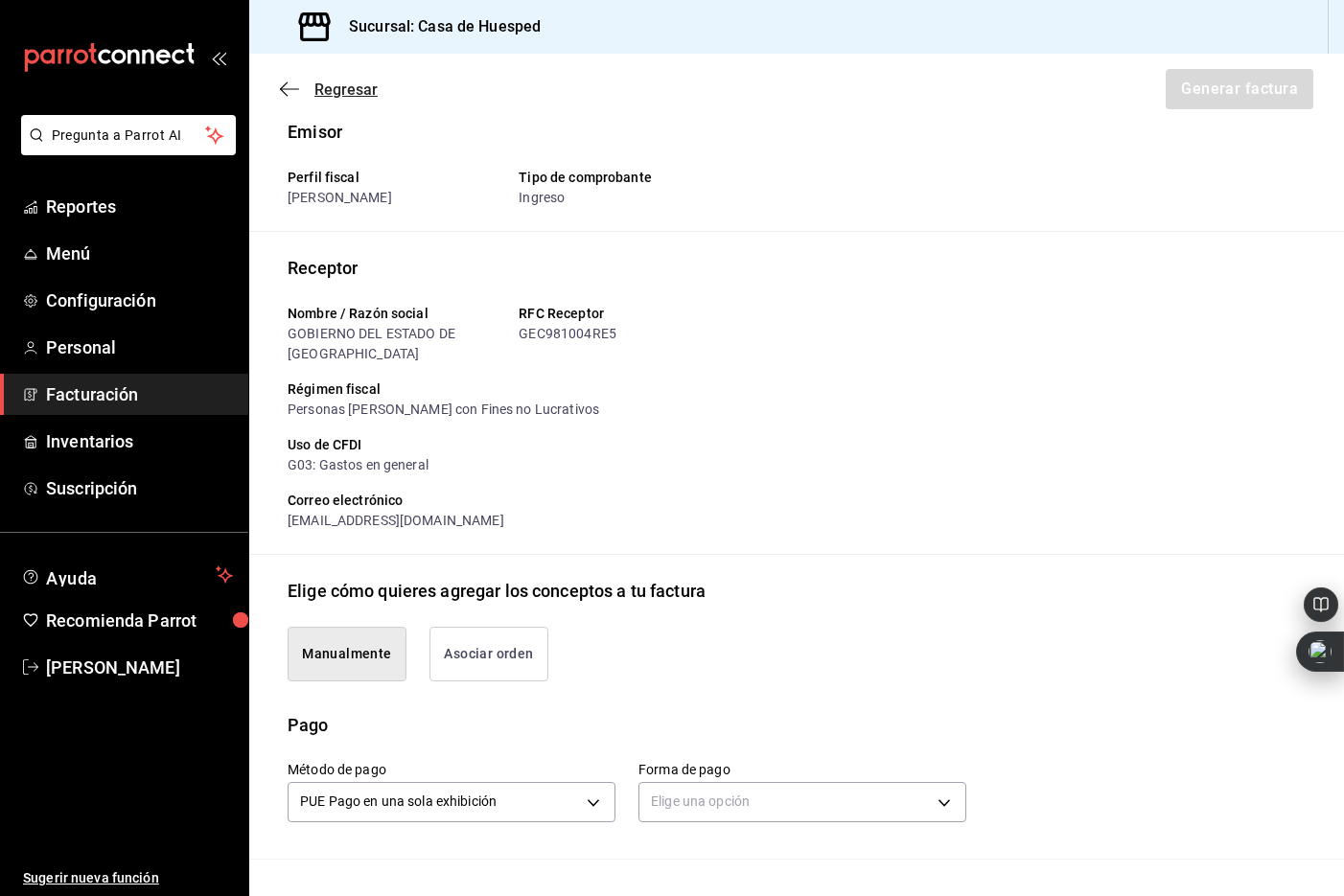
click at [281, 89] on icon "button" at bounding box center [290, 88] width 20 height 1
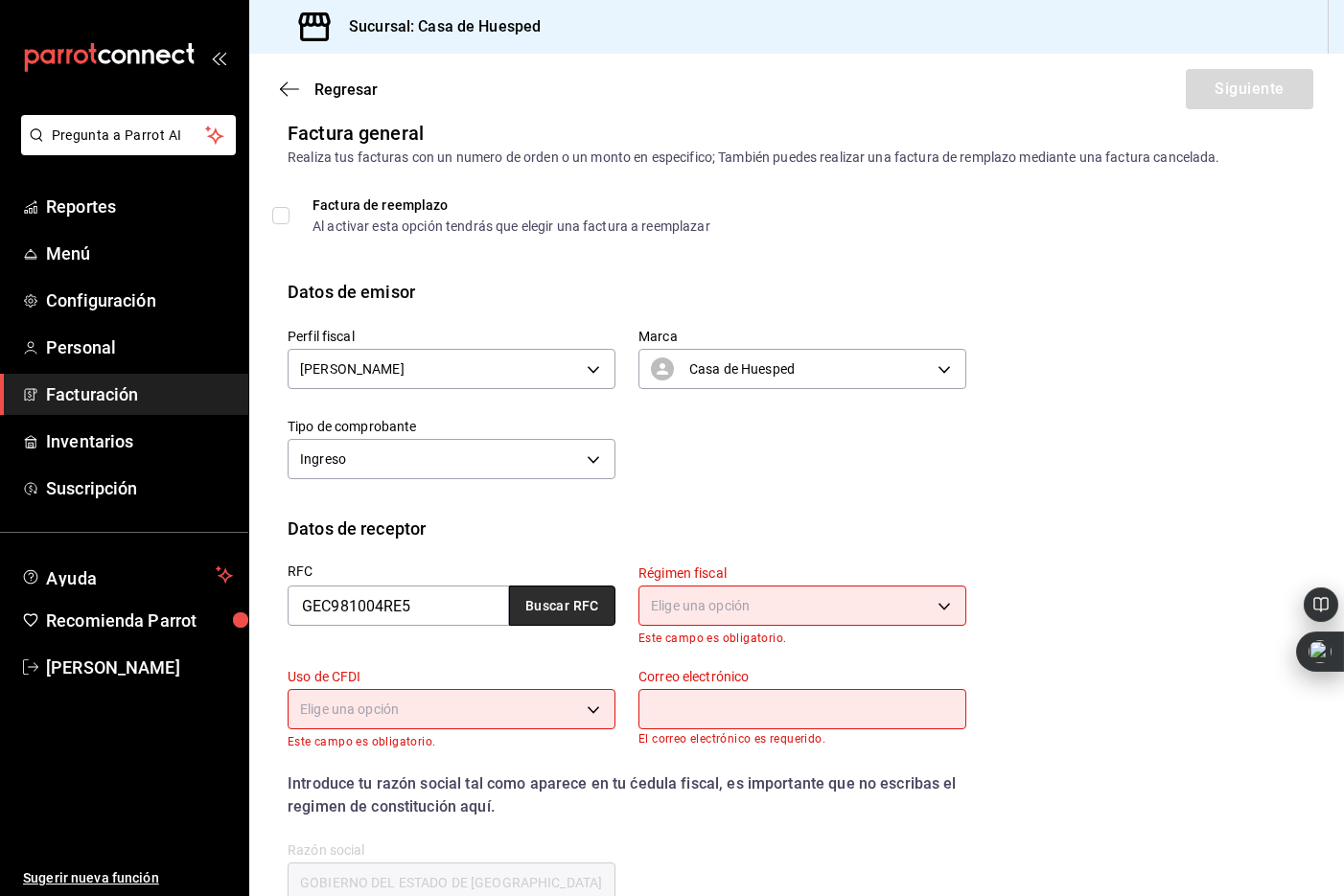
click at [563, 604] on button "Buscar RFC" at bounding box center [561, 605] width 107 height 40
type input "603"
type input "G03"
type input "[EMAIL_ADDRESS][DOMAIN_NAME]"
type input "31350"
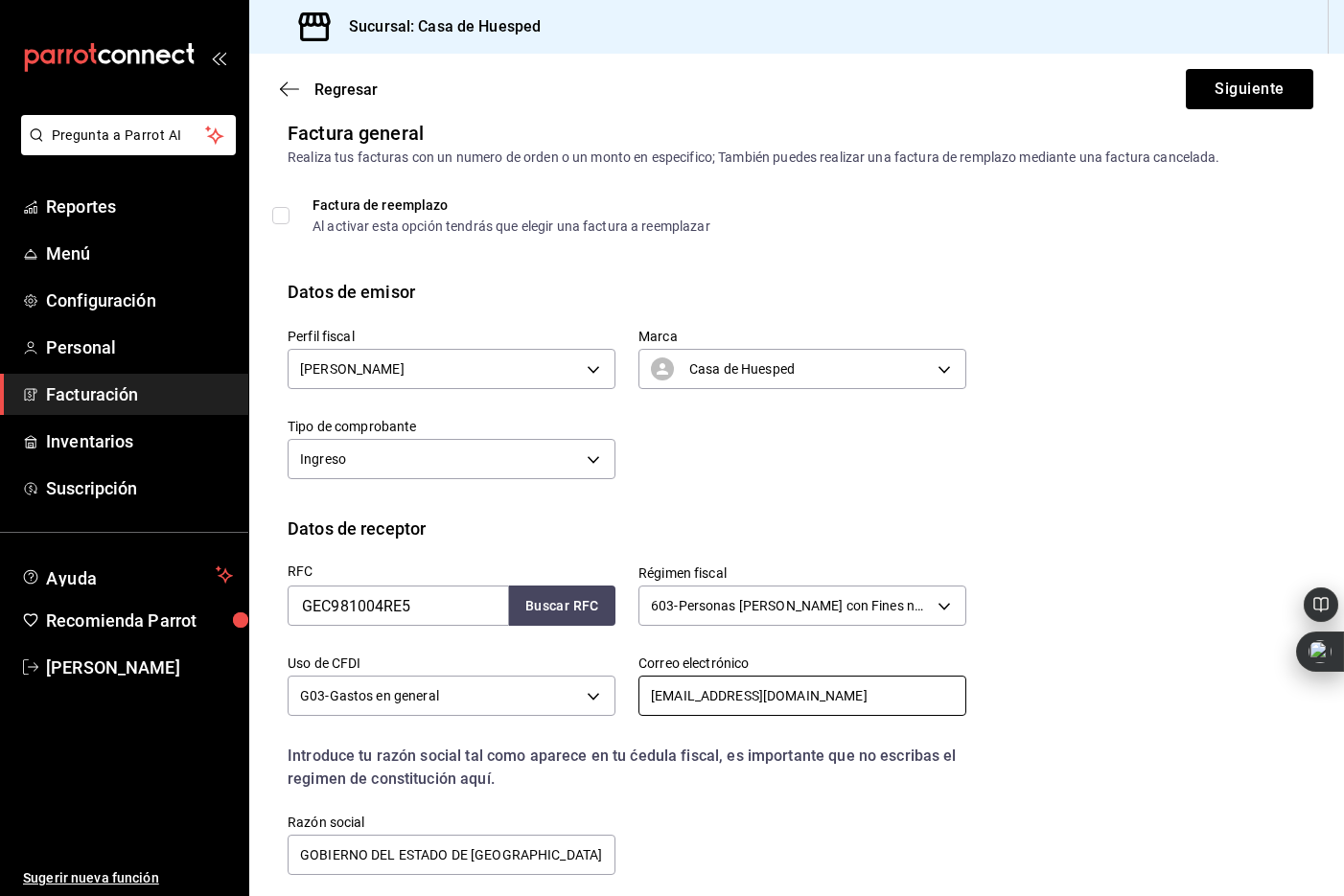
drag, startPoint x: 818, startPoint y: 694, endPoint x: 615, endPoint y: 691, distance: 203.0
click at [616, 691] on div "Correo electrónico [EMAIL_ADDRESS][DOMAIN_NAME]" at bounding box center [790, 677] width 351 height 90
paste input "lic.villanuevaguirre"
type input "[EMAIL_ADDRESS][DOMAIN_NAME]"
click at [1231, 88] on button "Siguiente" at bounding box center [1249, 89] width 127 height 40
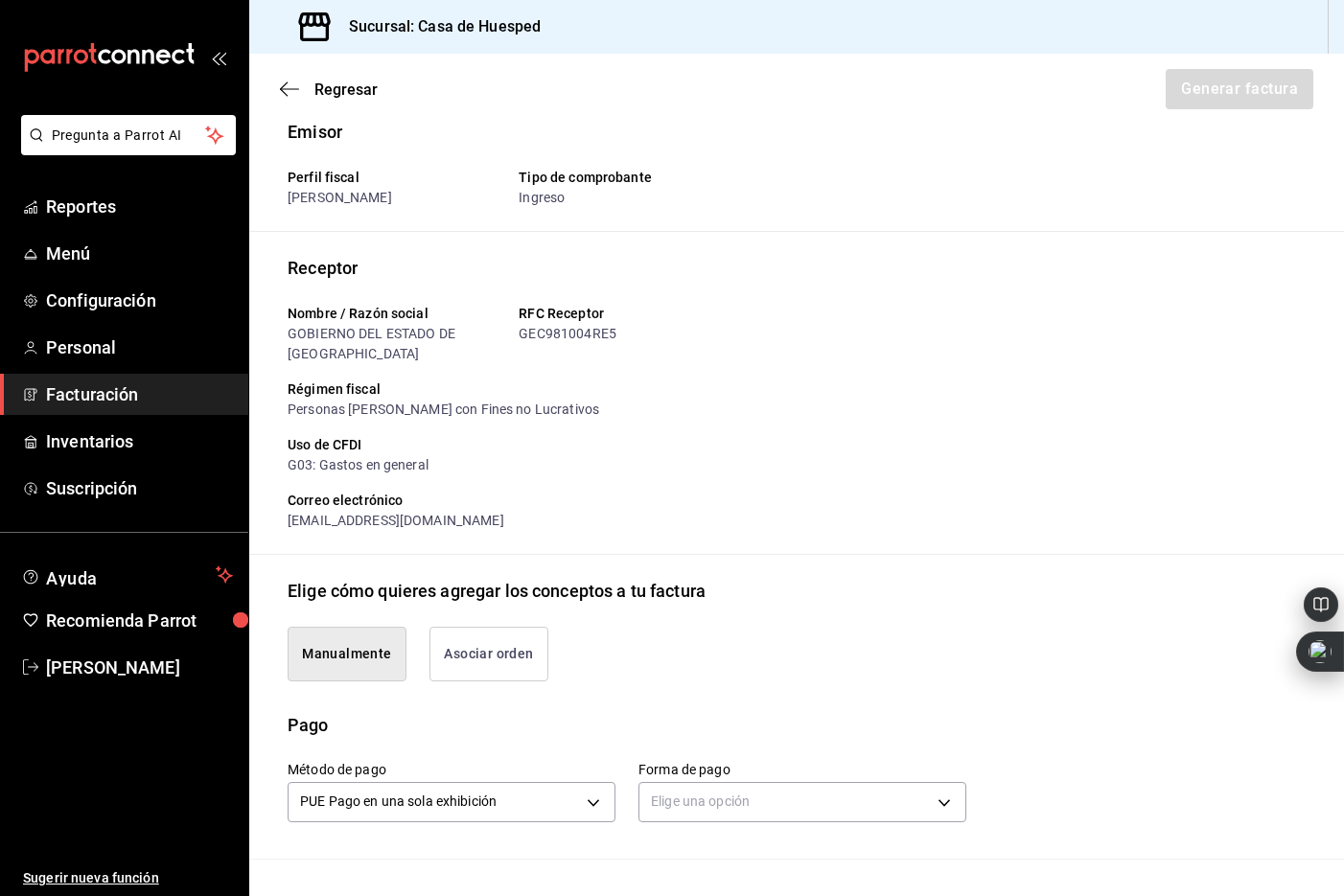
click at [519, 652] on button "Asociar orden" at bounding box center [489, 654] width 119 height 55
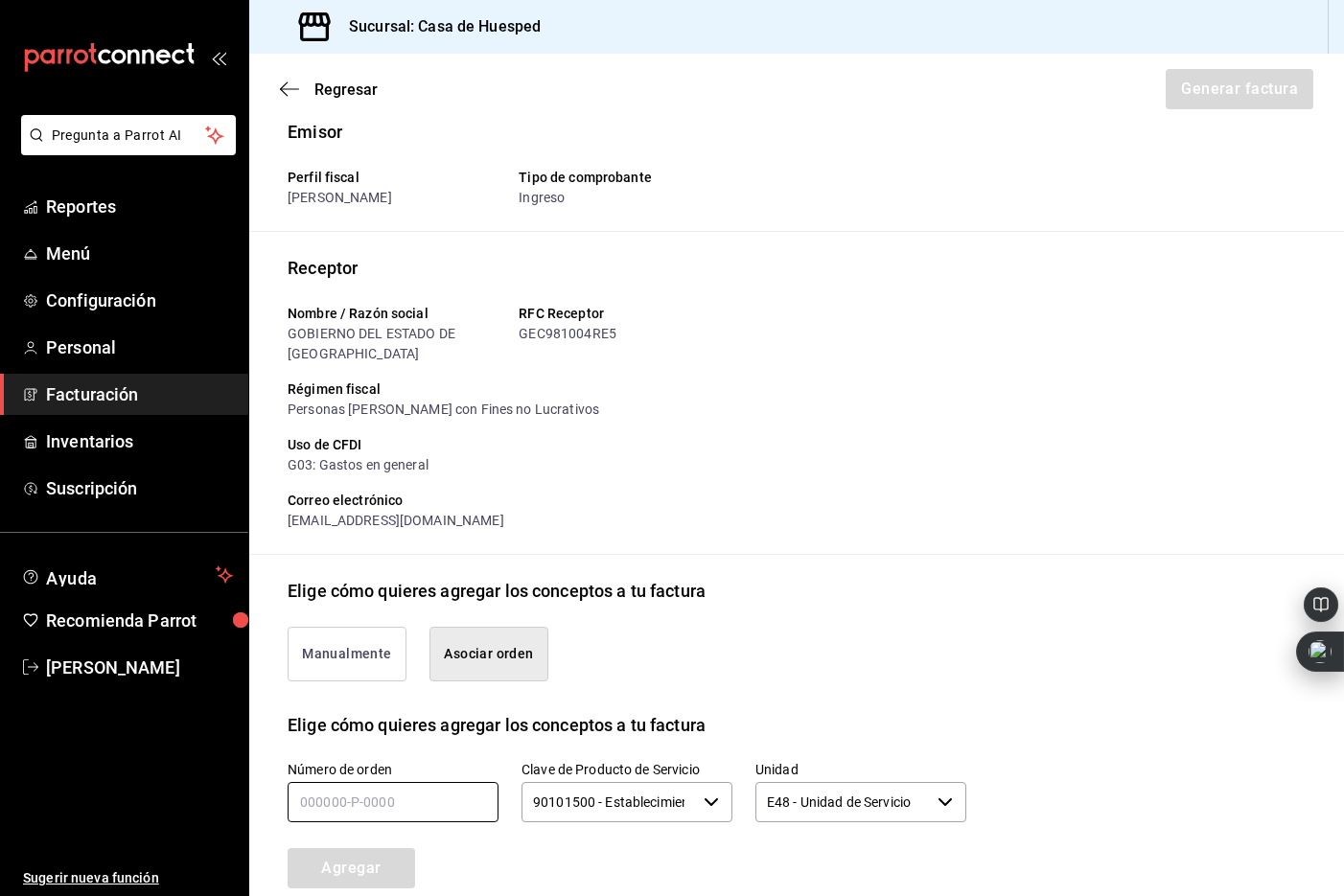
click at [356, 802] on input "text" at bounding box center [393, 802] width 211 height 40
type input "080825-p-0005"
click at [358, 874] on button "Agregar" at bounding box center [351, 868] width 127 height 40
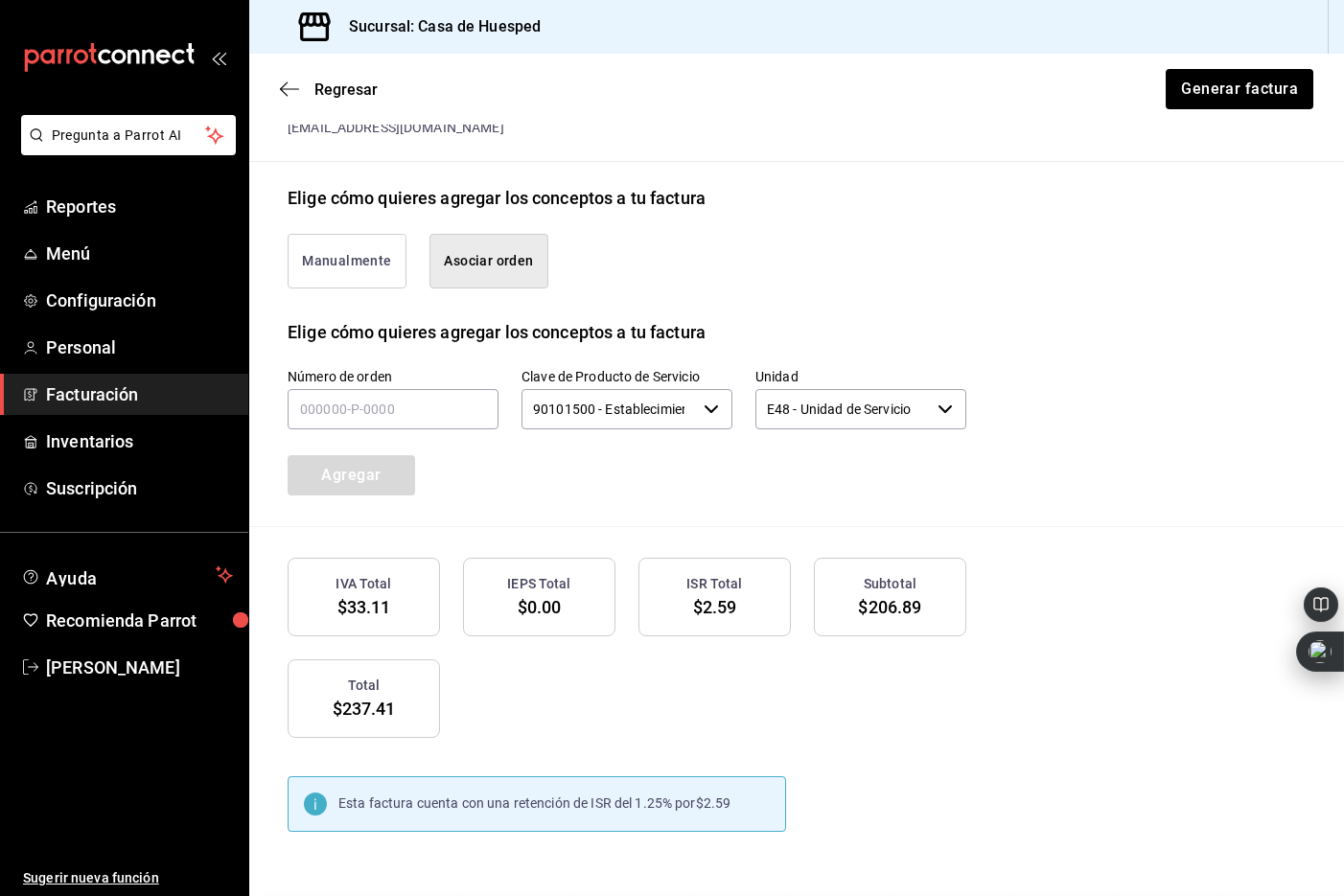
scroll to position [551, 0]
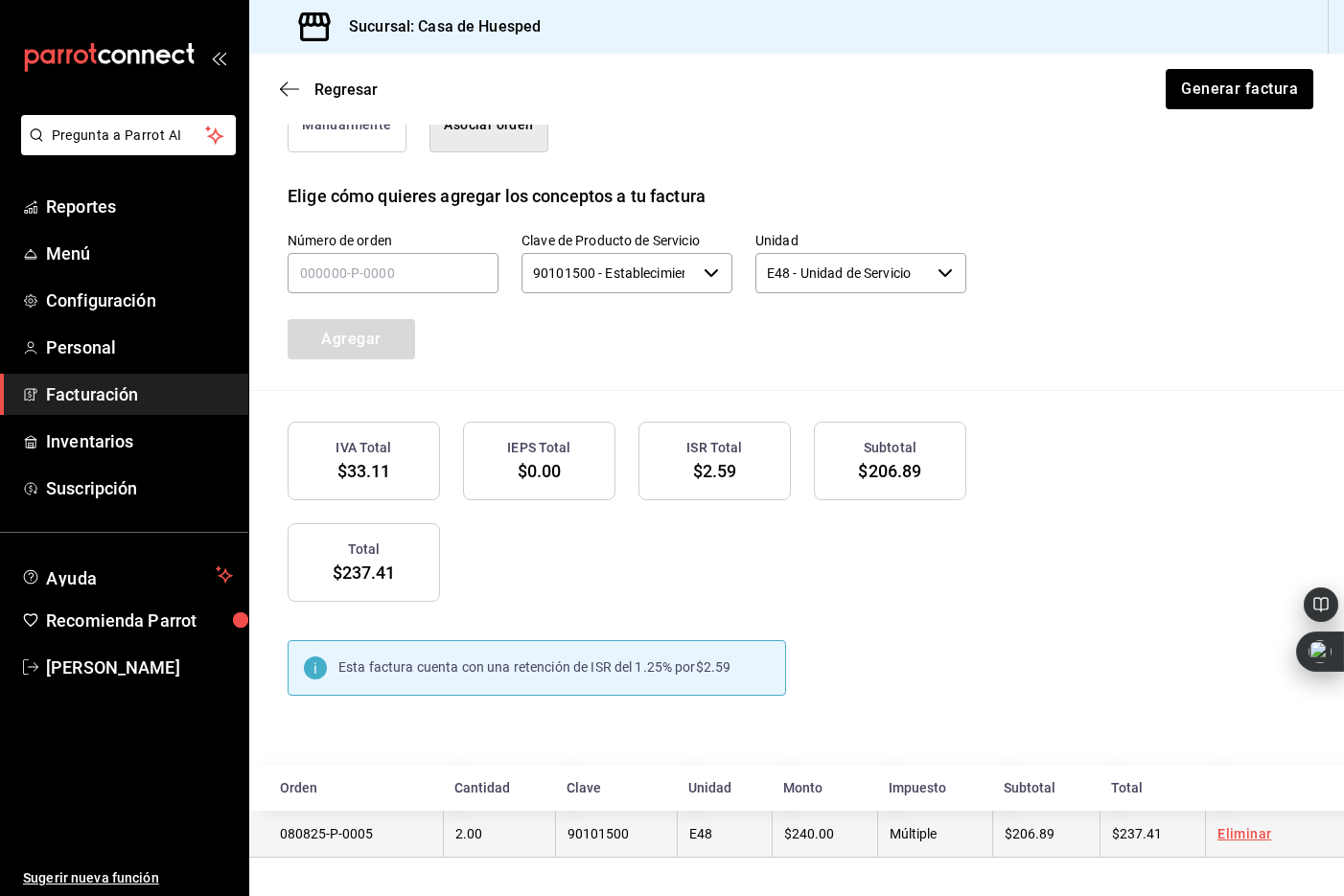
click at [1239, 840] on td "Eliminar" at bounding box center [1275, 834] width 139 height 47
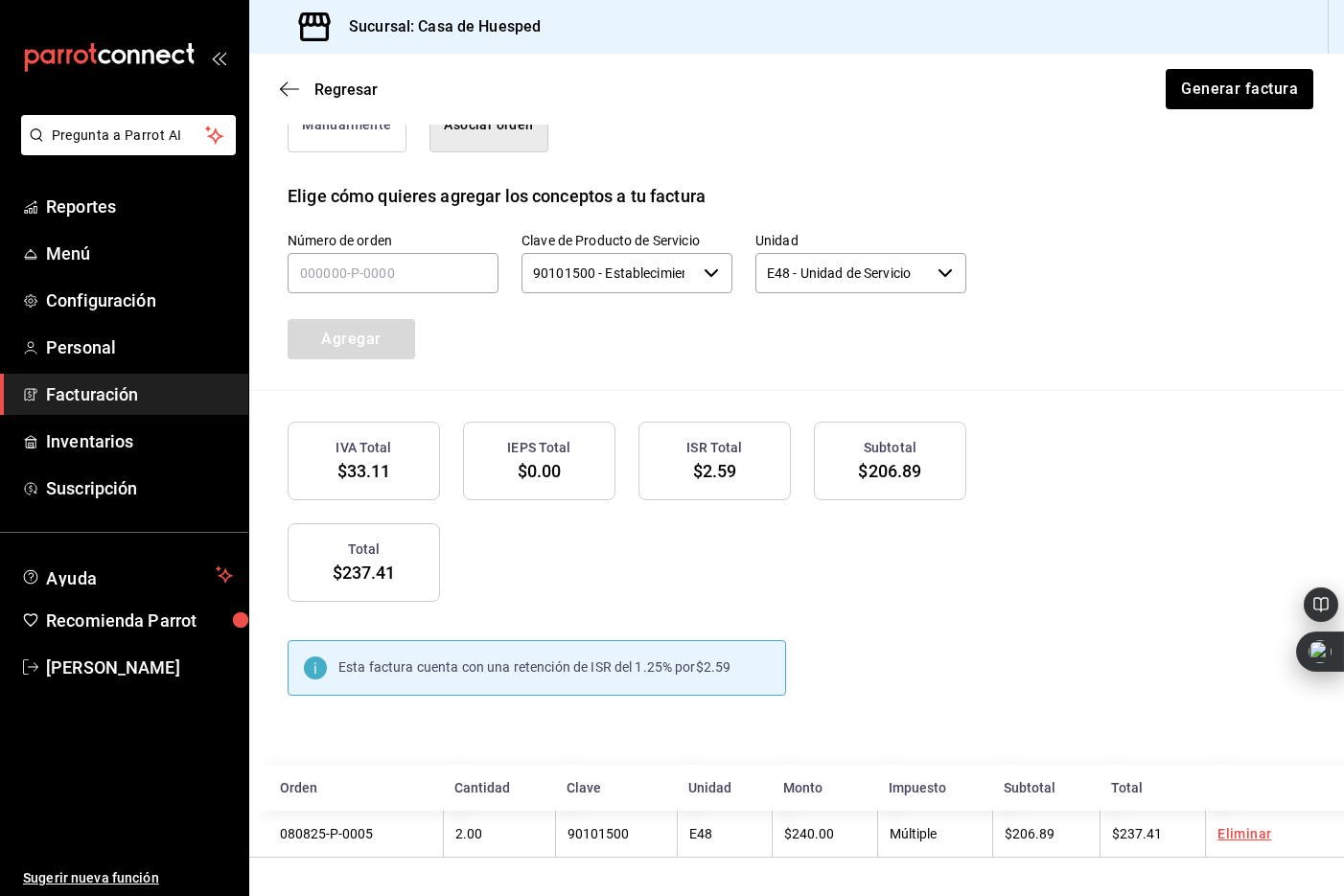
click at [1247, 836] on link "Eliminar" at bounding box center [1244, 834] width 54 height 16
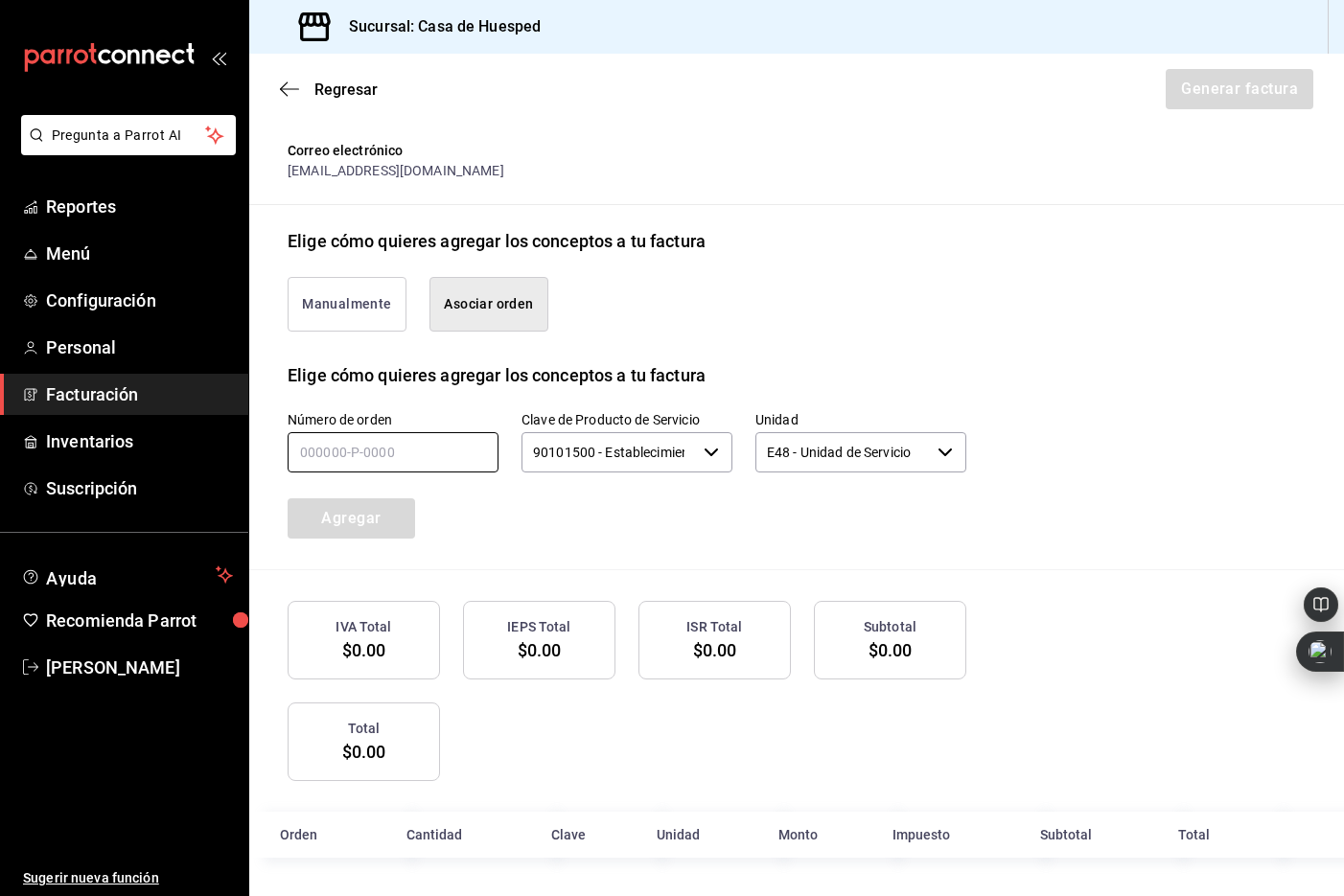
click at [360, 440] on input "text" at bounding box center [393, 452] width 211 height 40
type input "080825-p-0006"
click at [343, 521] on button "Agregar" at bounding box center [351, 518] width 127 height 40
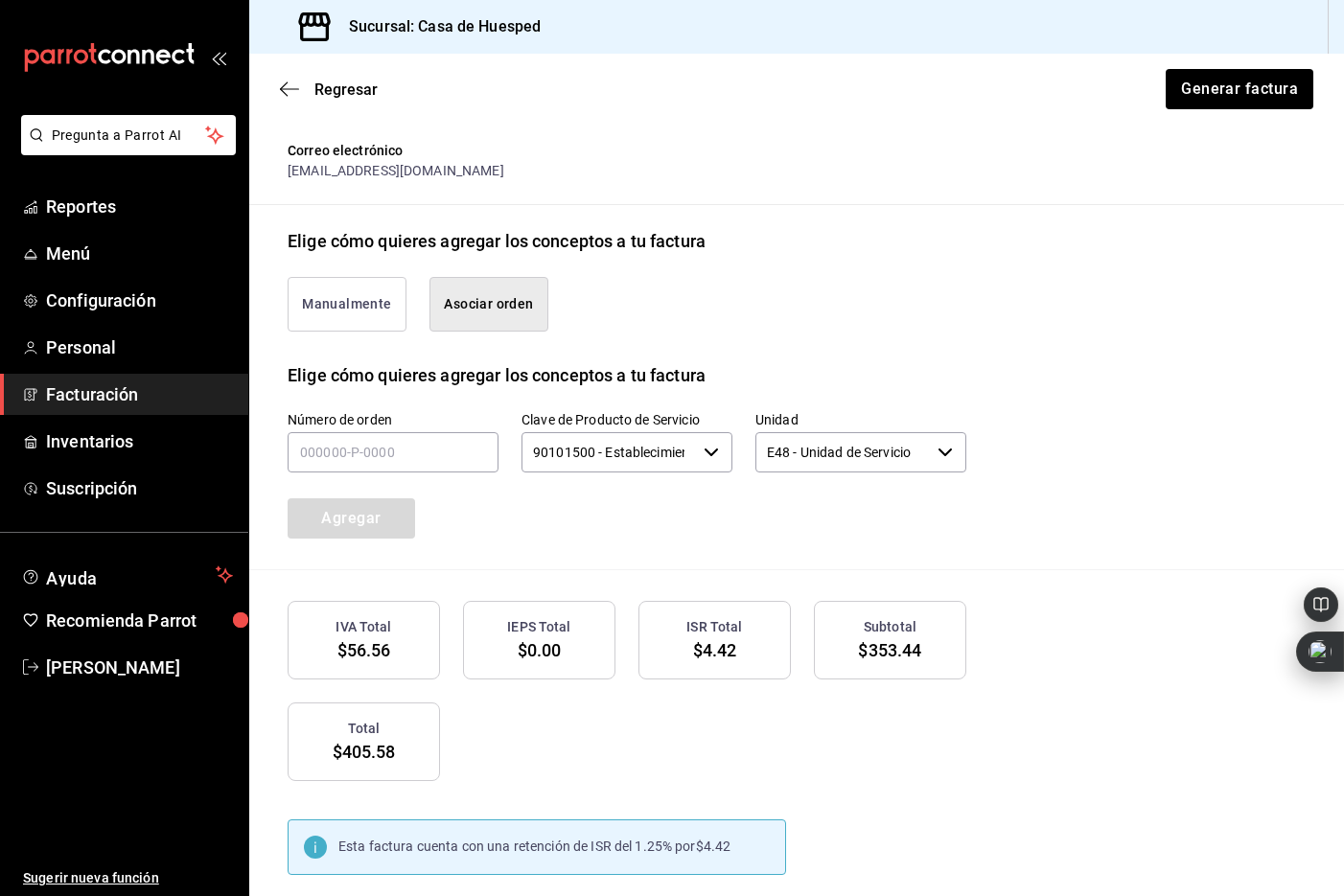
scroll to position [551, 0]
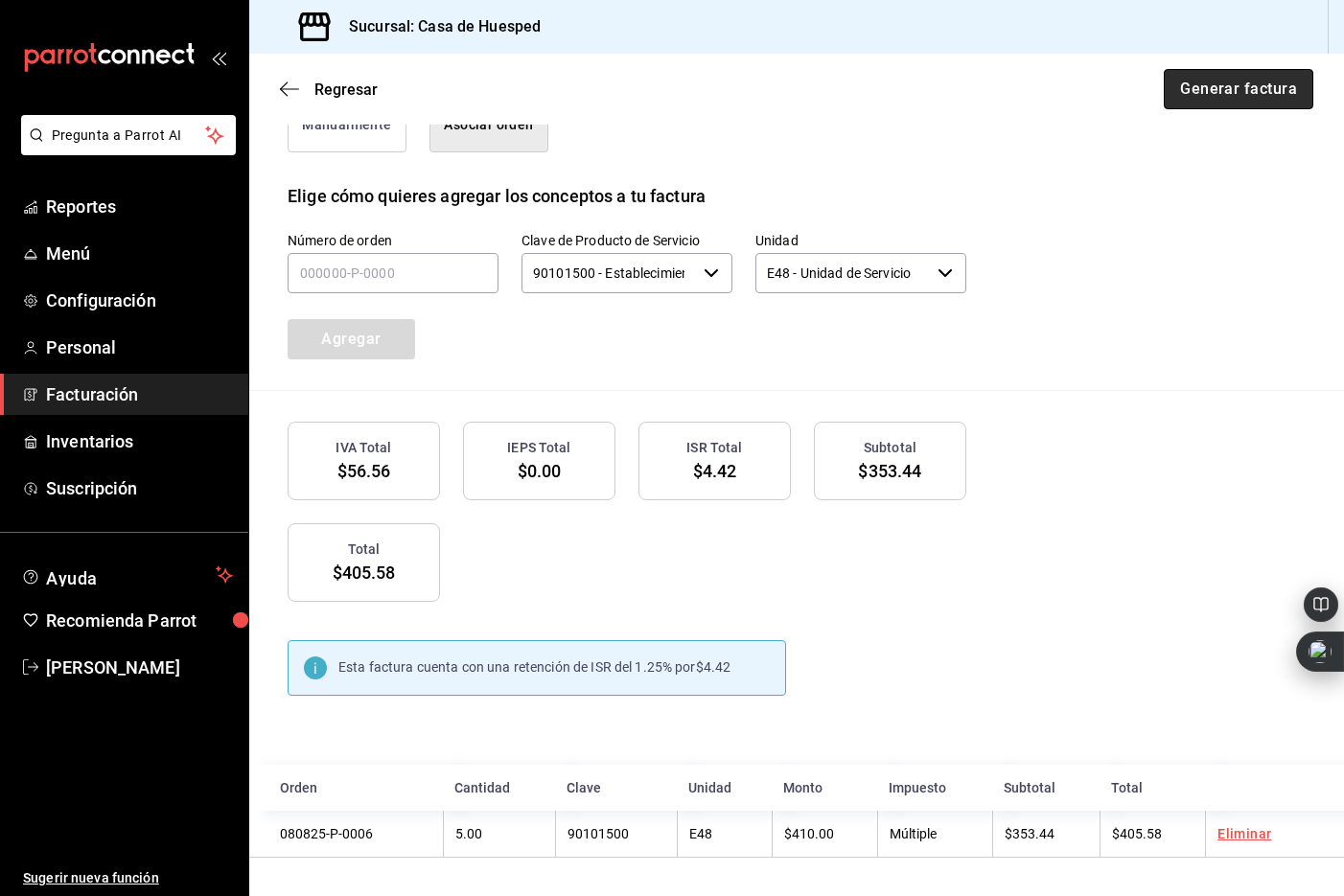
click at [1184, 93] on button "Generar factura" at bounding box center [1238, 89] width 150 height 40
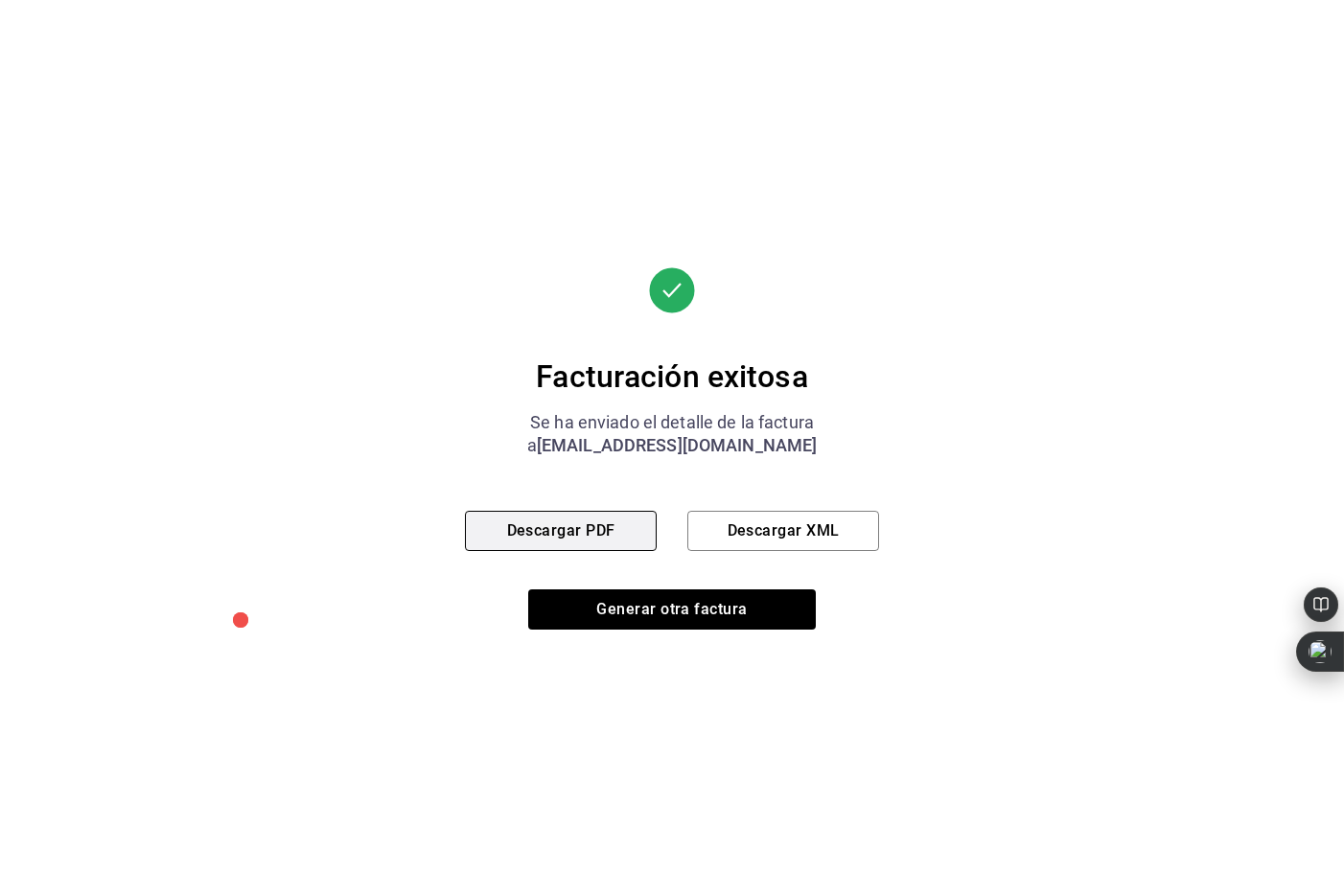
click at [527, 532] on button "Descargar PDF" at bounding box center [560, 530] width 192 height 40
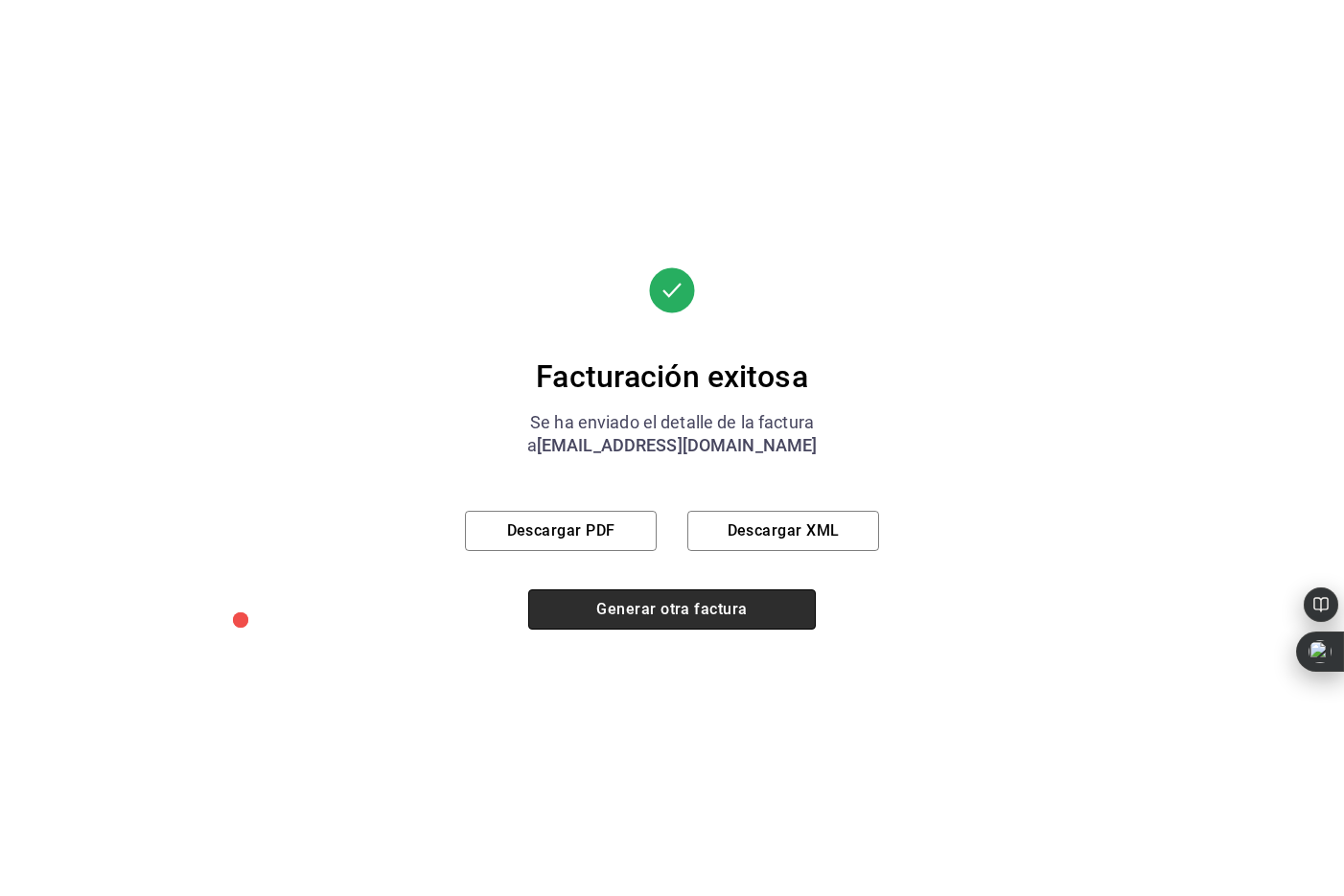
click at [630, 615] on button "Generar otra factura" at bounding box center [672, 609] width 288 height 40
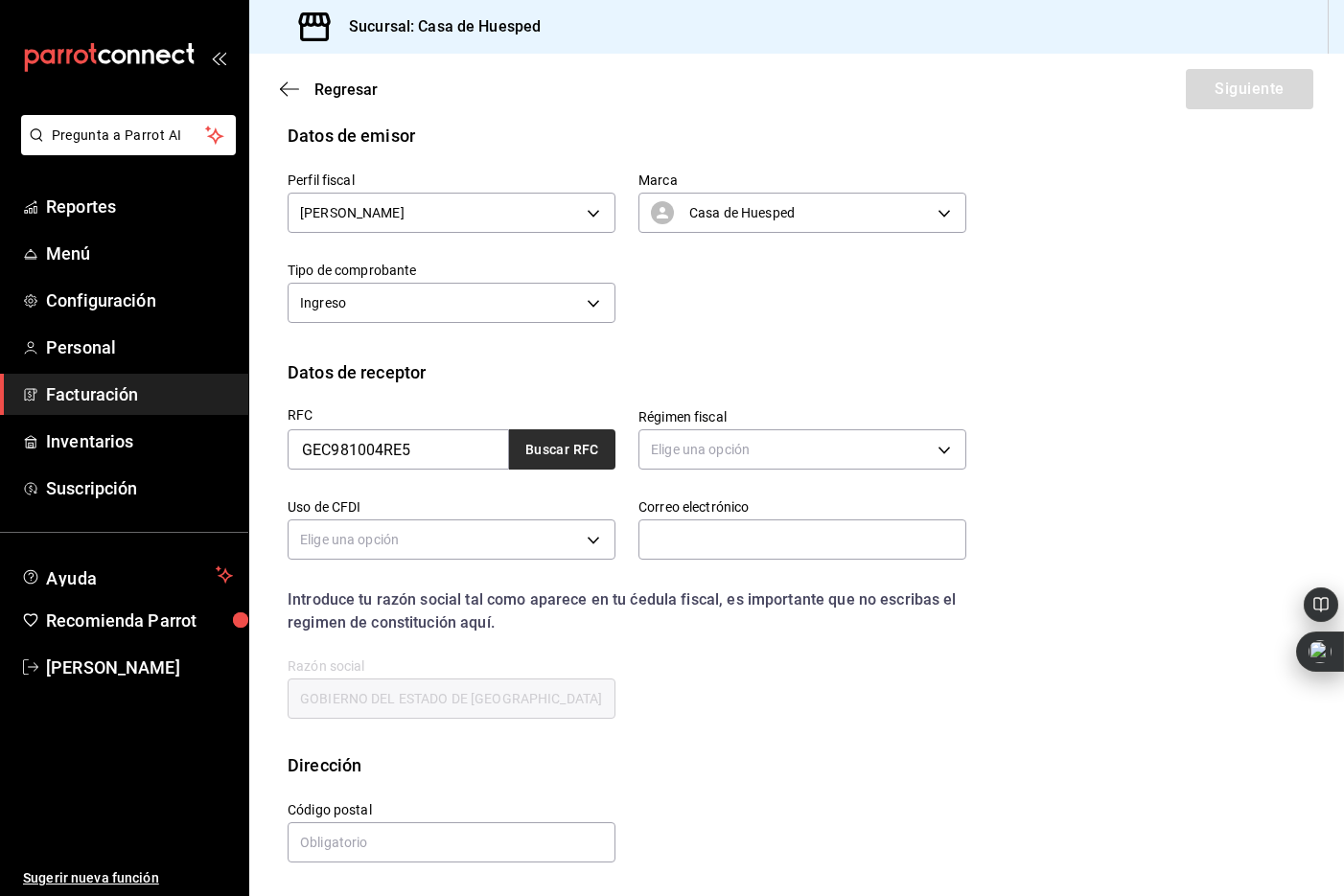
scroll to position [22, 0]
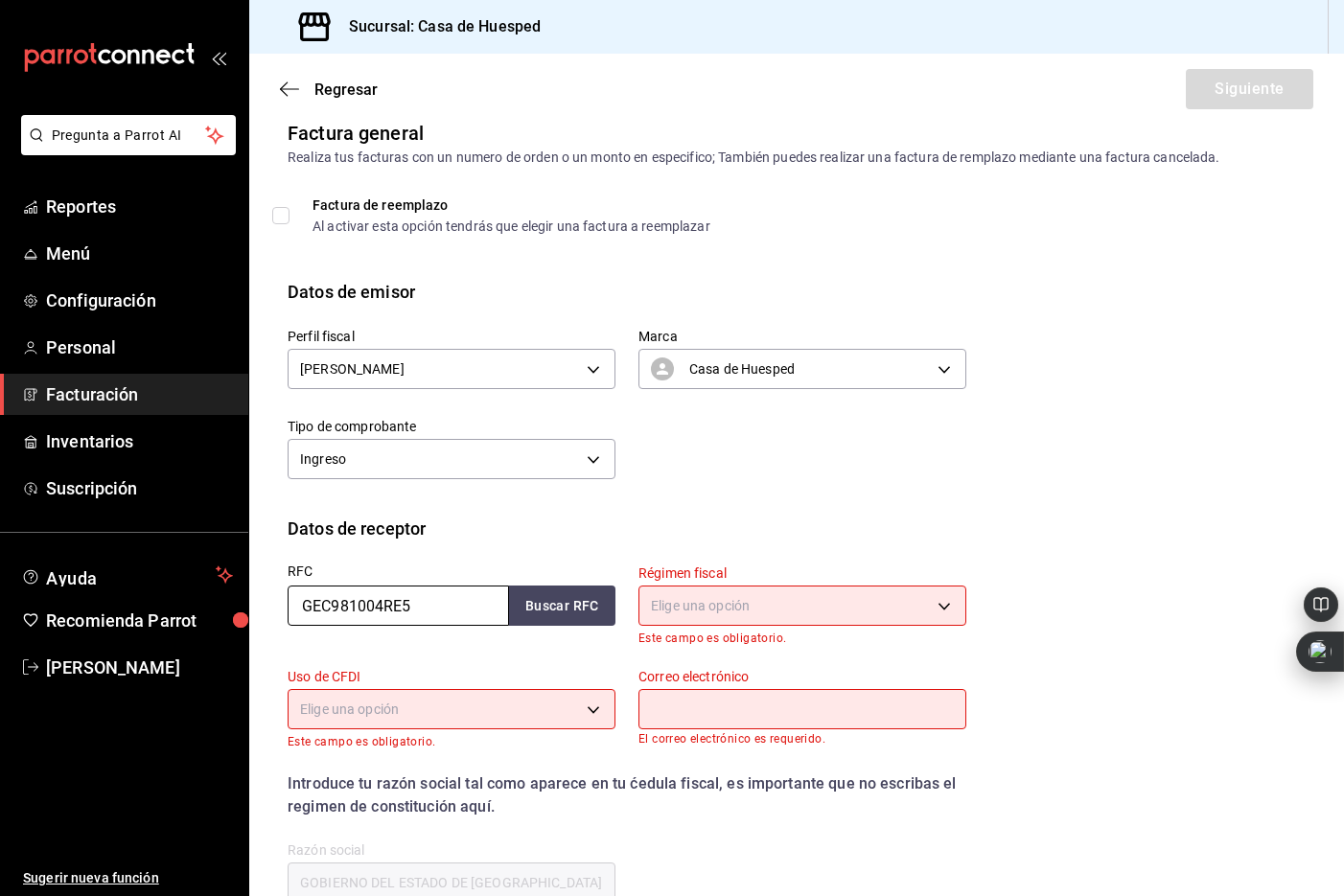
click at [389, 617] on input "GEC981004RE5" at bounding box center [398, 605] width 221 height 40
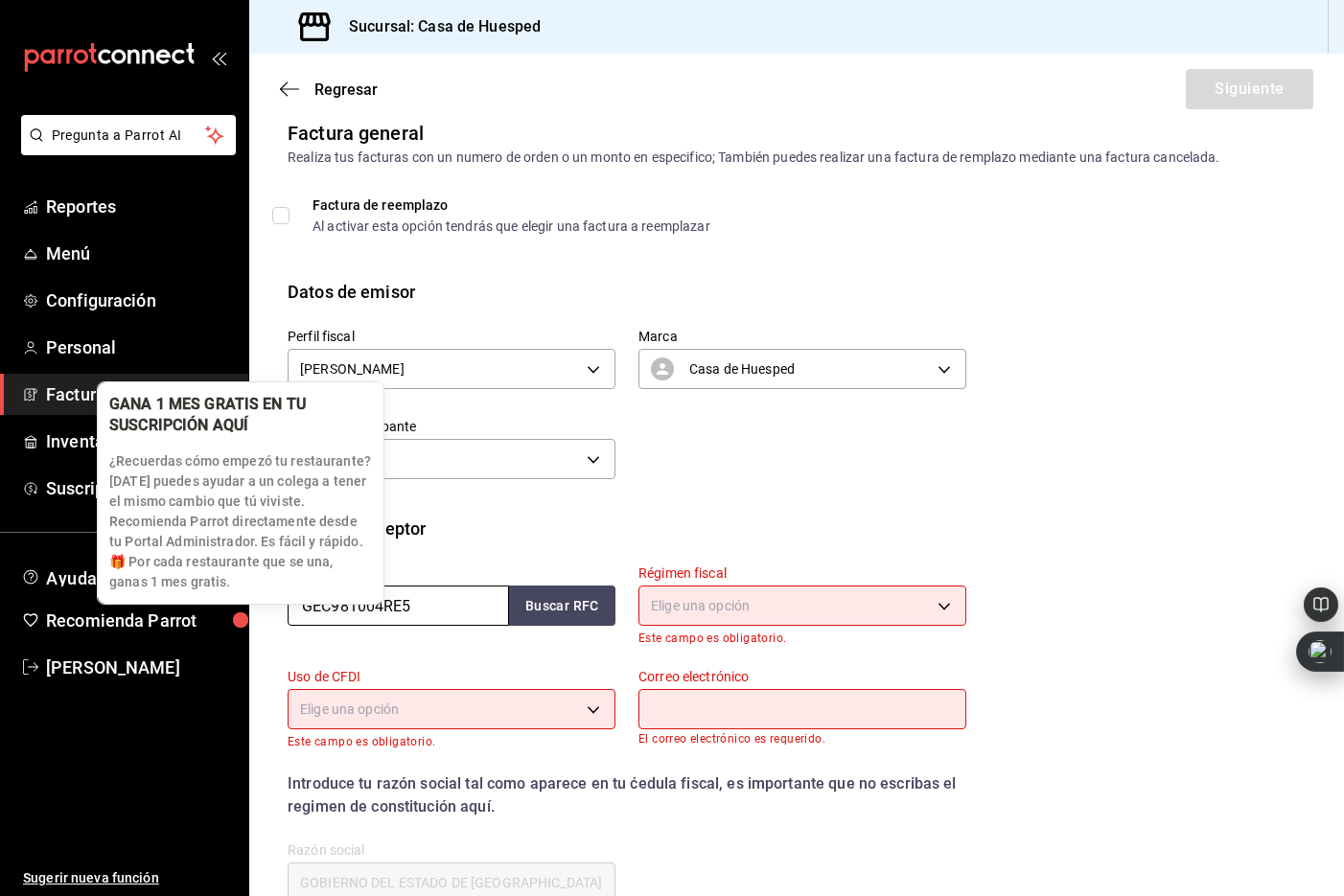
drag, startPoint x: 434, startPoint y: 611, endPoint x: 257, endPoint y: 604, distance: 177.1
click at [257, 604] on body "Pregunta a Parrot AI Reportes Menú Configuración Personal Facturación Inventari…" at bounding box center [672, 448] width 1344 height 896
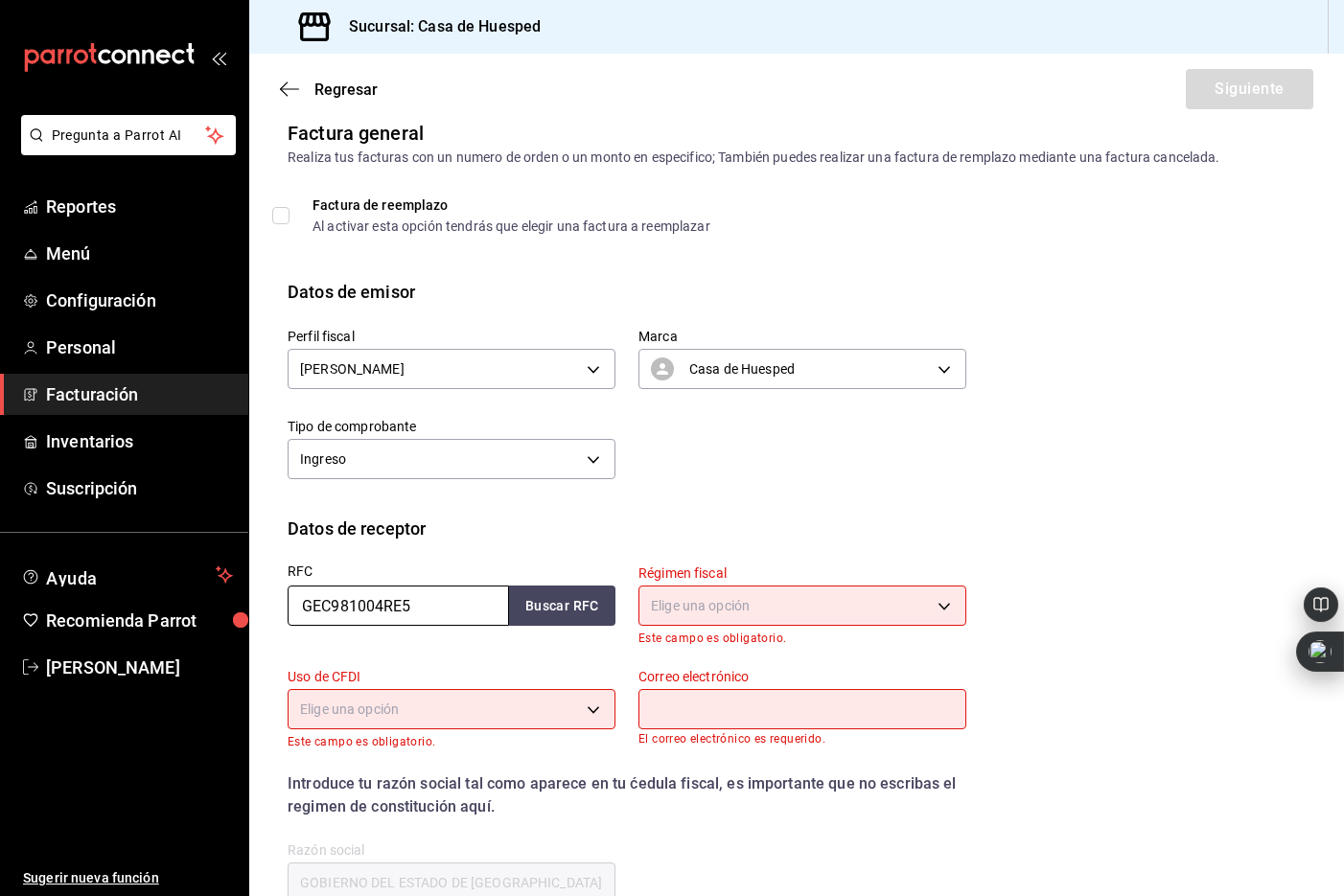
drag, startPoint x: 425, startPoint y: 604, endPoint x: 290, endPoint y: 605, distance: 135.0
click at [290, 605] on input "GEC981004RE5" at bounding box center [398, 605] width 221 height 40
paste input "IE101213B94"
type input "GIE101213B94"
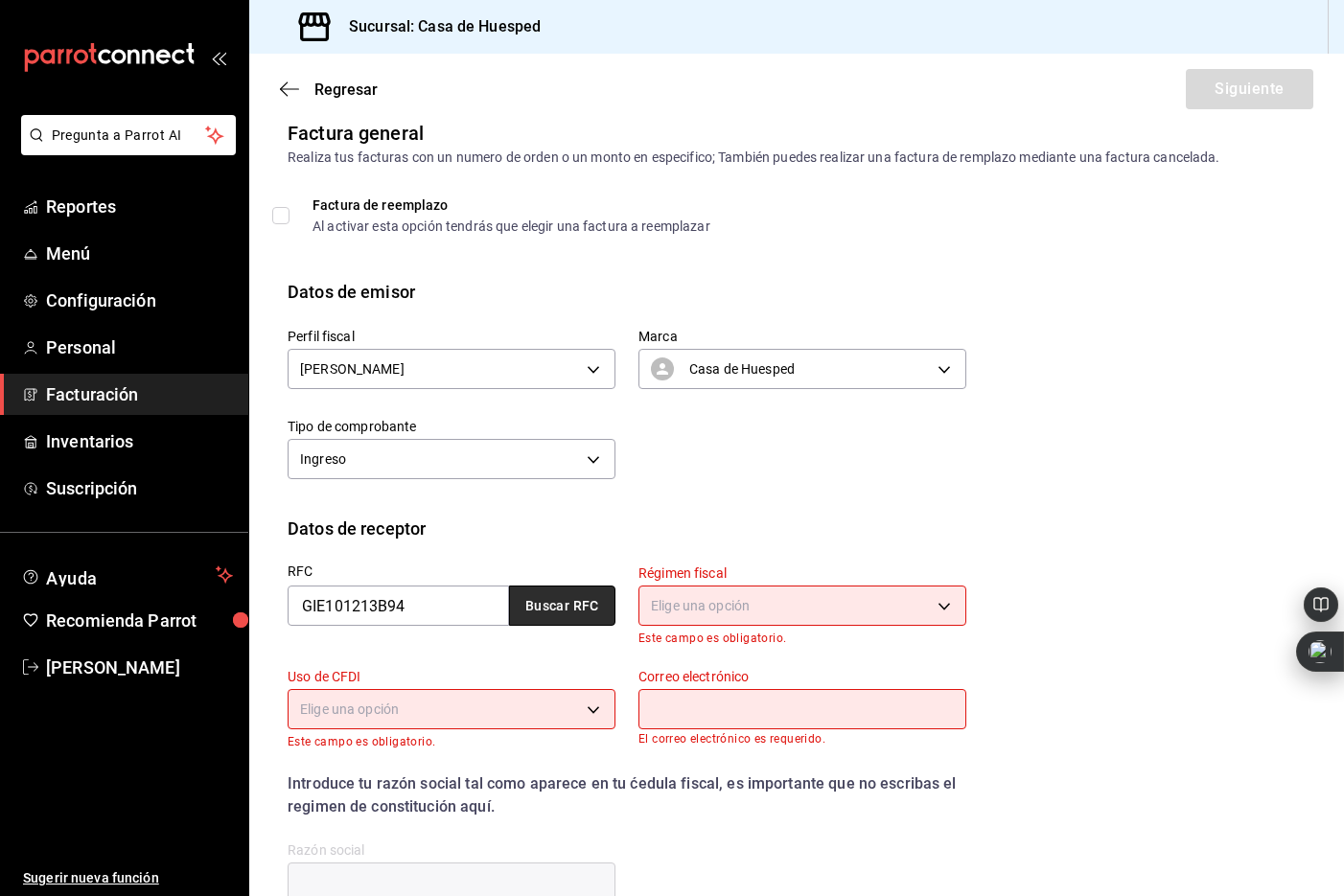
click at [605, 602] on button "Buscar RFC" at bounding box center [561, 605] width 107 height 40
click at [756, 617] on body "Pregunta a Parrot AI Reportes Menú Configuración Personal Facturación Inventari…" at bounding box center [672, 448] width 1344 height 896
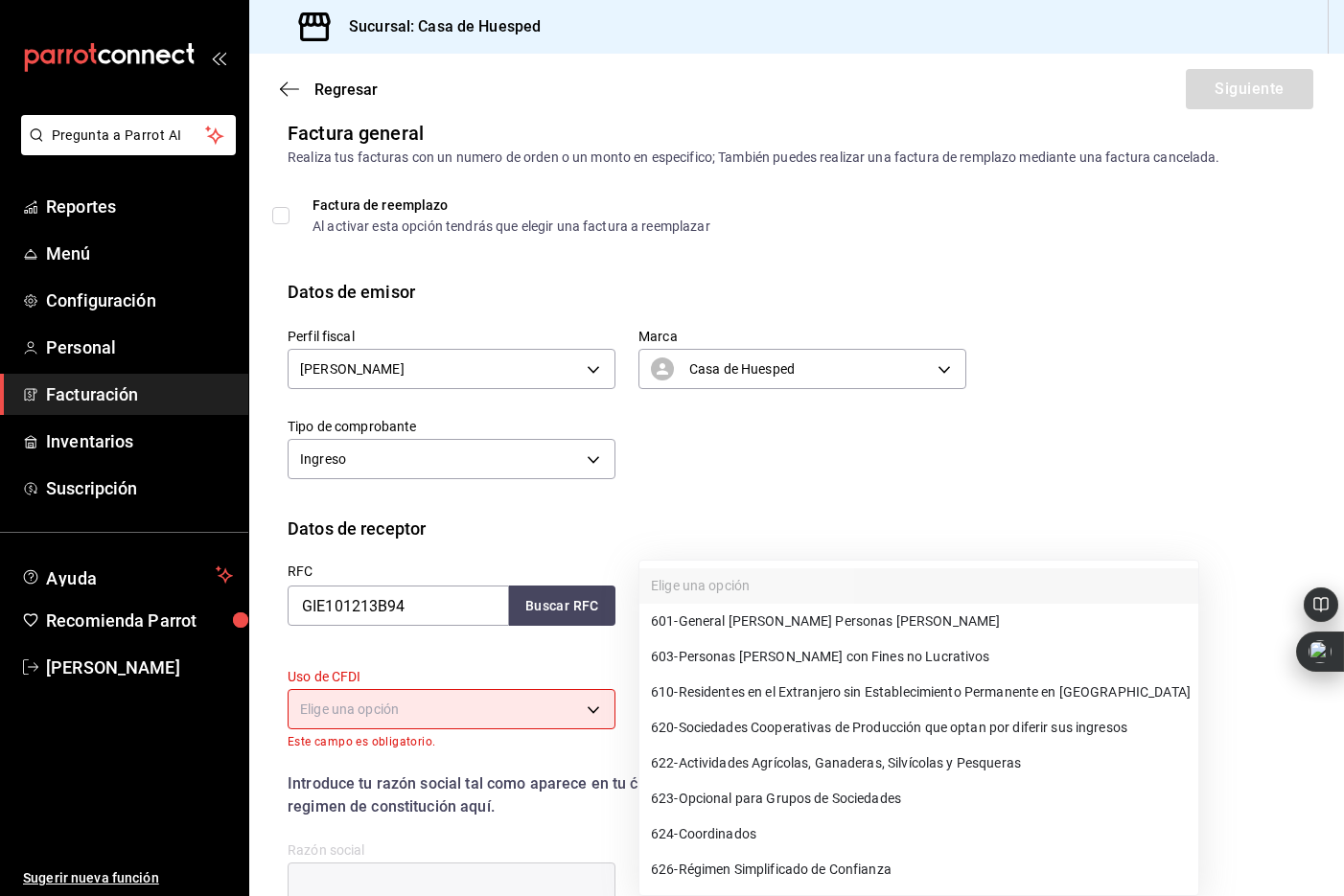
drag, startPoint x: 768, startPoint y: 631, endPoint x: 742, endPoint y: 638, distance: 26.9
click at [767, 631] on span "601 - General [PERSON_NAME] Personas [PERSON_NAME]" at bounding box center [825, 621] width 349 height 21
type input "601"
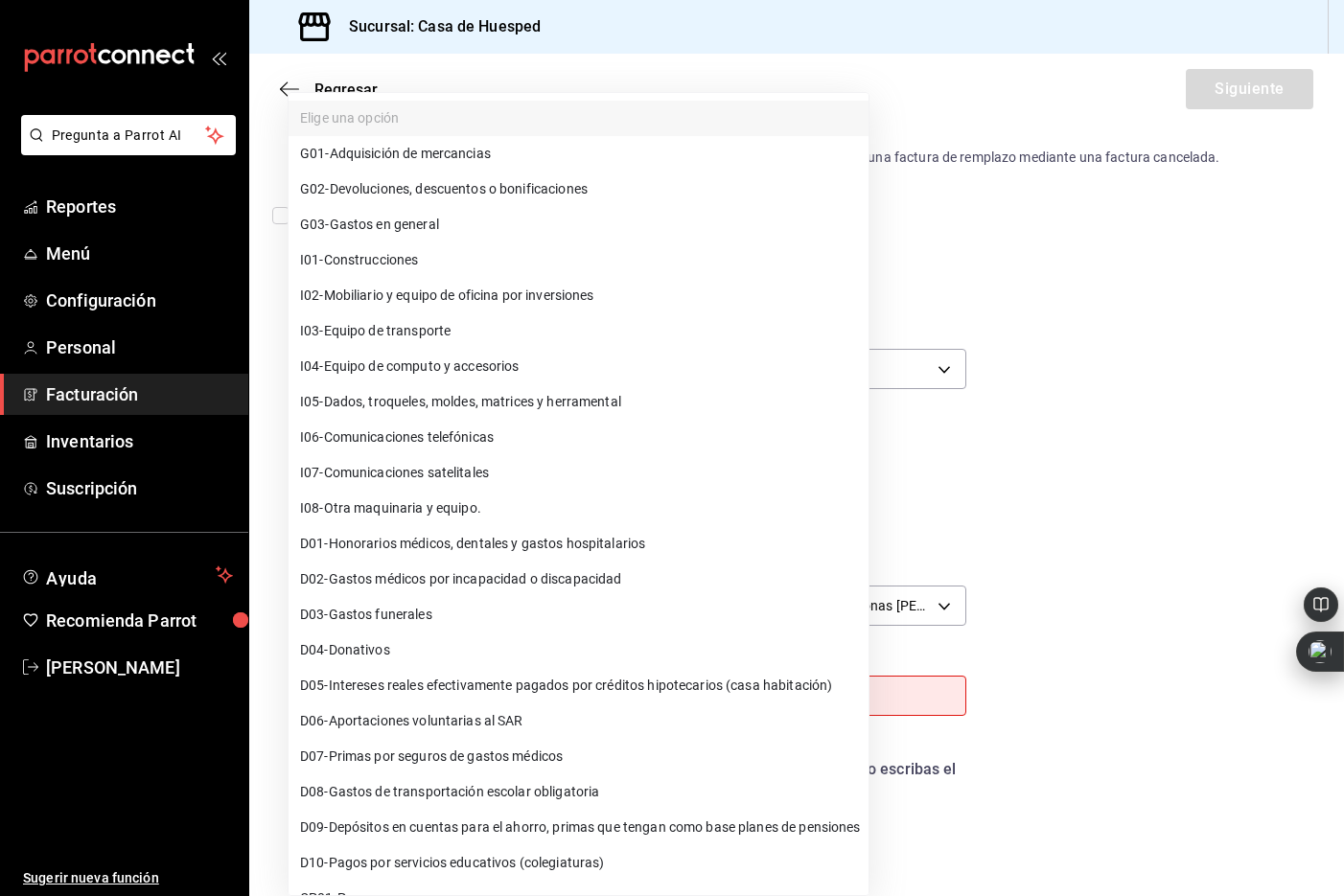
click at [511, 699] on body "Pregunta a Parrot AI Reportes Menú Configuración Personal Facturación Inventari…" at bounding box center [672, 448] width 1344 height 896
click at [457, 222] on li "G03 - Gastos en general" at bounding box center [578, 225] width 580 height 35
type input "G03"
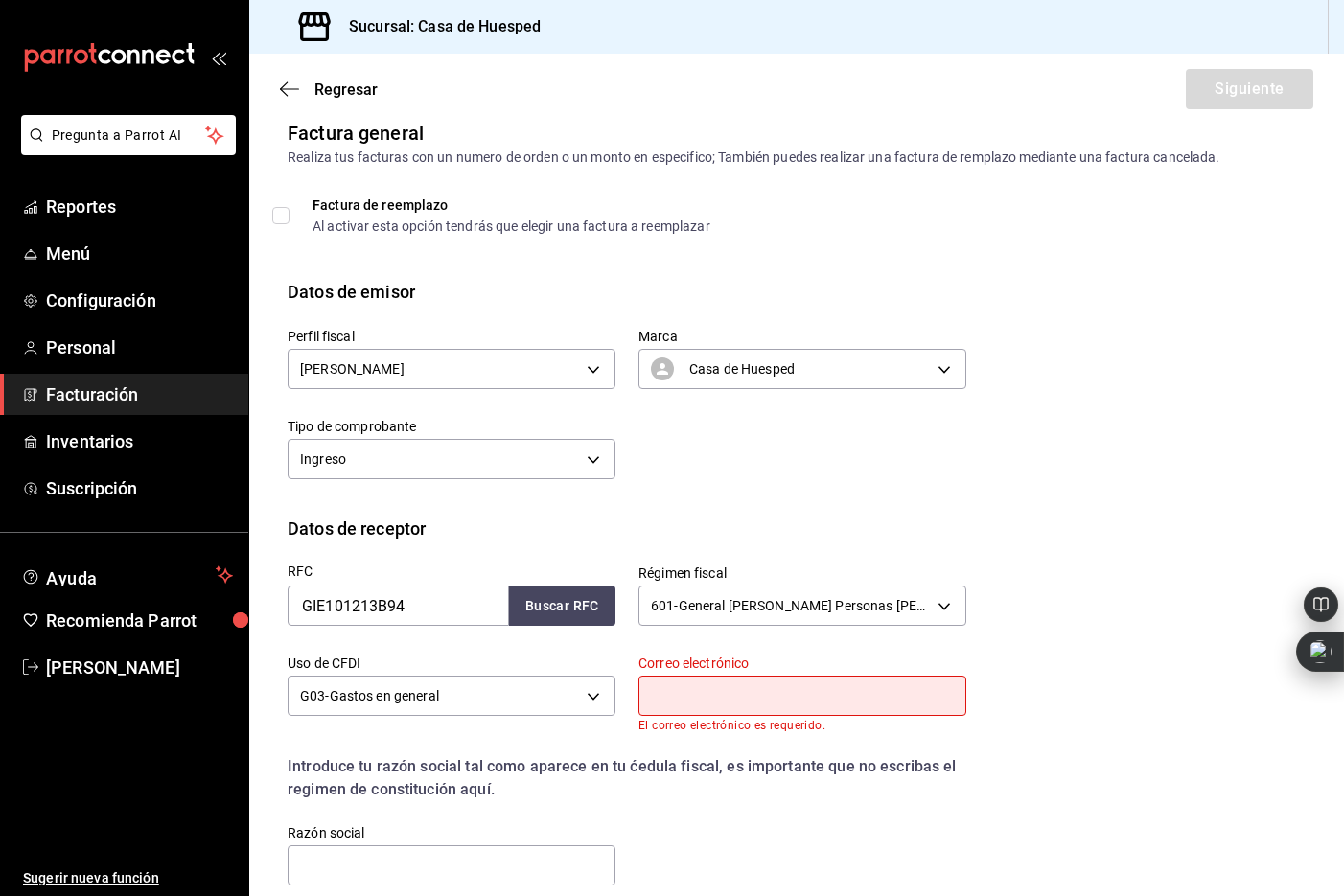
click at [694, 694] on input "text" at bounding box center [802, 695] width 328 height 40
paste input "[EMAIL_ADDRESS][DOMAIN_NAME]"
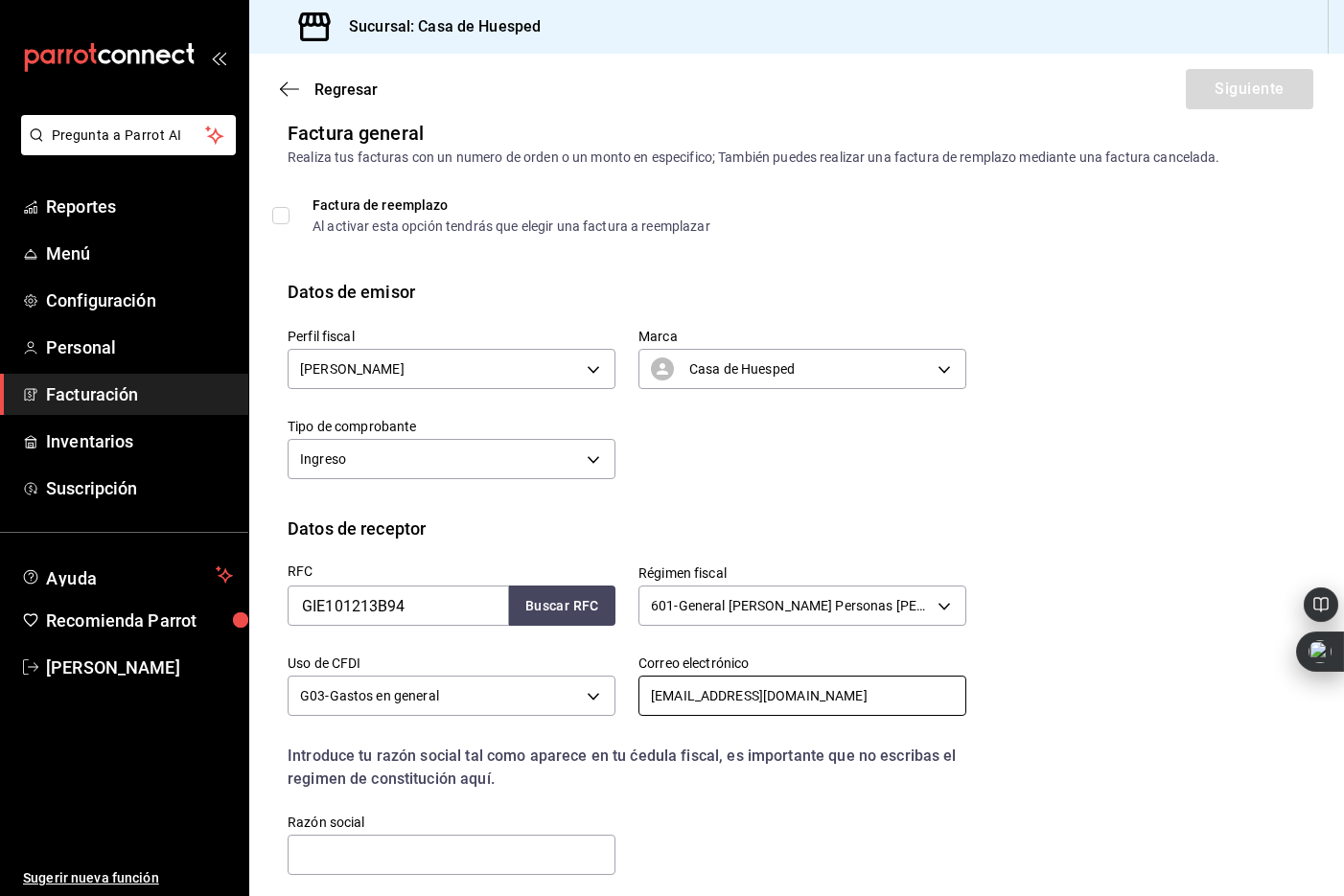
type input "[EMAIL_ADDRESS][DOMAIN_NAME]"
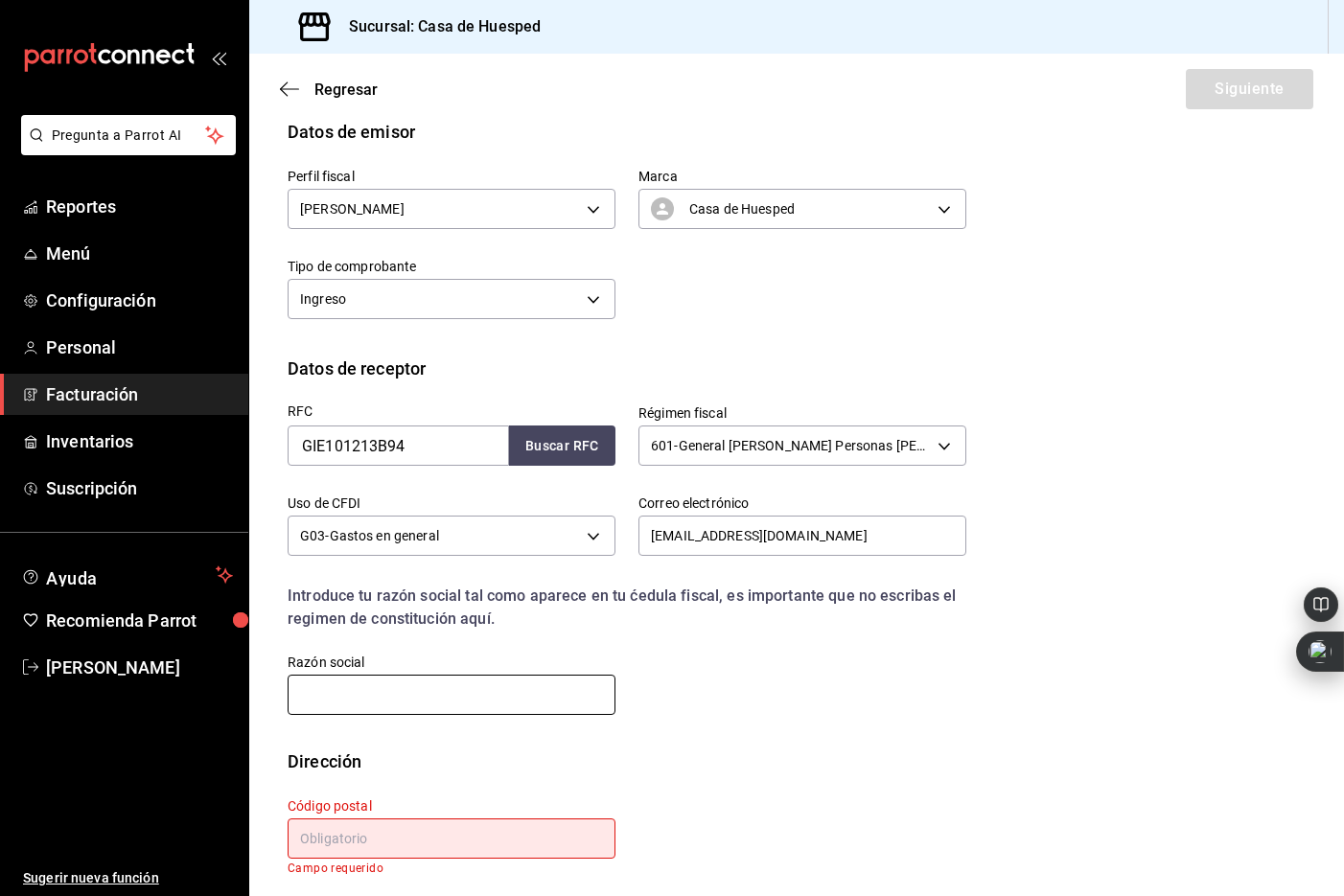
click at [347, 690] on input "text" at bounding box center [451, 694] width 328 height 40
paste input "GESTORÍA INMOBILIARIA ESPECIALIZADA M"
type input "GESTORÍA INMOBILIARIA ESPECIALIZADA M"
click at [365, 842] on input "text" at bounding box center [451, 838] width 328 height 40
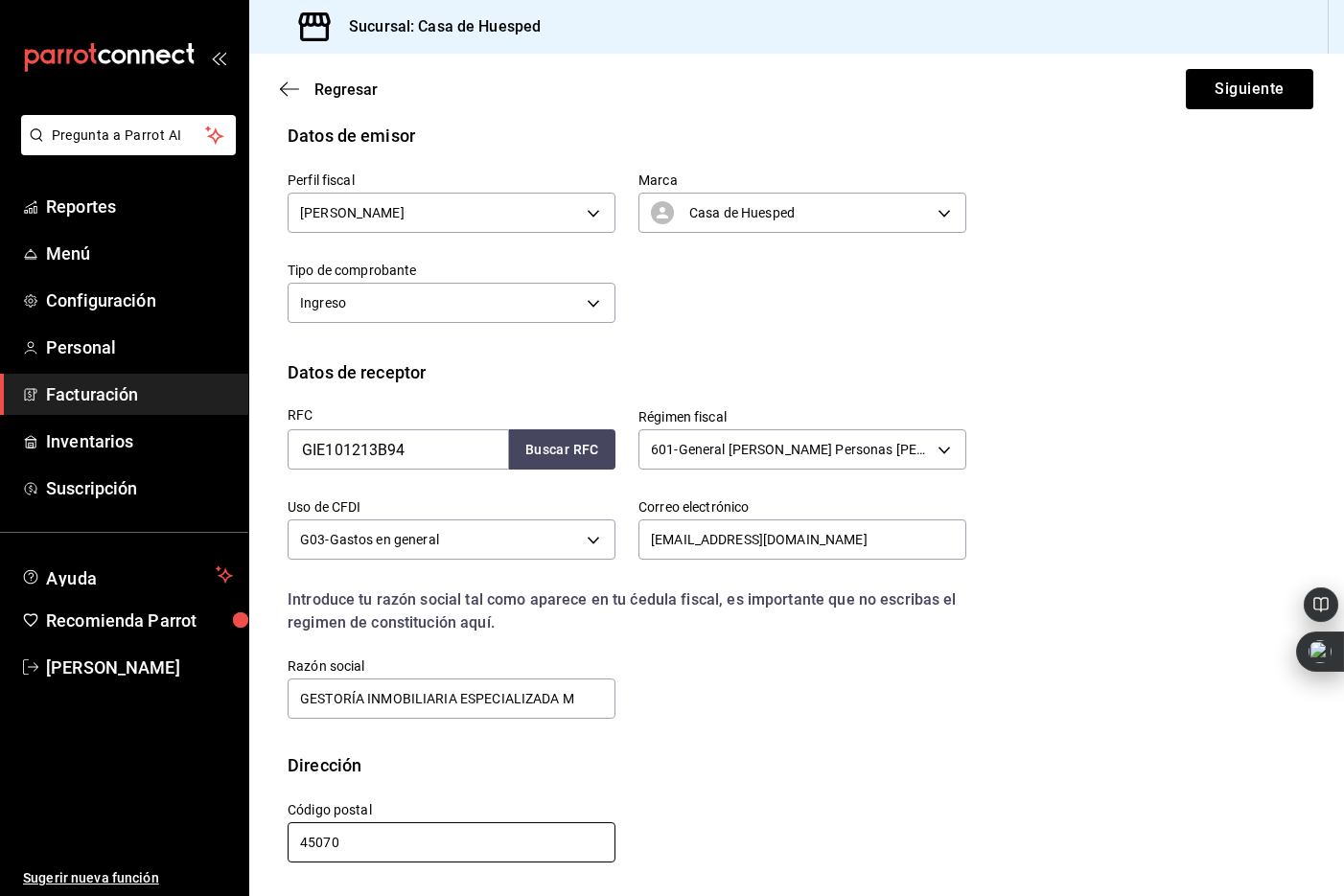
scroll to position [177, 0]
type input "45070"
click at [1233, 95] on button "Siguiente" at bounding box center [1249, 89] width 127 height 40
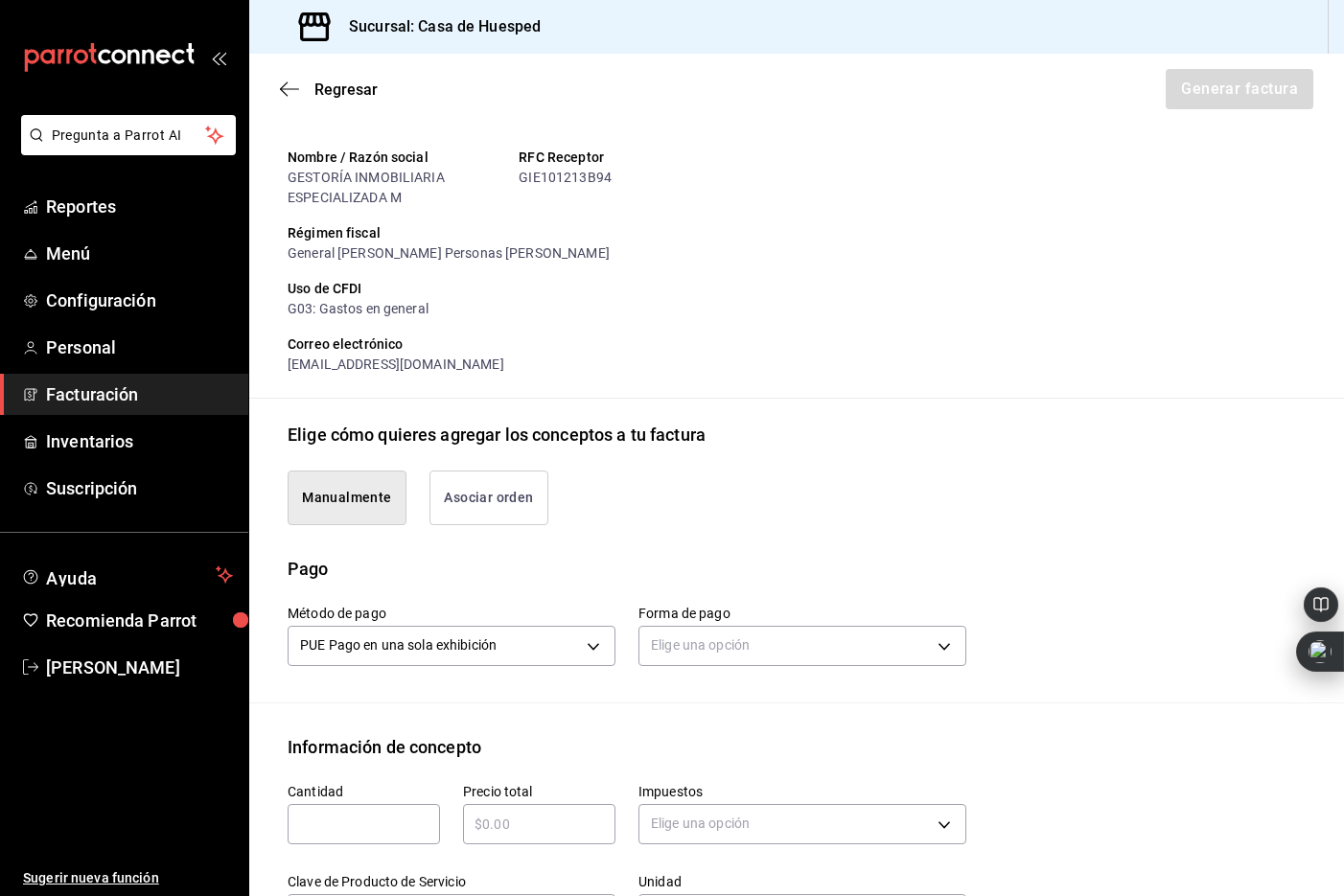
click at [475, 493] on button "Asociar orden" at bounding box center [489, 498] width 119 height 55
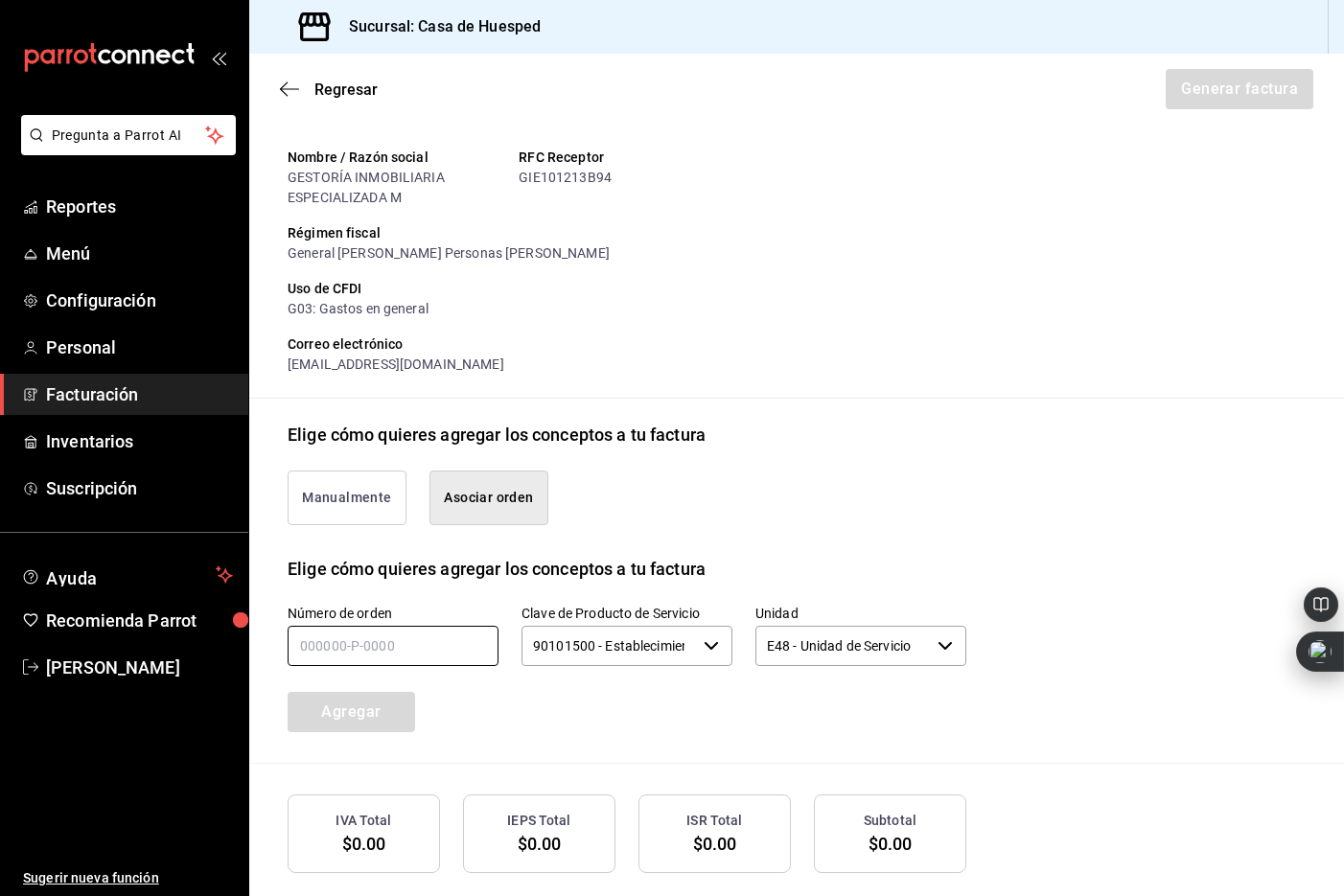
click at [349, 650] on input "text" at bounding box center [393, 646] width 211 height 40
type input "270825-p-0032"
click at [361, 707] on button "Agregar" at bounding box center [351, 712] width 127 height 40
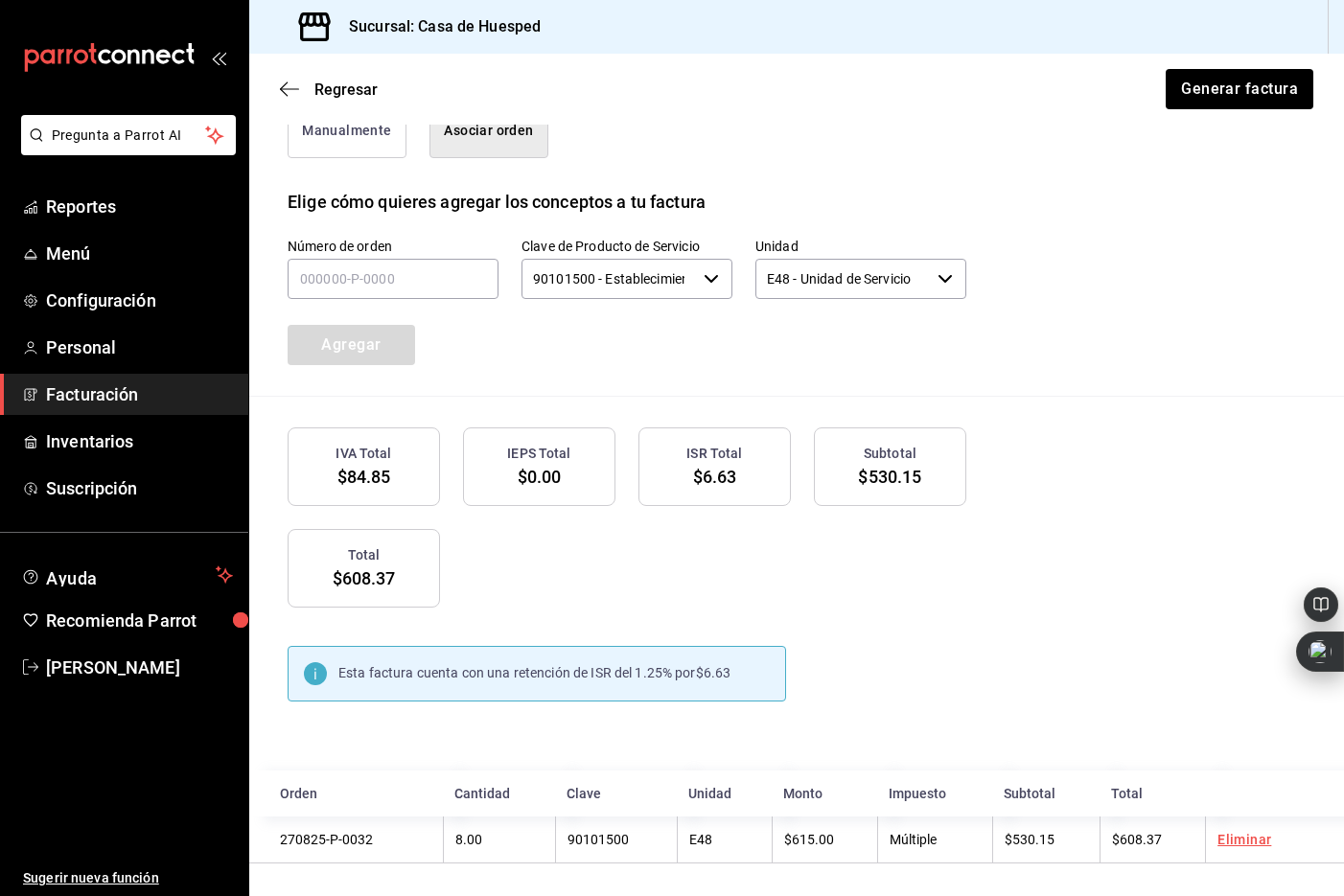
scroll to position [547, 0]
click at [1196, 96] on button "Generar factura" at bounding box center [1238, 89] width 150 height 40
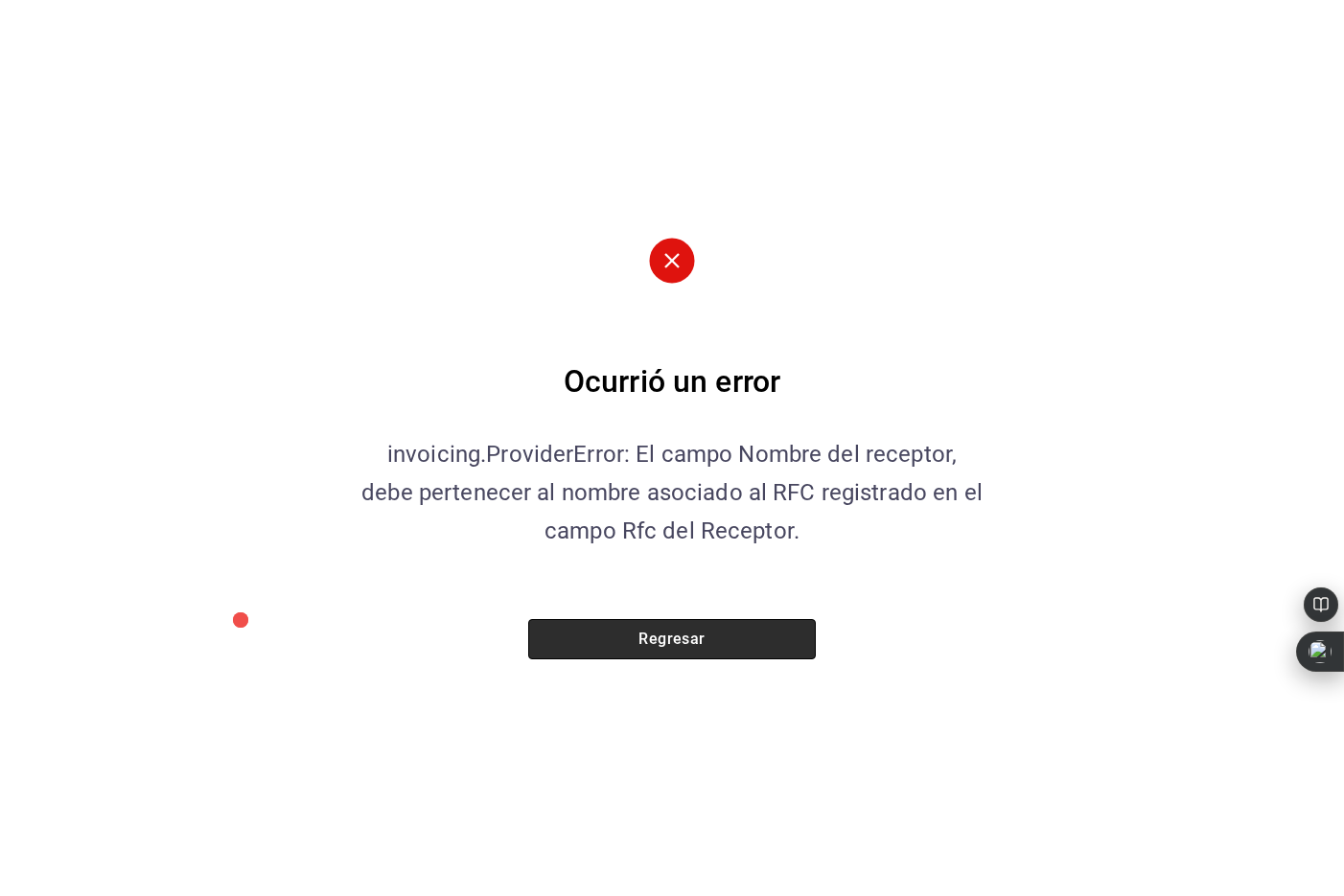
click at [658, 638] on button "Regresar" at bounding box center [672, 639] width 288 height 40
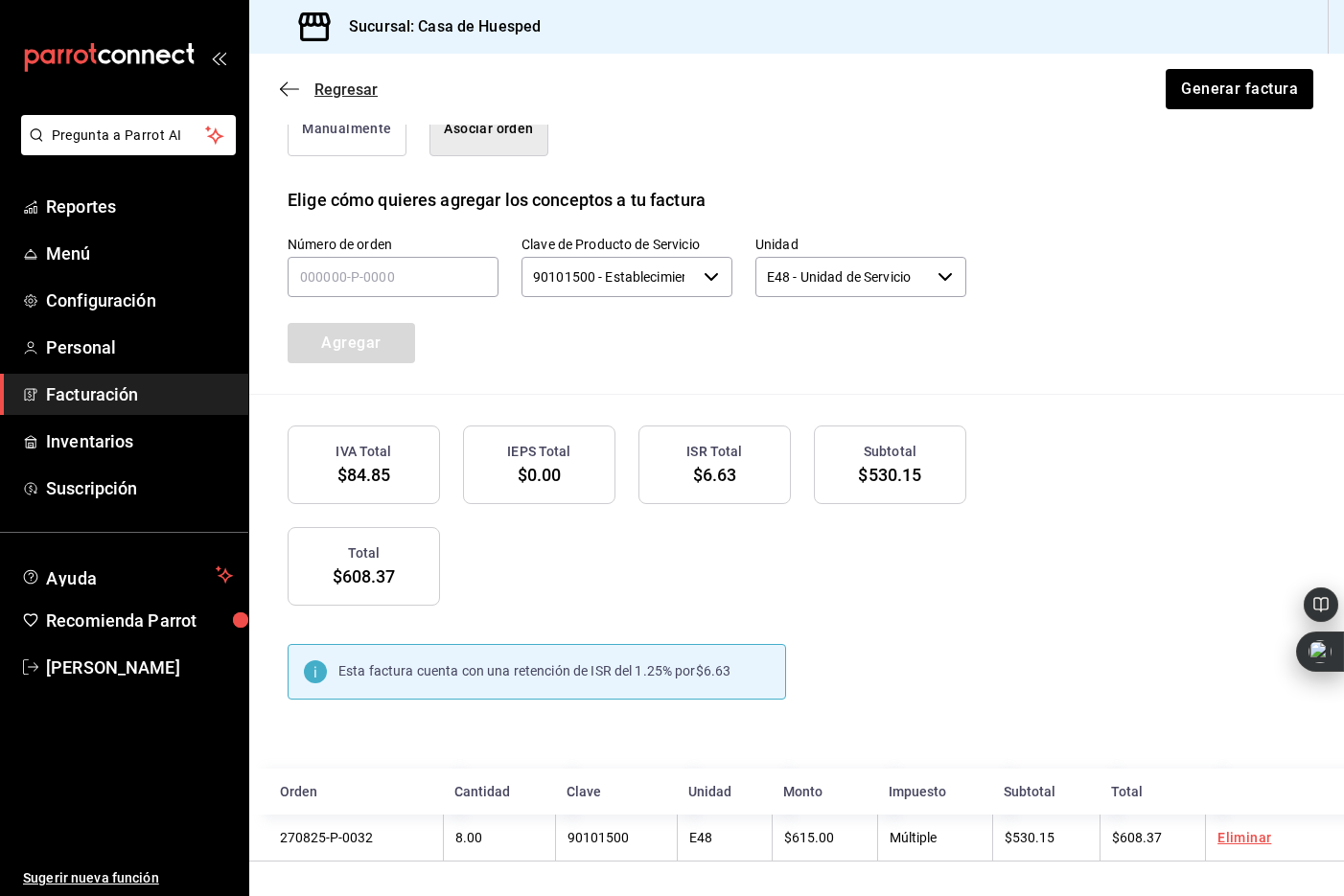
click at [299, 86] on span "Regresar" at bounding box center [329, 89] width 98 height 19
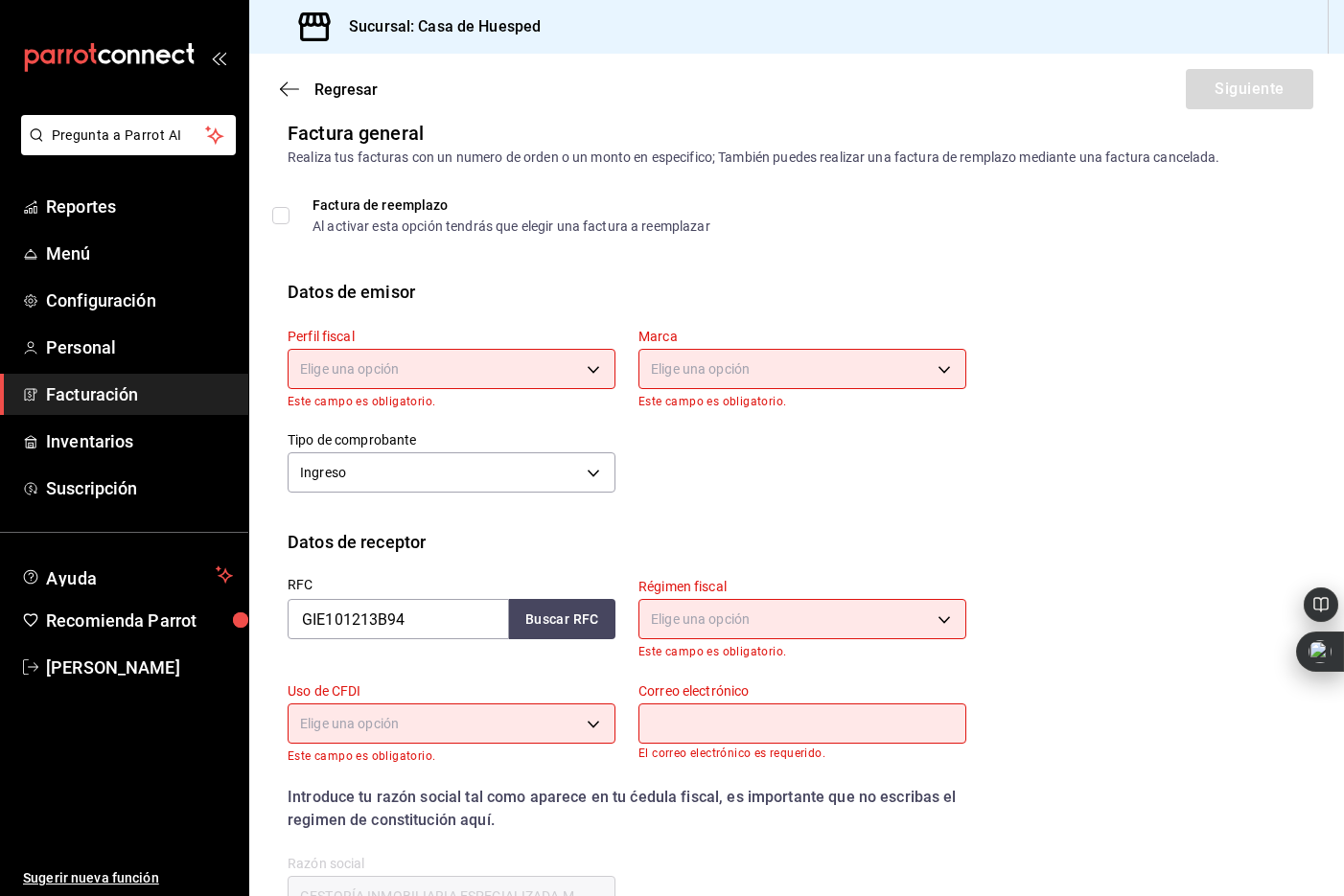
click at [366, 360] on body "Pregunta a Parrot AI Reportes Menú Configuración Personal Facturación Inventari…" at bounding box center [672, 448] width 1344 height 896
click at [380, 457] on li "[PERSON_NAME]" at bounding box center [451, 467] width 326 height 35
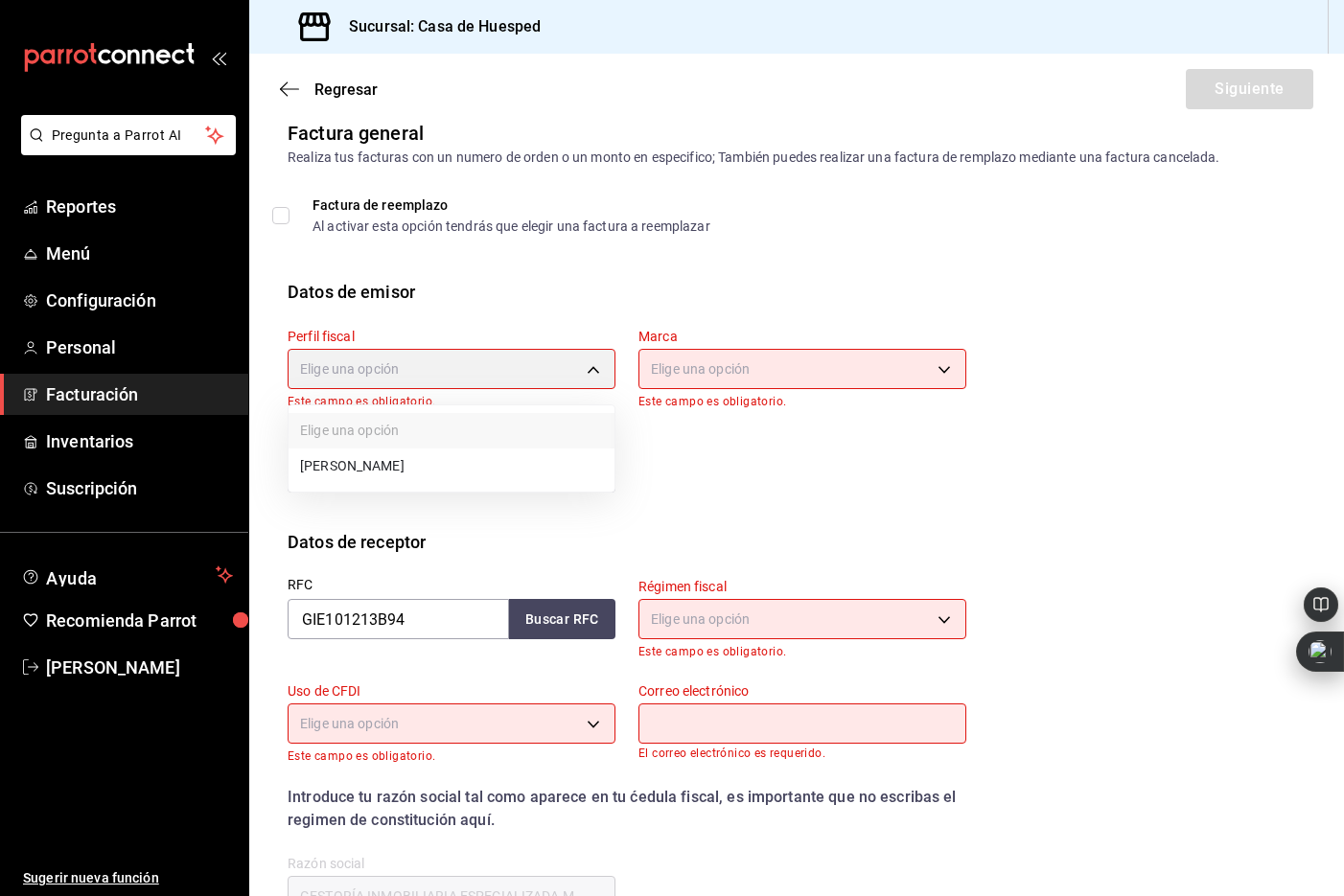
type input "5d0b8355-84ed-4ab5-8527-503e61b883e5"
type input "c16ab1b5-fb54-44a6-bdad-467be9a867be"
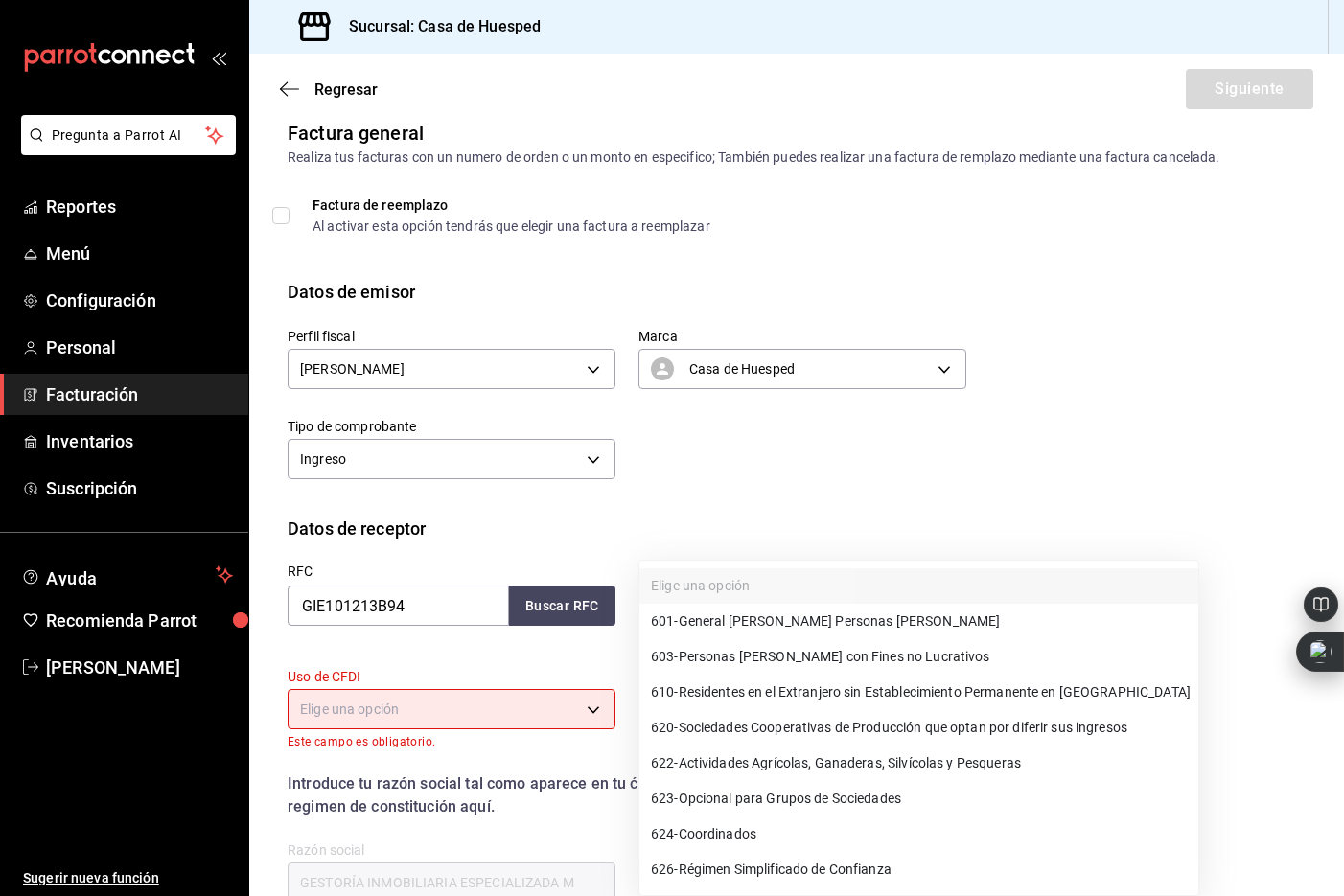
click at [678, 602] on body "Pregunta a Parrot AI Reportes Menú Configuración Personal Facturación Inventari…" at bounding box center [672, 448] width 1344 height 896
click at [724, 625] on span "601 - General [PERSON_NAME] Personas [PERSON_NAME]" at bounding box center [825, 621] width 349 height 21
type input "601"
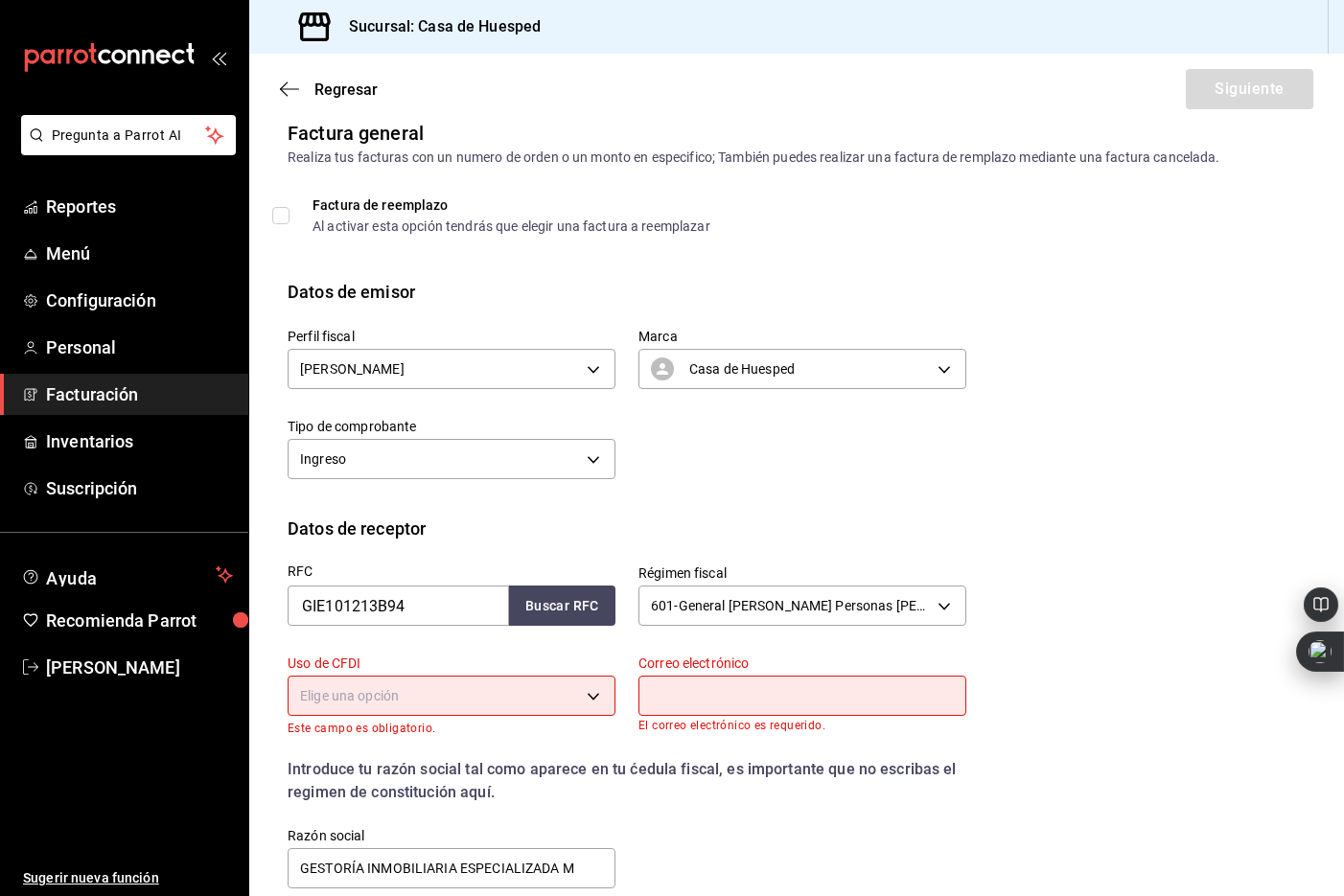
click at [516, 702] on body "Pregunta a Parrot AI Reportes Menú Configuración Personal Facturación Inventari…" at bounding box center [672, 448] width 1344 height 896
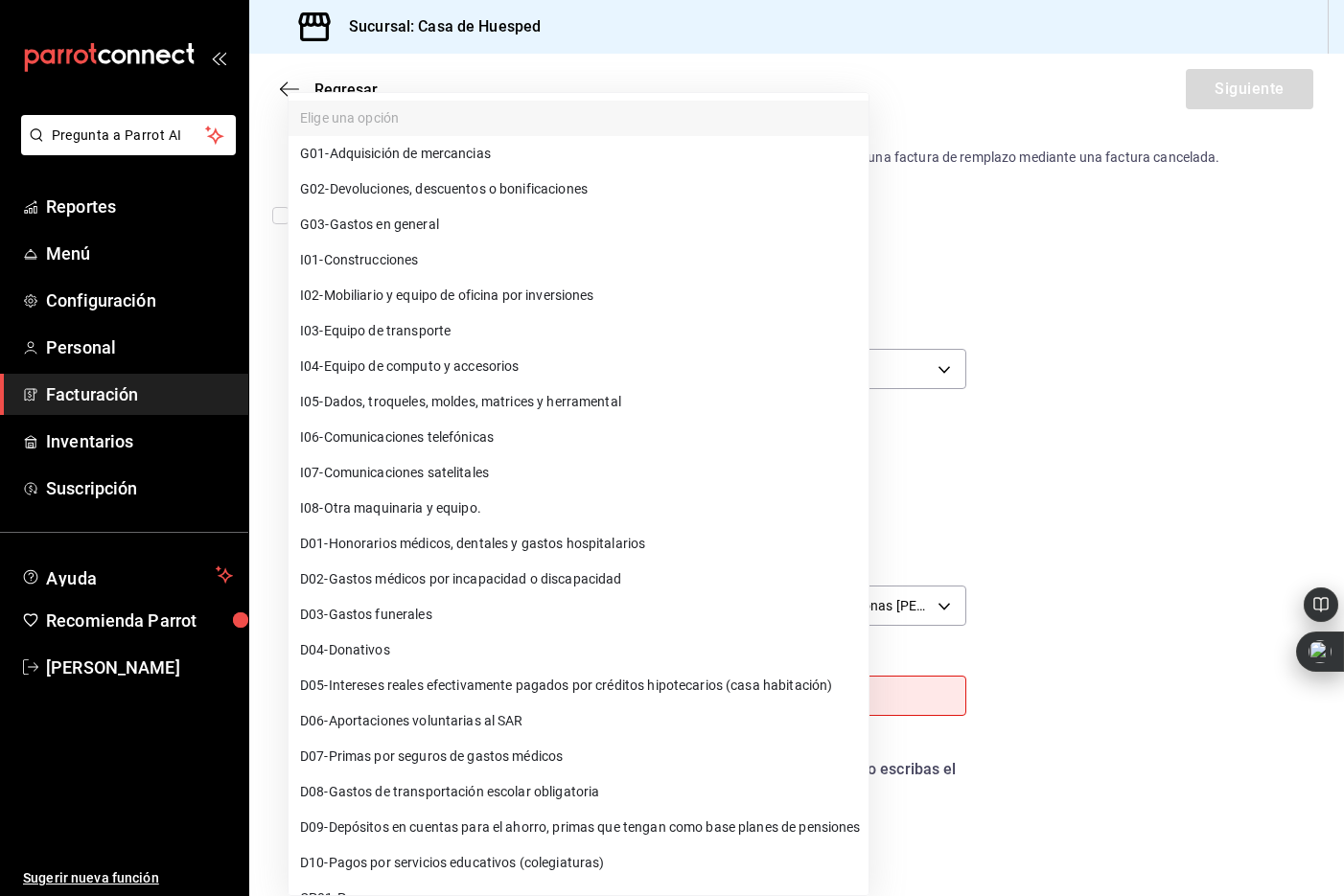
click at [430, 222] on span "G03 - Gastos en general" at bounding box center [370, 225] width 139 height 21
type input "G03"
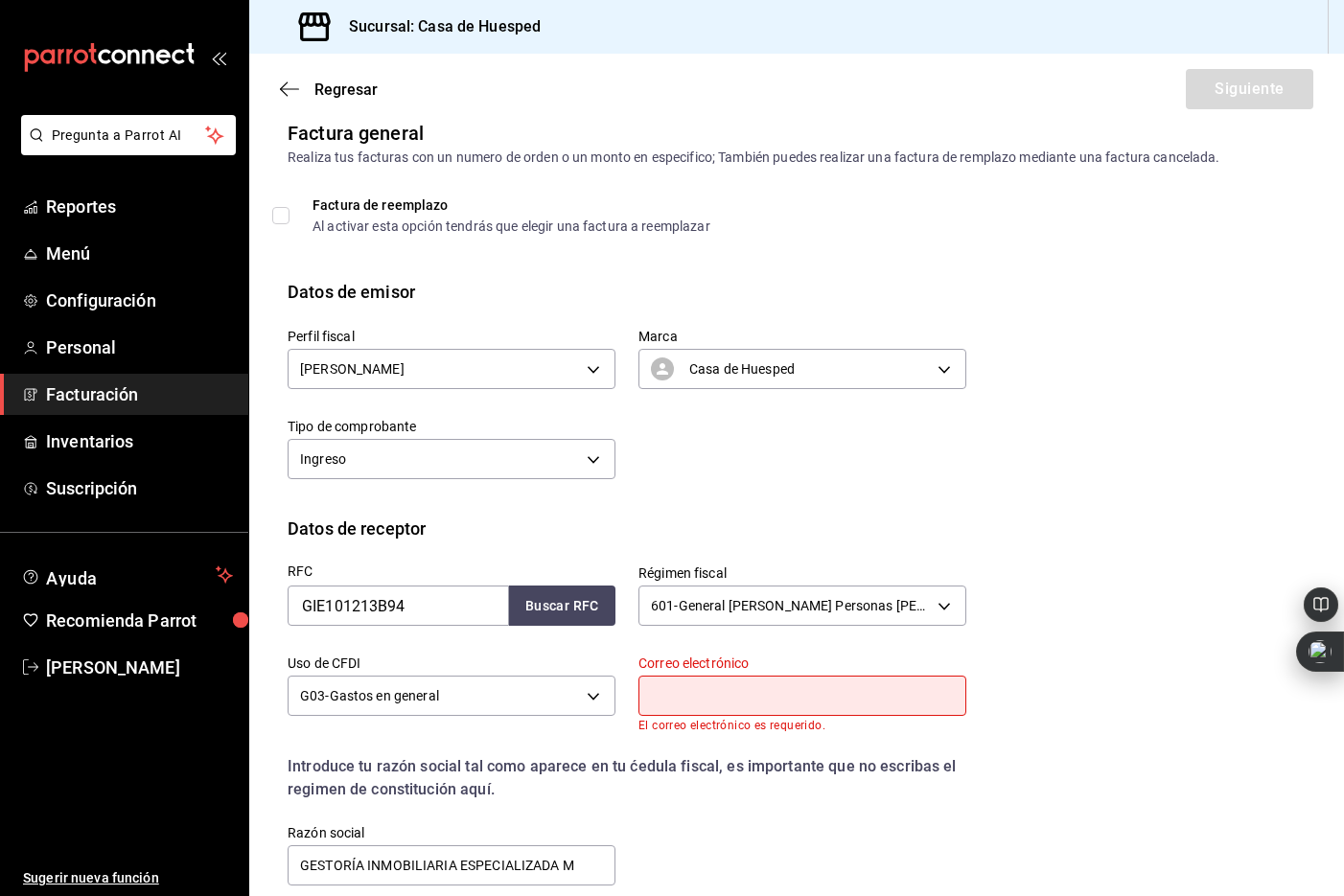
click at [710, 703] on input "text" at bounding box center [802, 695] width 328 height 40
paste input "[EMAIL_ADDRESS][DOMAIN_NAME]"
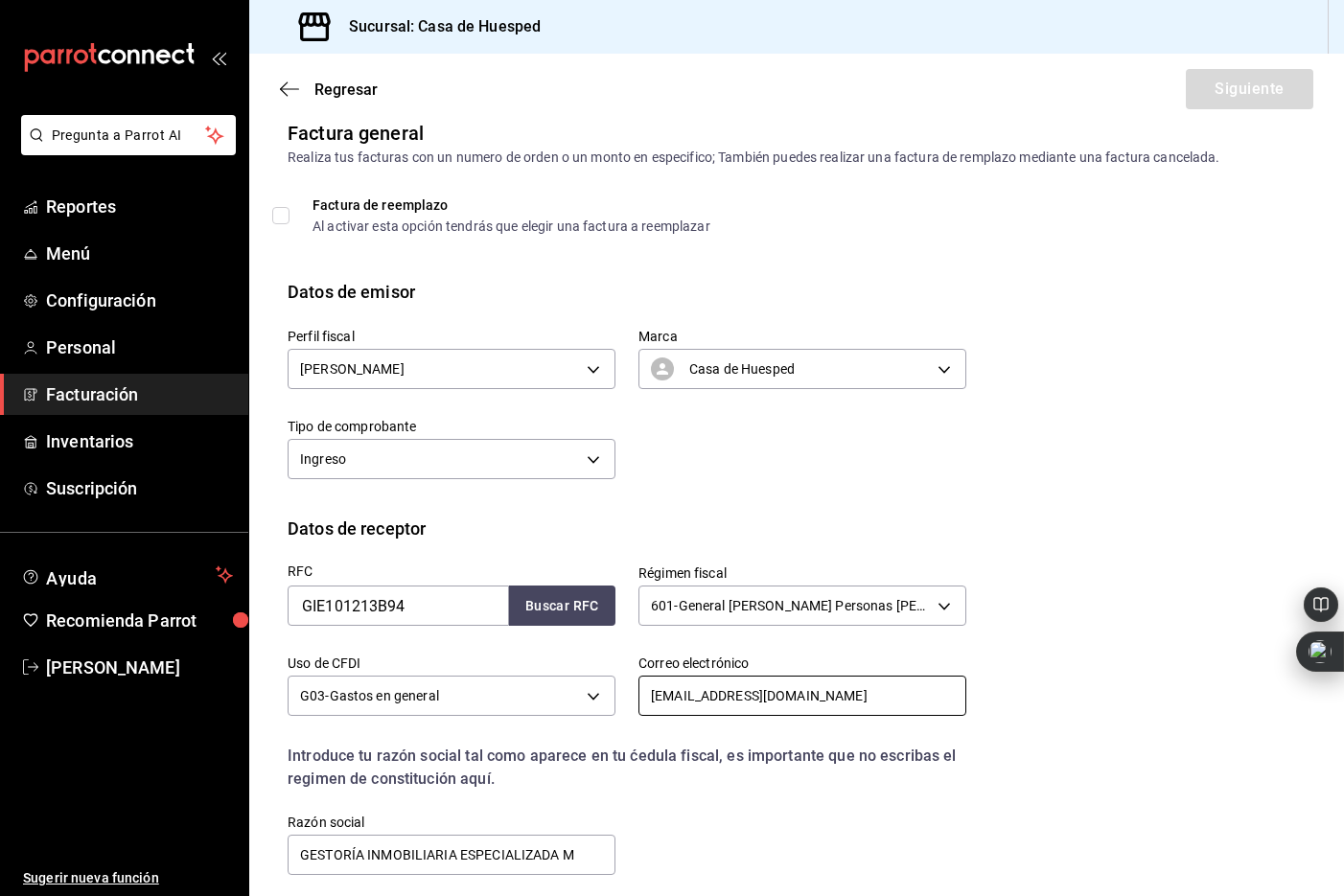
scroll to position [84, 0]
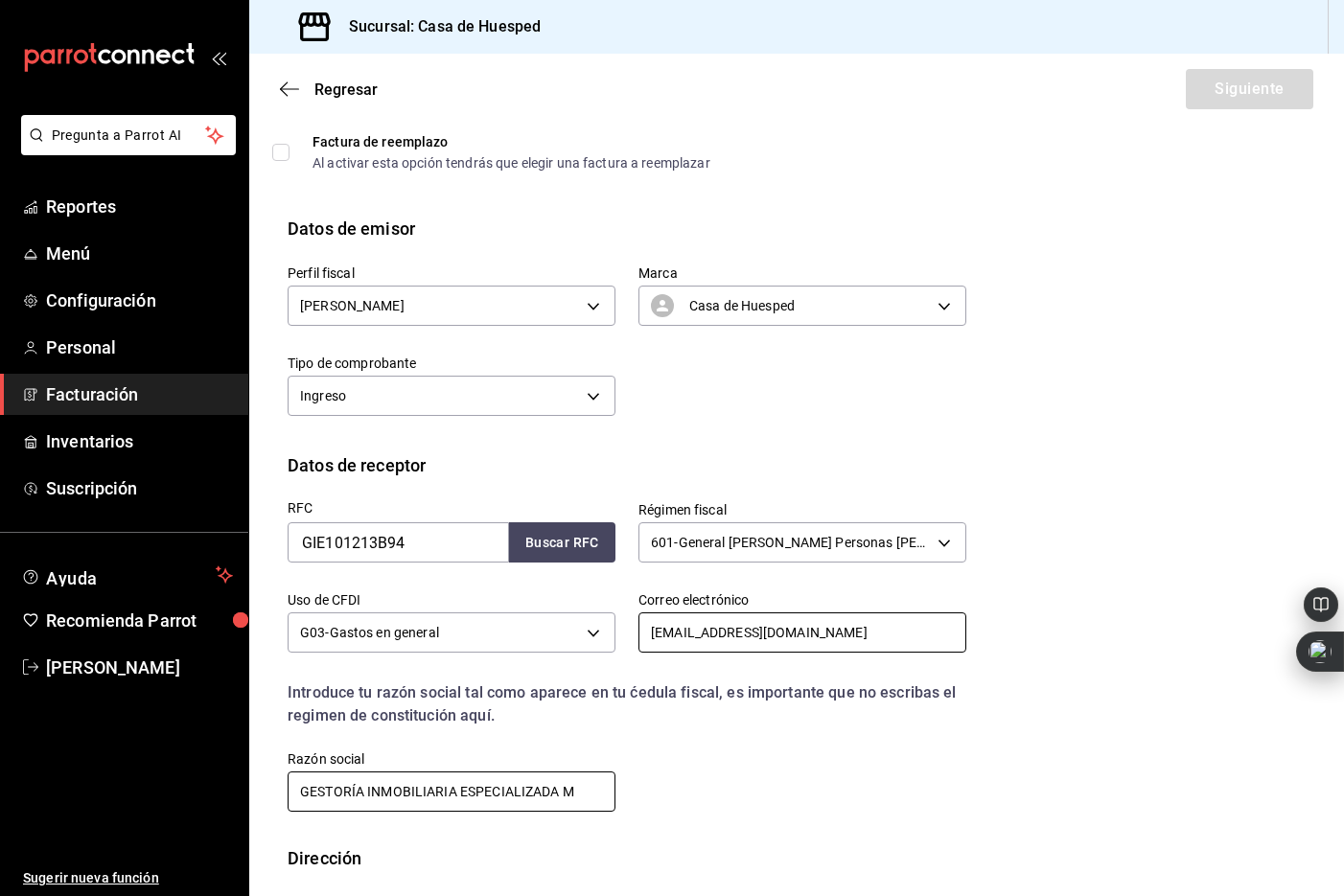
type input "[EMAIL_ADDRESS][DOMAIN_NAME]"
click at [357, 792] on input "GESTORÍA INMOBILIARIA ESPECIALIZADA M" at bounding box center [451, 791] width 328 height 40
type input "GESTORIA INMOBILIARIA ESPECIALIZADA M"
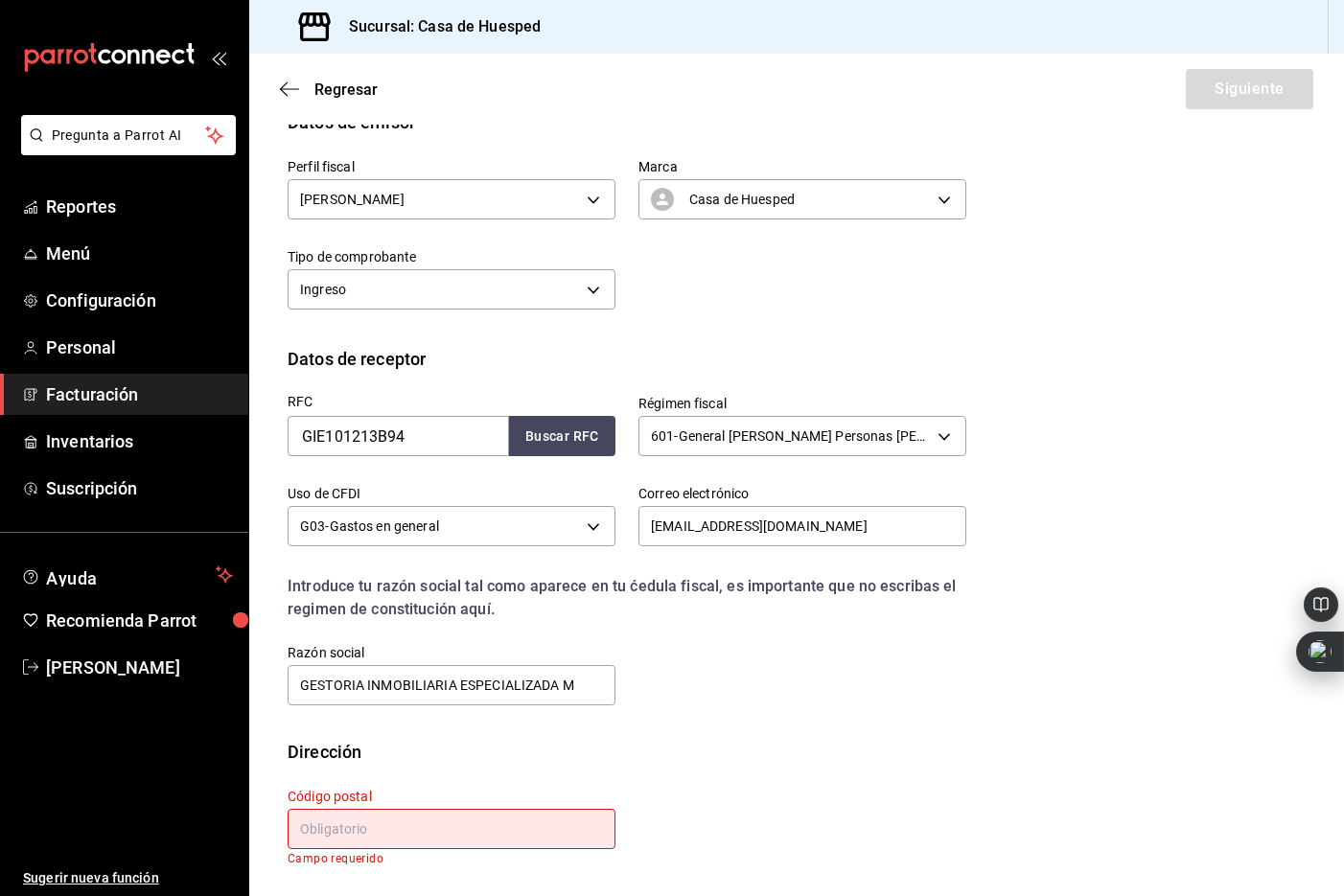
click at [326, 826] on input "text" at bounding box center [451, 829] width 328 height 40
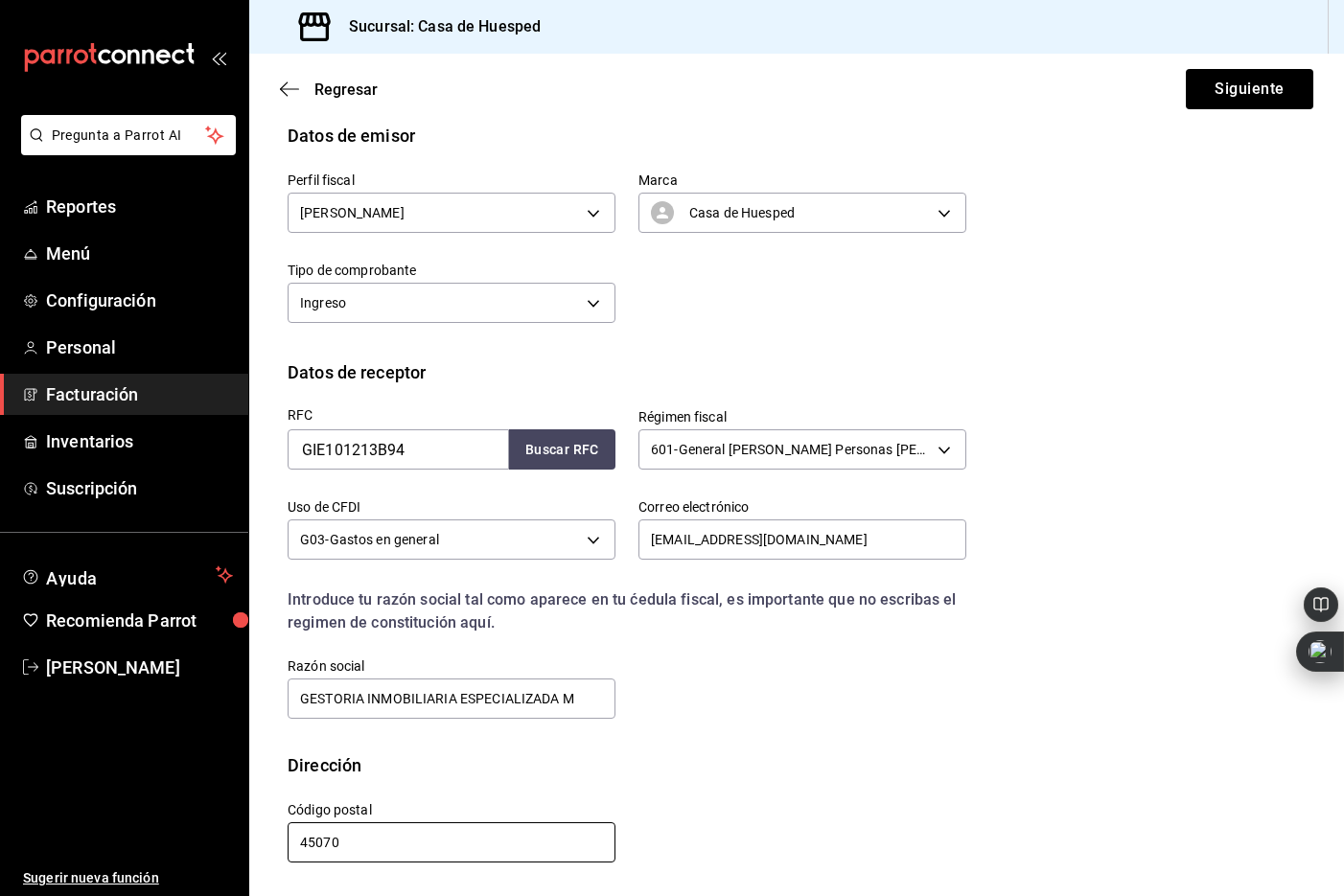
scroll to position [177, 0]
type input "45070"
click at [1247, 90] on button "Siguiente" at bounding box center [1249, 89] width 127 height 40
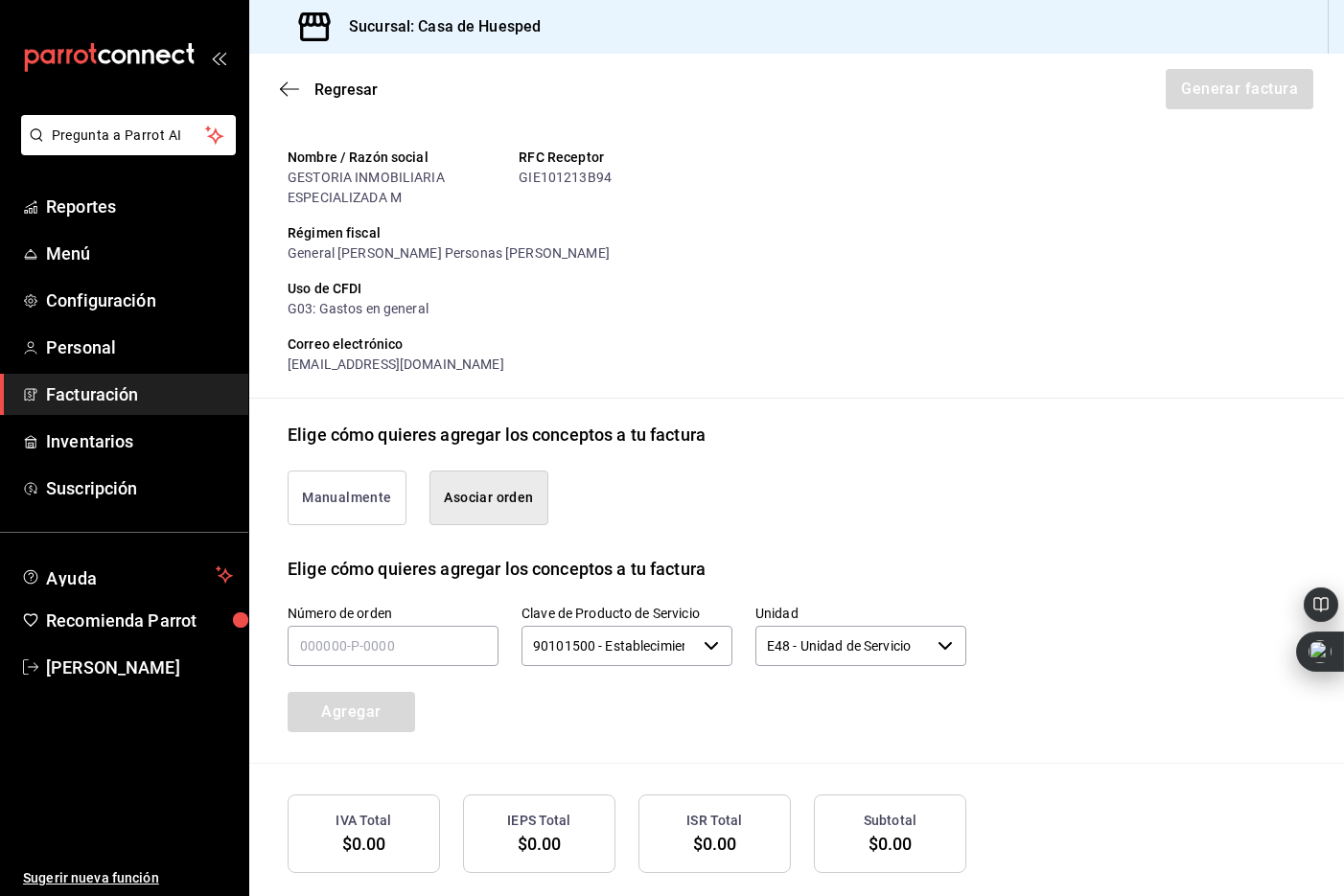
click at [483, 498] on button "Asociar orden" at bounding box center [489, 498] width 119 height 55
click at [468, 500] on button "Asociar orden" at bounding box center [489, 498] width 119 height 55
click at [317, 647] on input "text" at bounding box center [393, 646] width 211 height 40
type input "270825-p-0032"
click at [358, 712] on button "Agregar" at bounding box center [351, 712] width 127 height 40
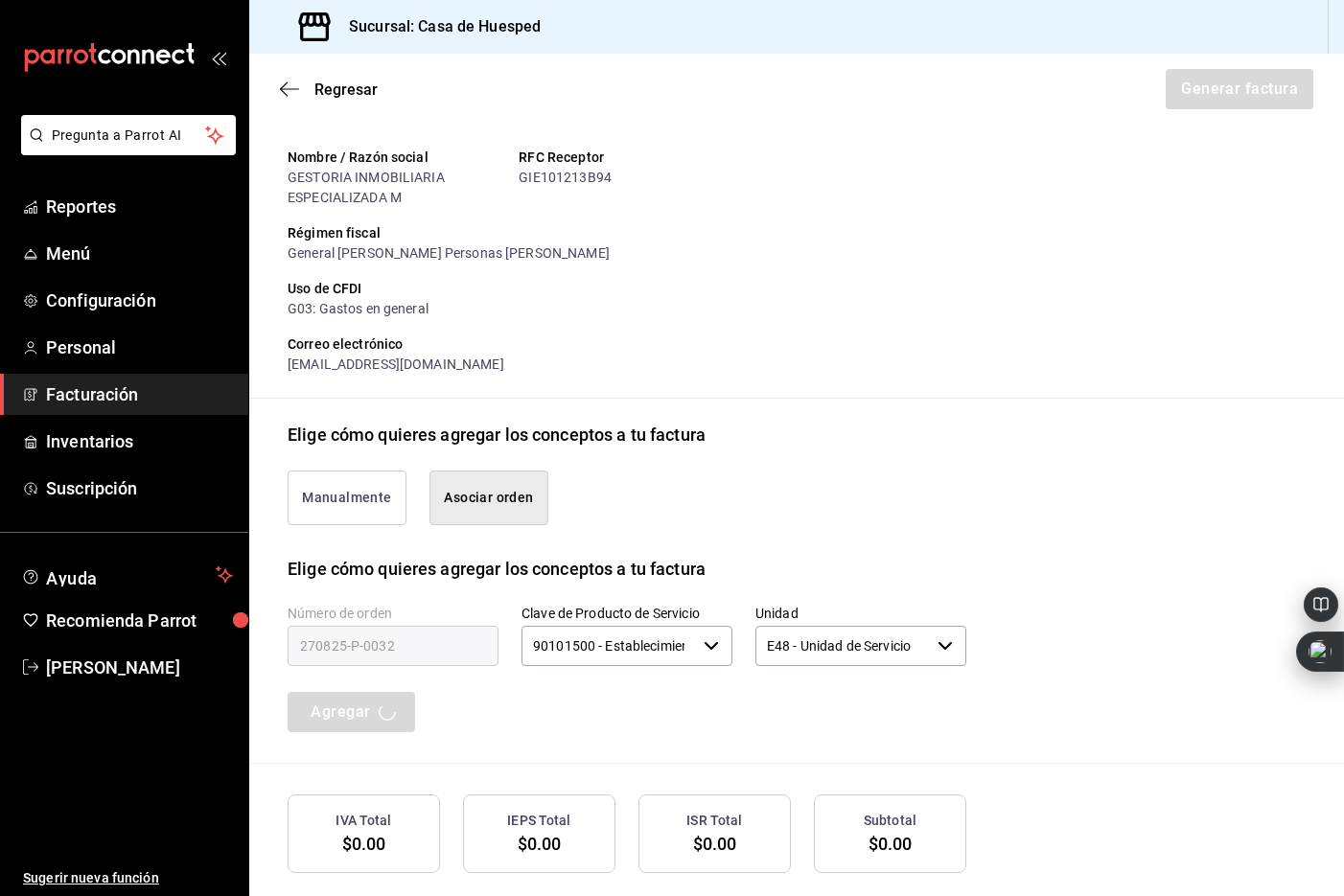
scroll to position [371, 0]
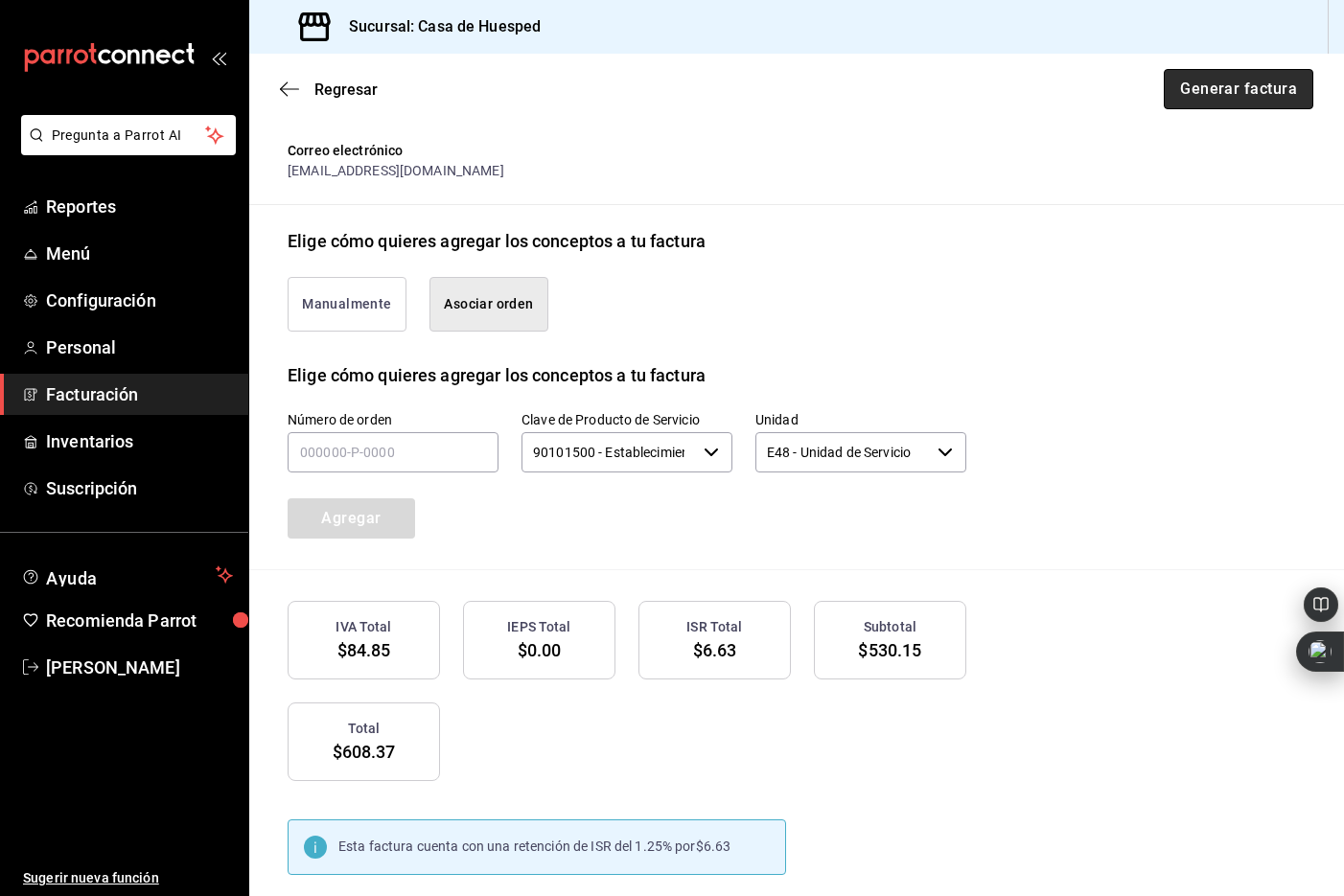
click at [1237, 74] on button "Generar factura" at bounding box center [1238, 89] width 150 height 40
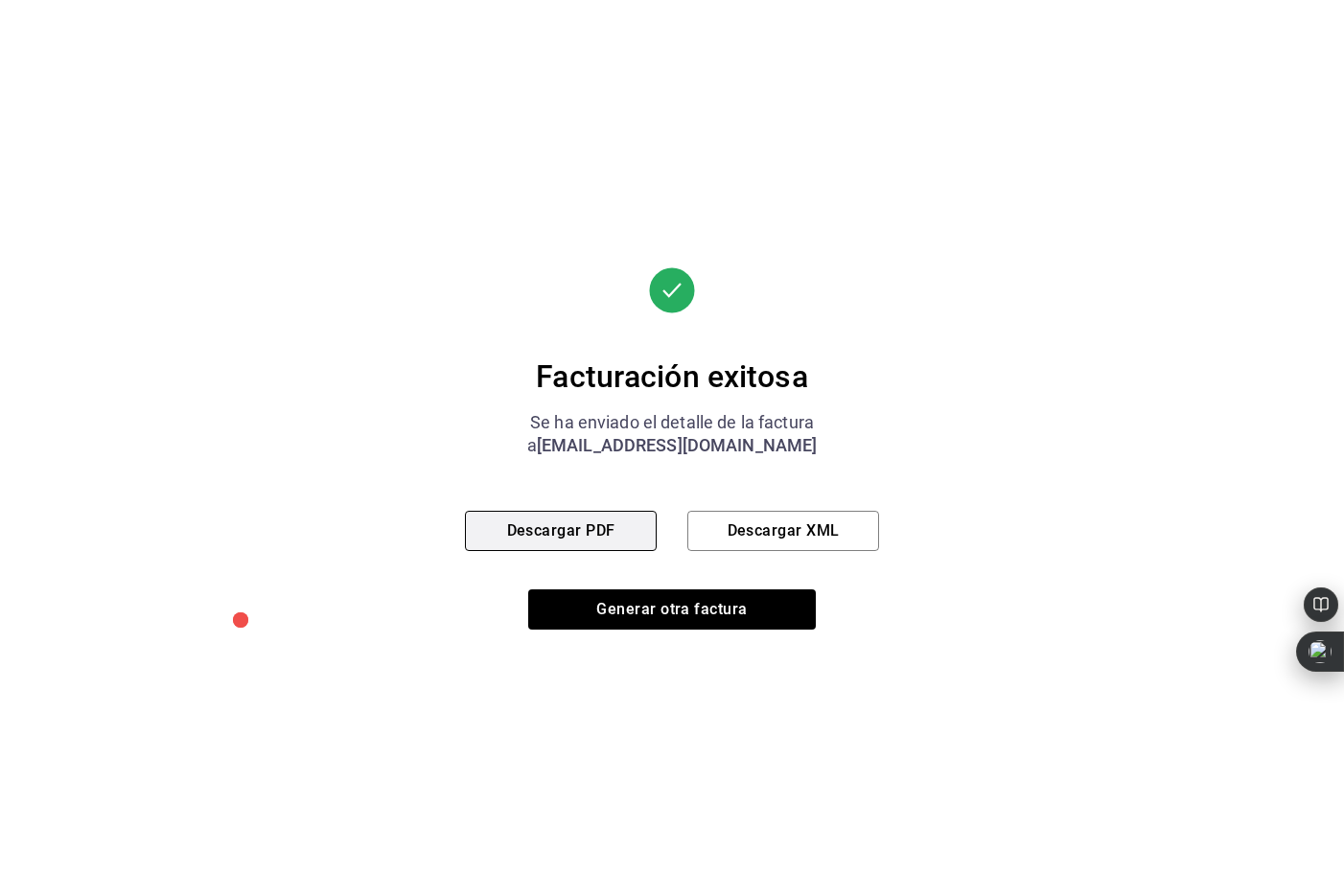
click at [599, 529] on button "Descargar PDF" at bounding box center [560, 530] width 192 height 40
